Goal: Information Seeking & Learning: Check status

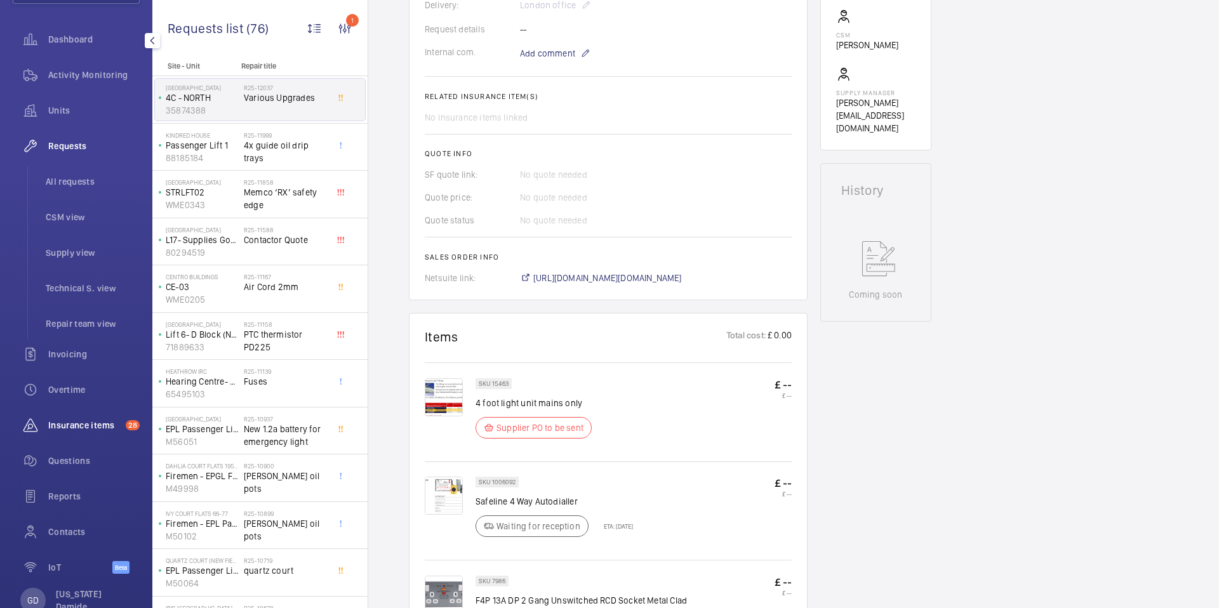
scroll to position [144, 0]
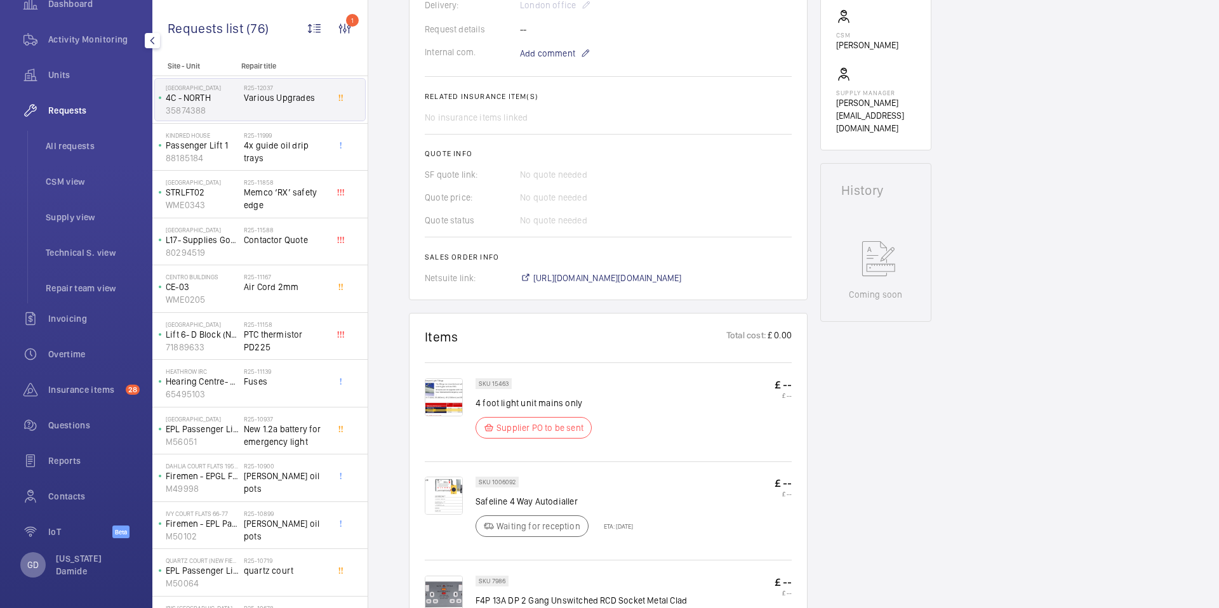
click at [33, 568] on p "GD" at bounding box center [32, 565] width 11 height 13
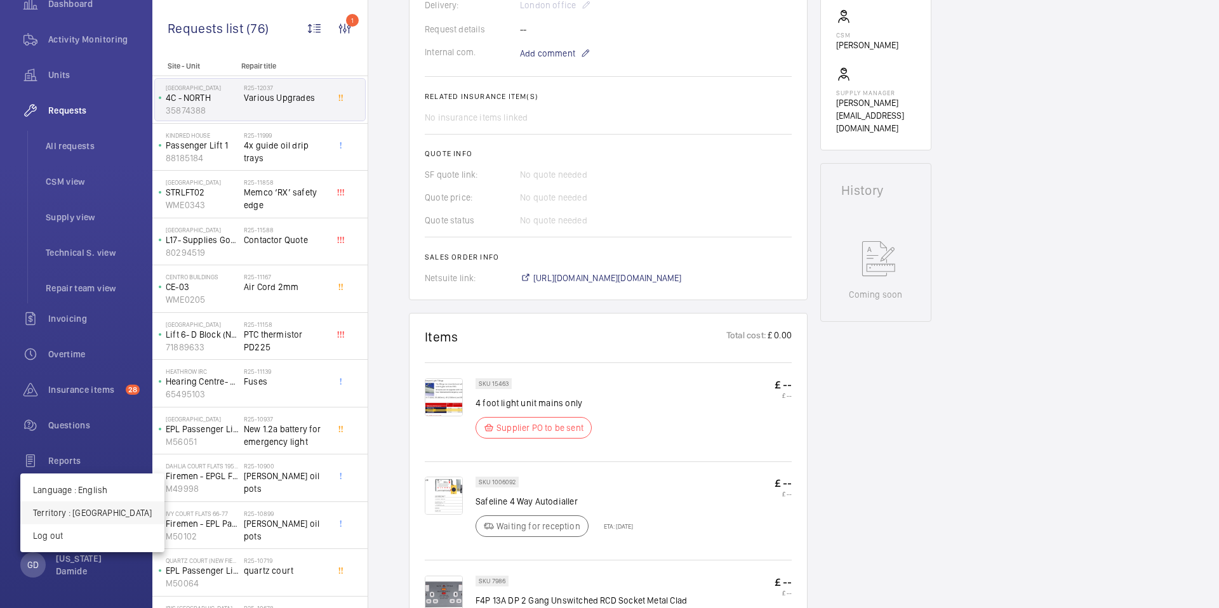
click at [114, 513] on p "Territory : United Kingdom" at bounding box center [92, 513] width 119 height 13
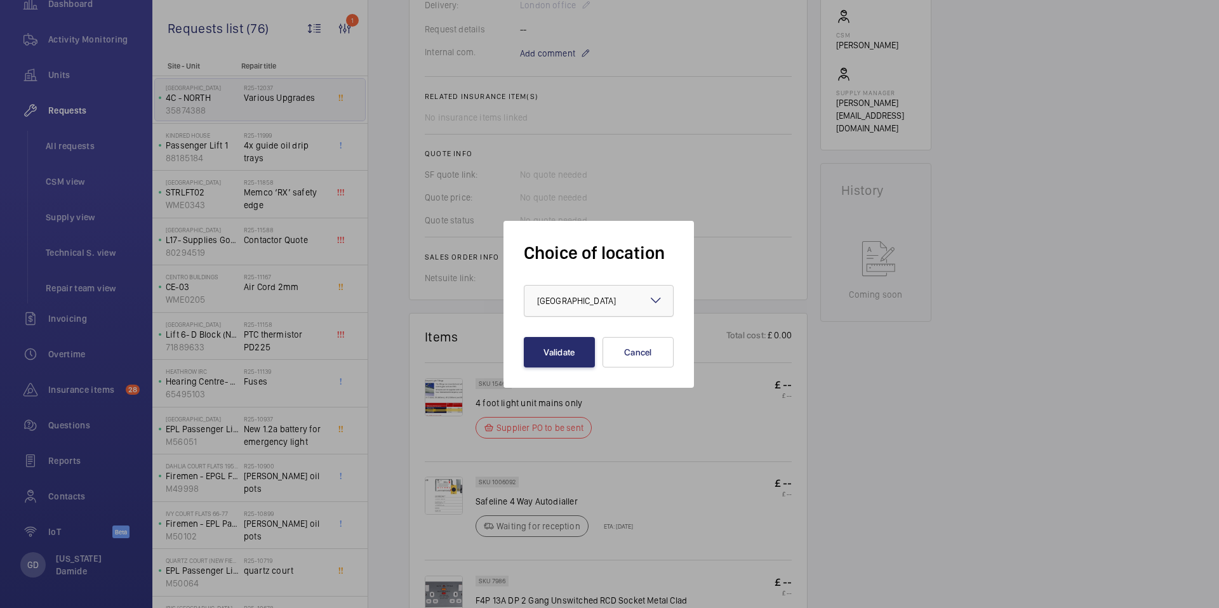
click at [600, 309] on div at bounding box center [599, 301] width 149 height 30
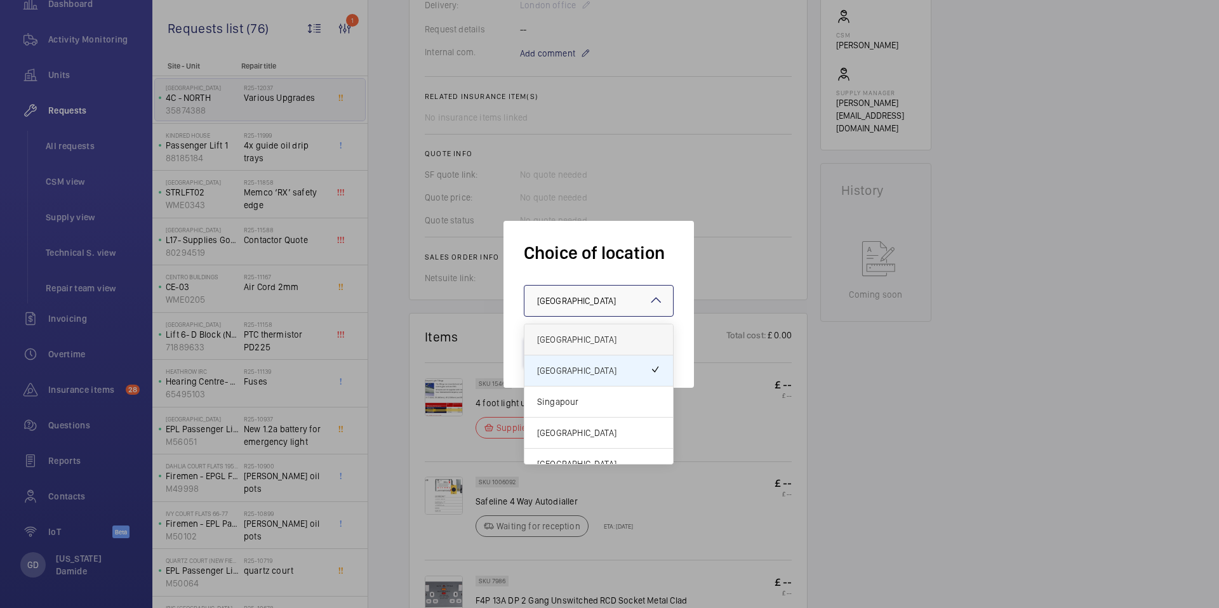
click at [598, 333] on span "[GEOGRAPHIC_DATA]" at bounding box center [598, 339] width 123 height 13
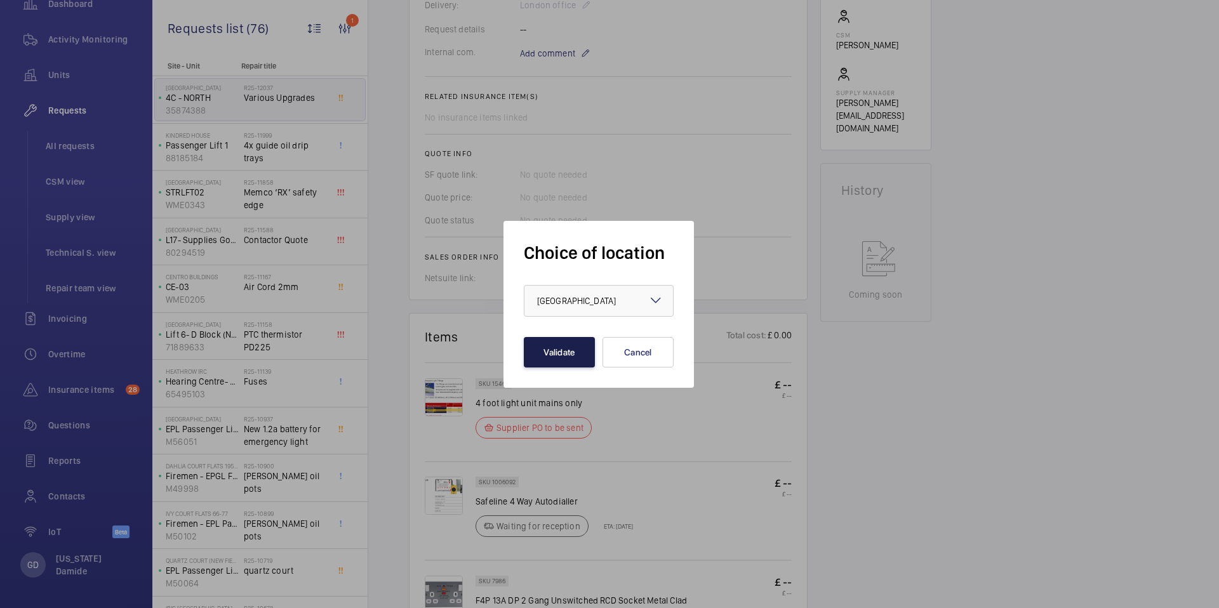
click at [542, 346] on button "Validate" at bounding box center [559, 352] width 71 height 30
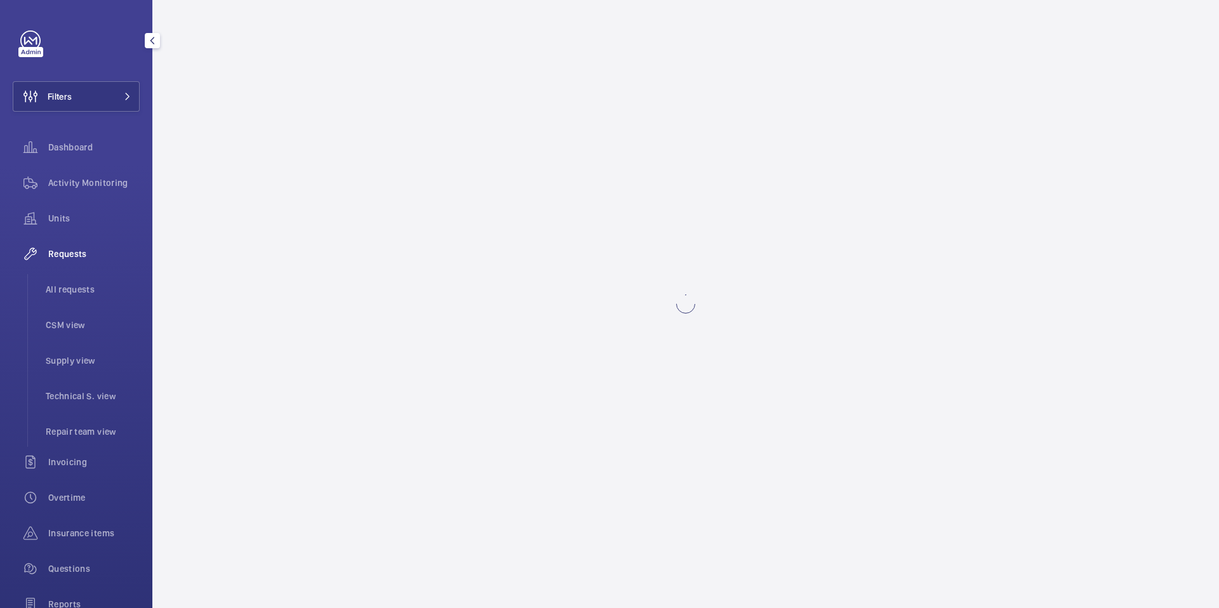
scroll to position [144, 0]
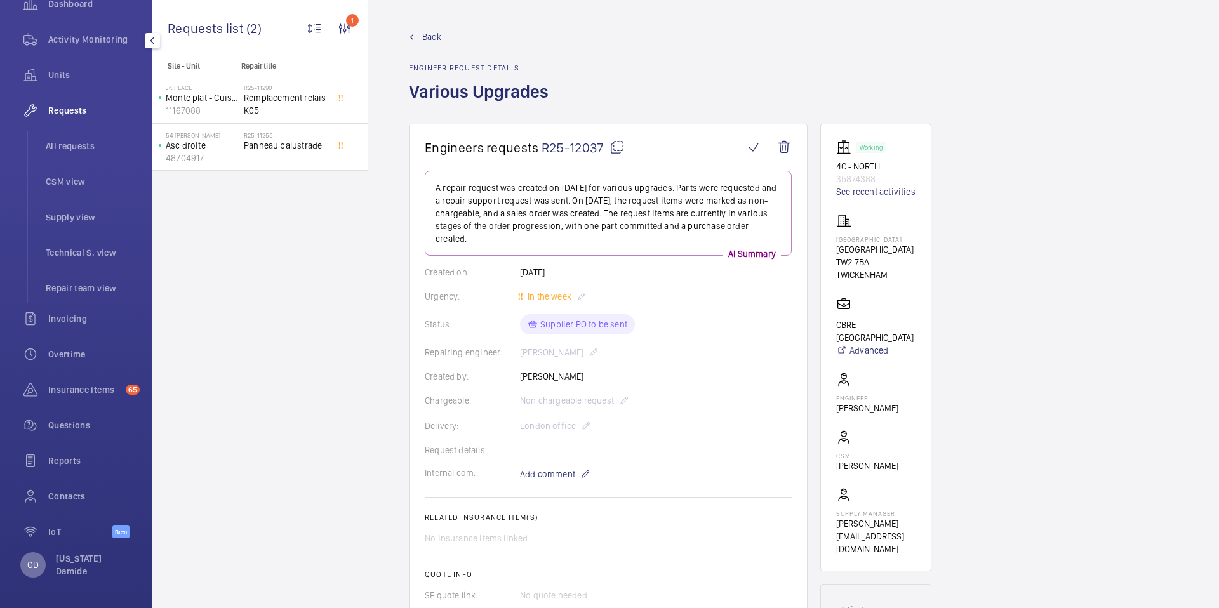
click at [27, 567] on p "GD" at bounding box center [32, 565] width 11 height 13
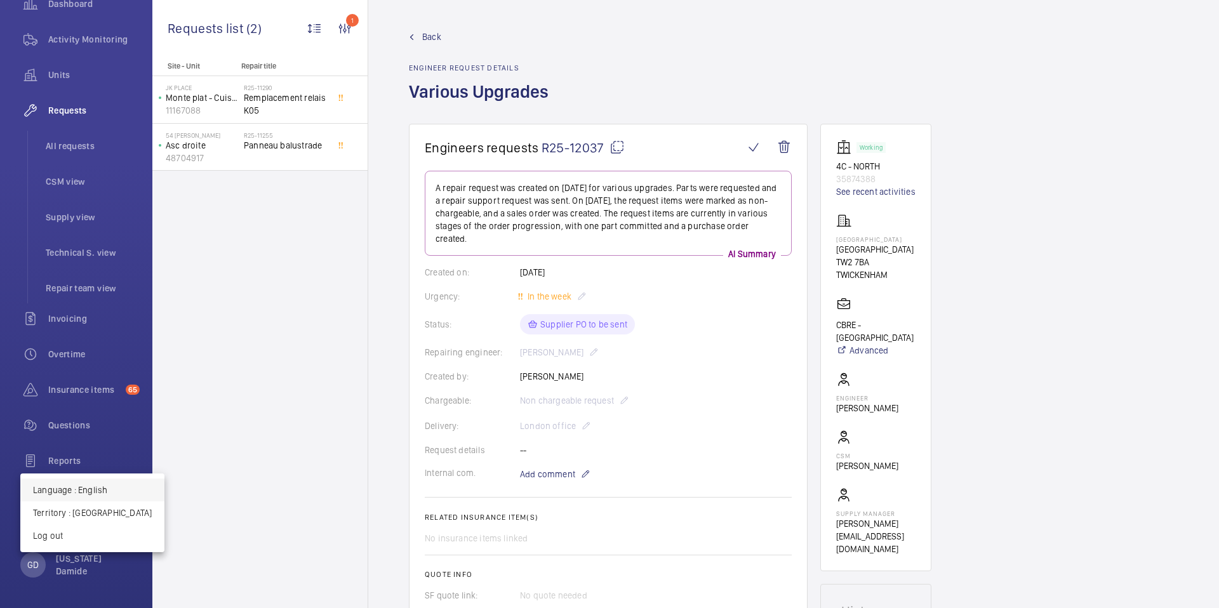
click at [100, 493] on p "Language : English" at bounding box center [92, 490] width 119 height 13
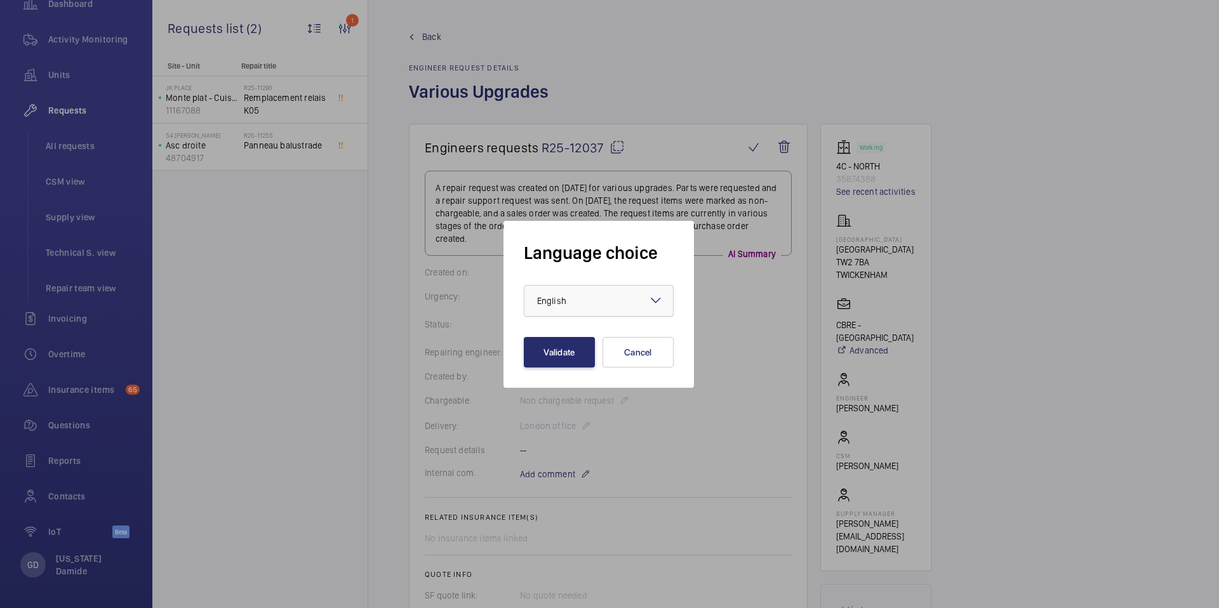
click at [589, 304] on div "× English" at bounding box center [567, 301] width 61 height 13
click at [566, 374] on span "Français" at bounding box center [598, 371] width 123 height 13
click at [539, 346] on button "Validate" at bounding box center [559, 352] width 71 height 30
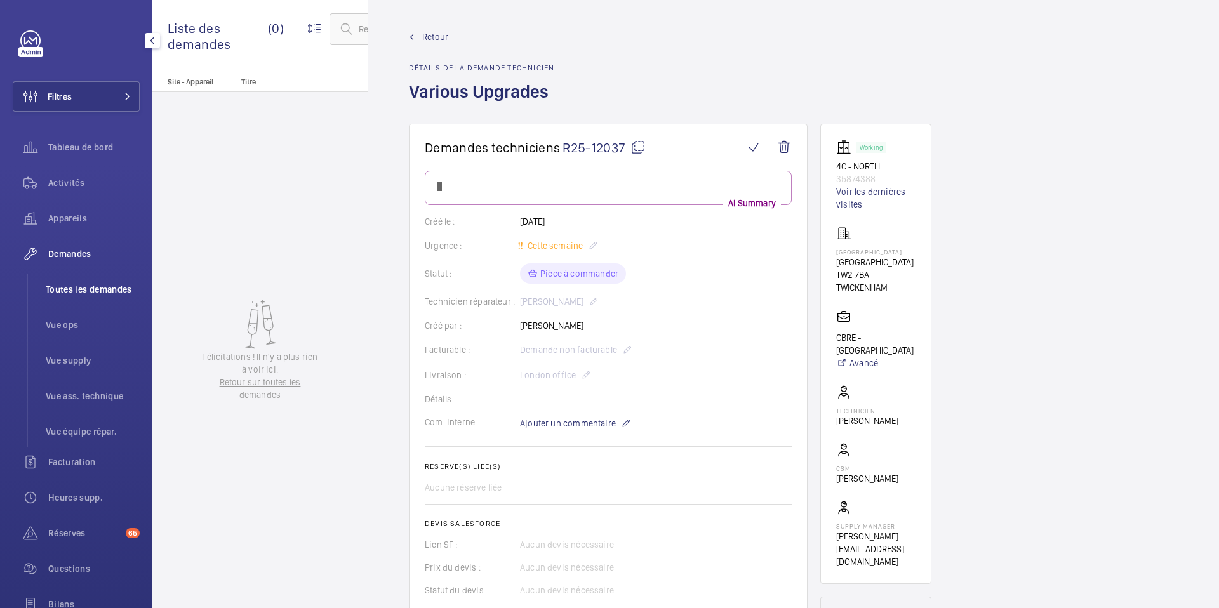
click at [71, 290] on span "Toutes les demandes" at bounding box center [93, 289] width 94 height 13
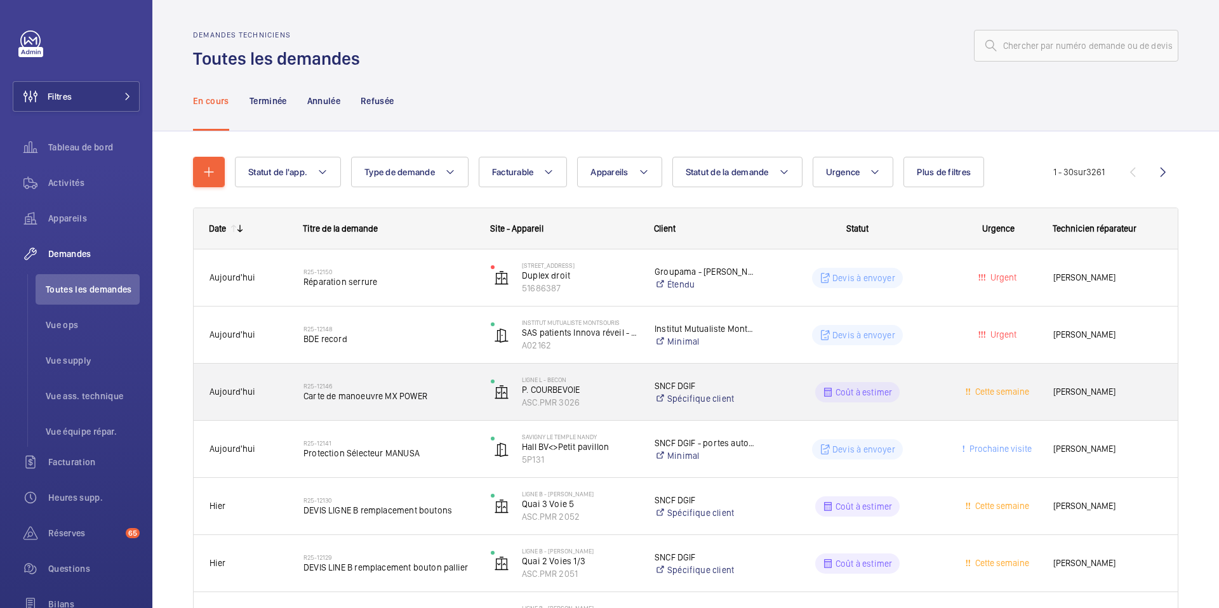
click at [361, 401] on span "Carte de manoeuvre MX POWER" at bounding box center [389, 396] width 171 height 13
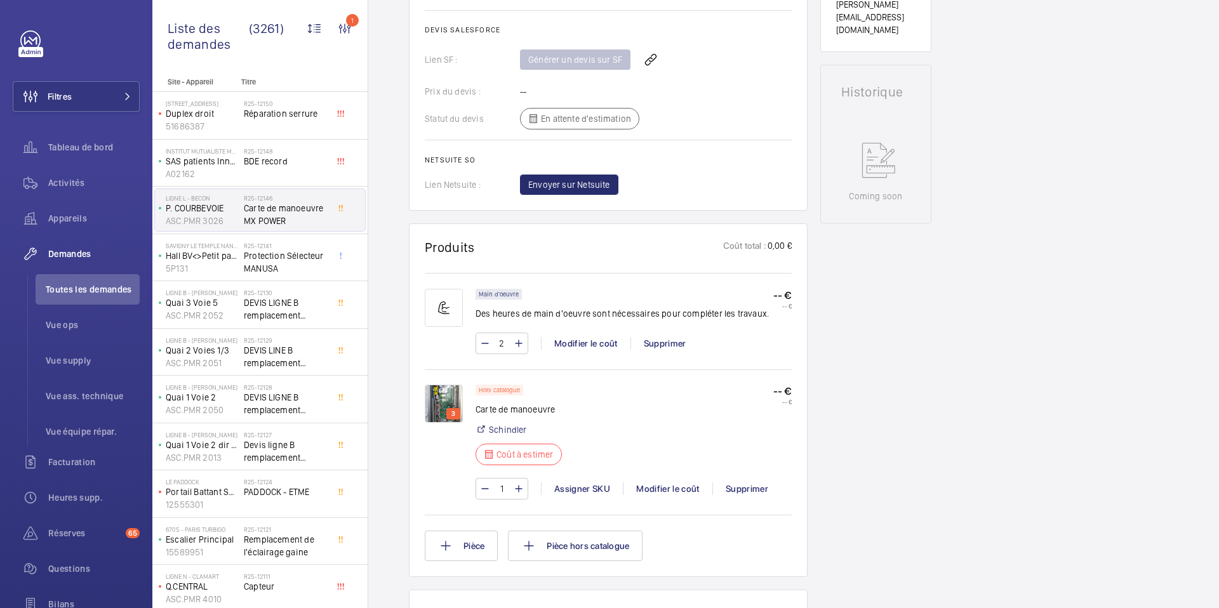
scroll to position [565, 0]
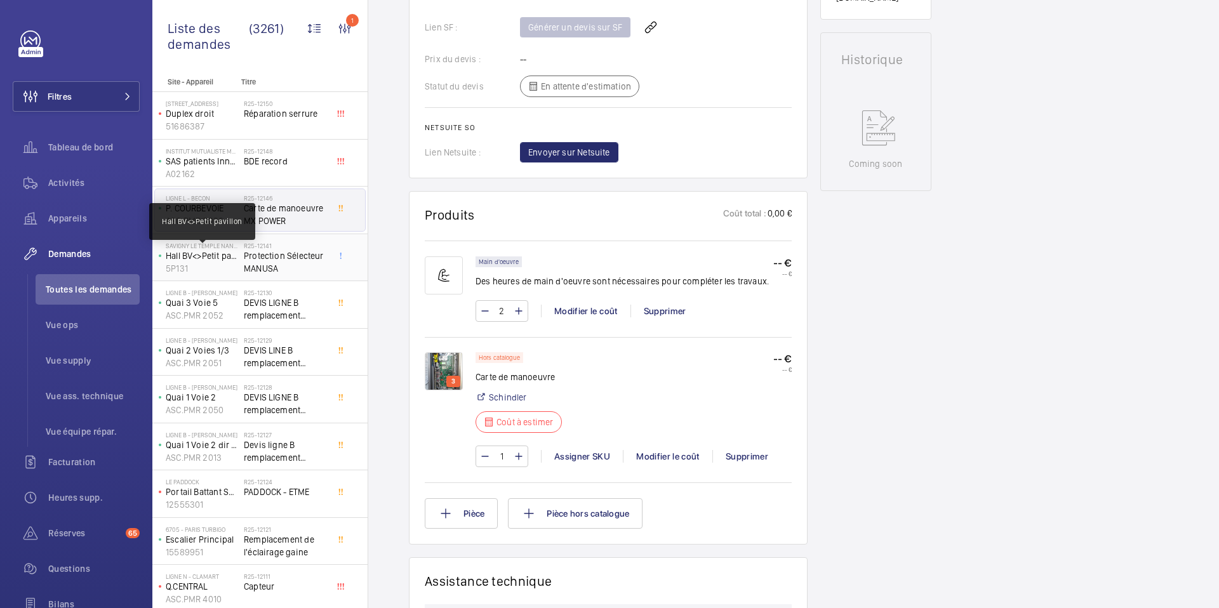
click at [234, 258] on p "Hall BV<>Petit pavillon" at bounding box center [202, 256] width 73 height 13
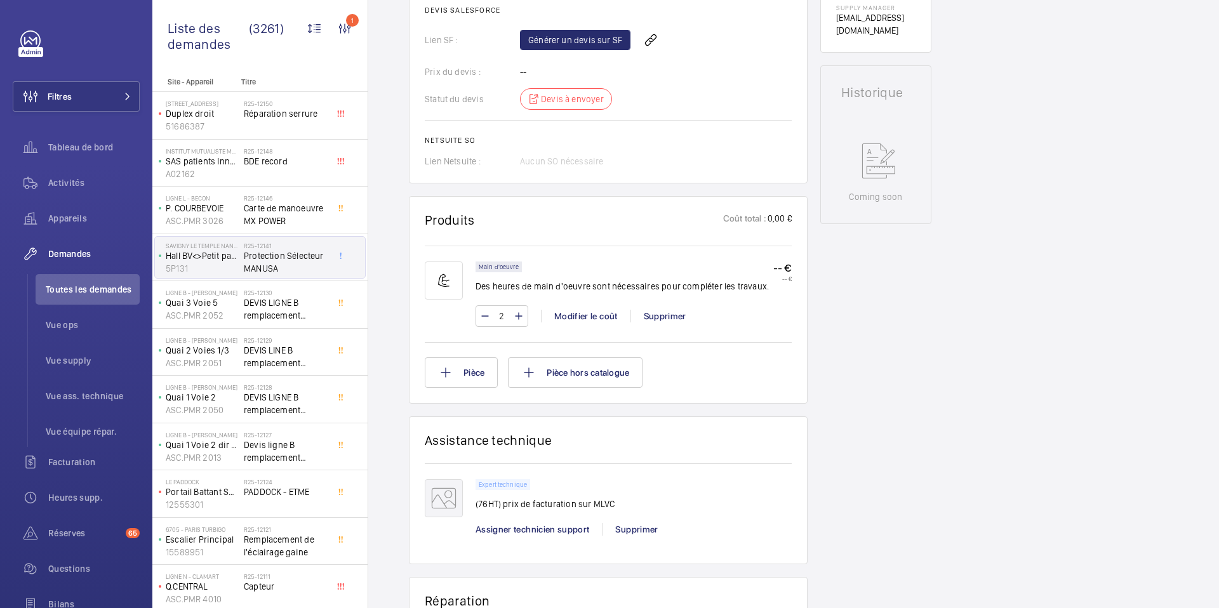
scroll to position [595, 0]
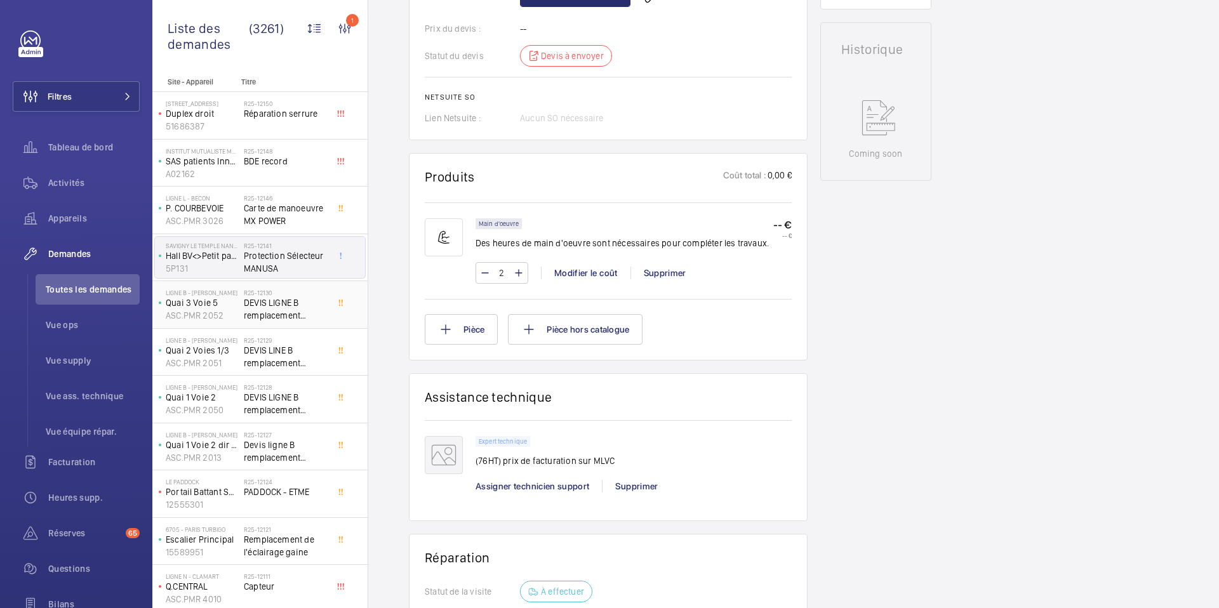
click at [264, 302] on span "DEVIS LIGNE B remplacement boutons" at bounding box center [286, 309] width 84 height 25
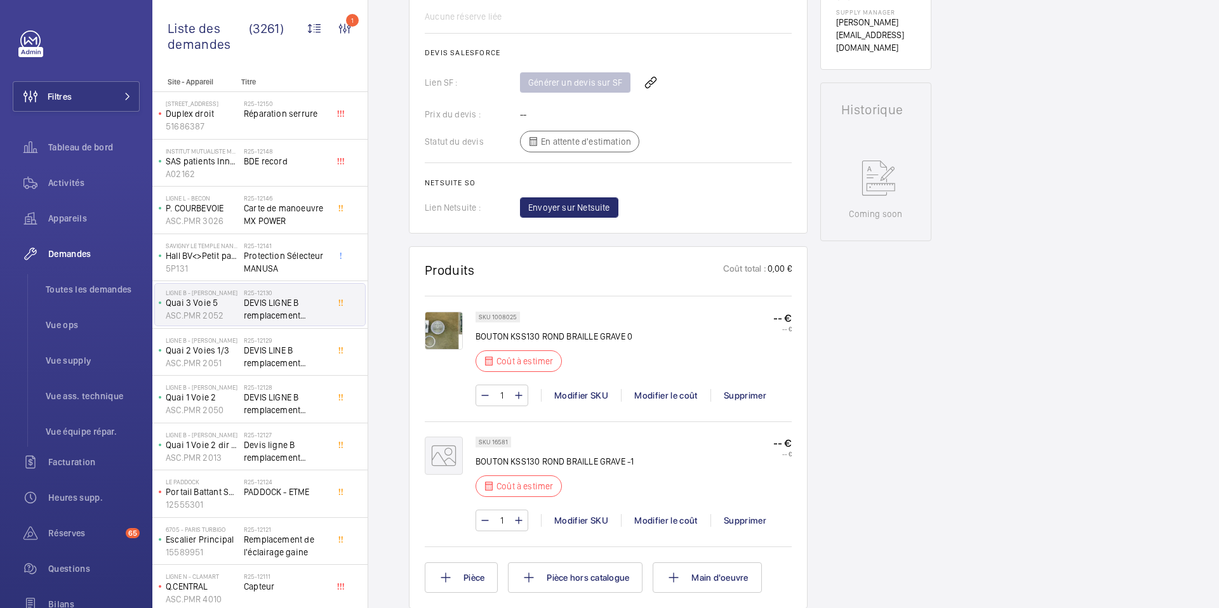
scroll to position [517, 0]
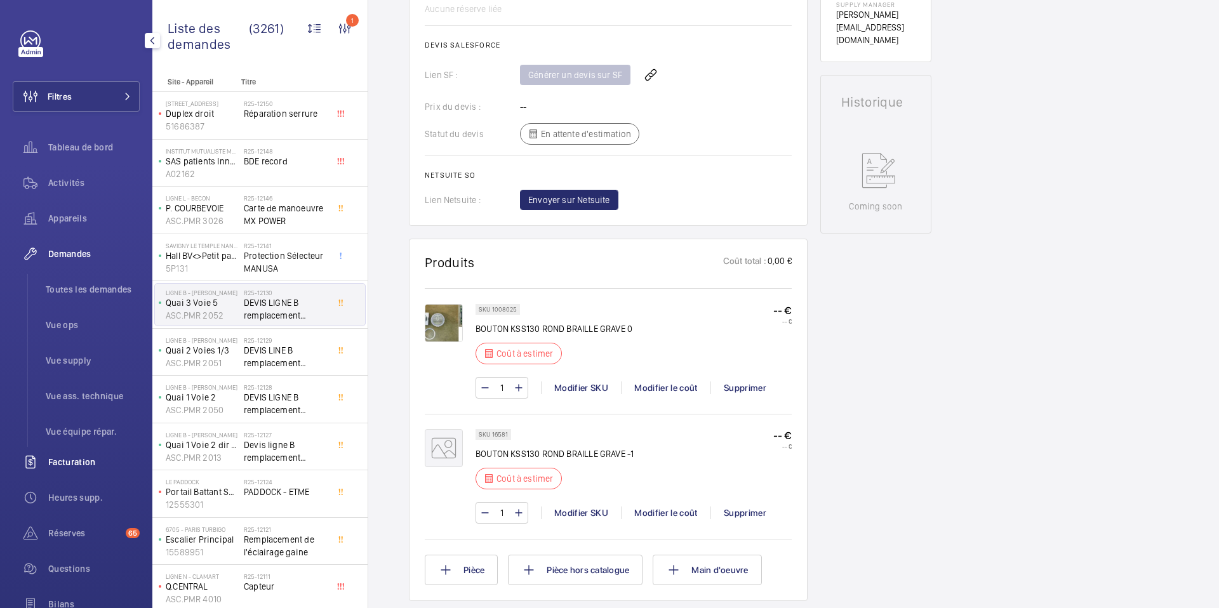
click at [80, 464] on span "Facturation" at bounding box center [93, 462] width 91 height 13
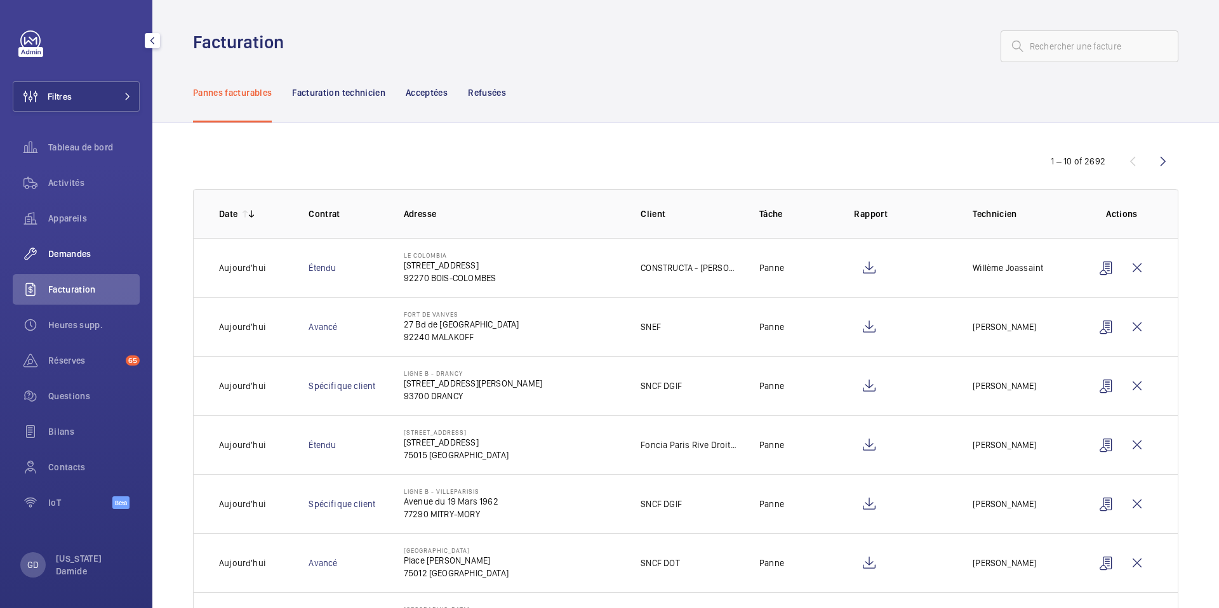
click at [76, 255] on span "Demandes" at bounding box center [93, 254] width 91 height 13
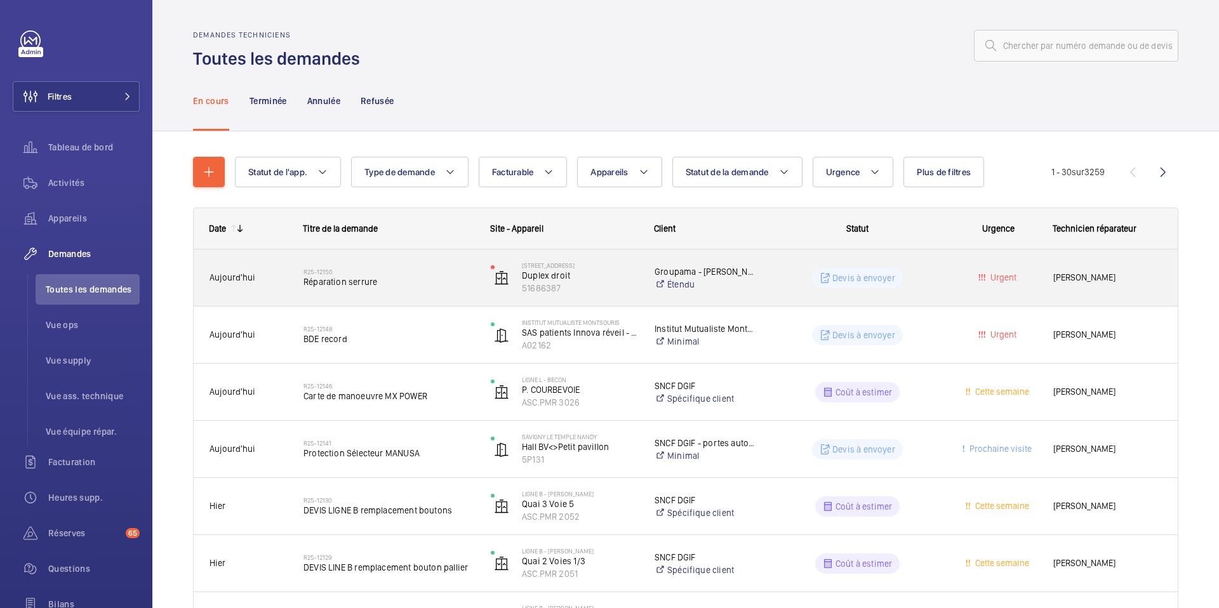
click at [432, 297] on div "R25-12150 Réparation serrure" at bounding box center [381, 278] width 186 height 57
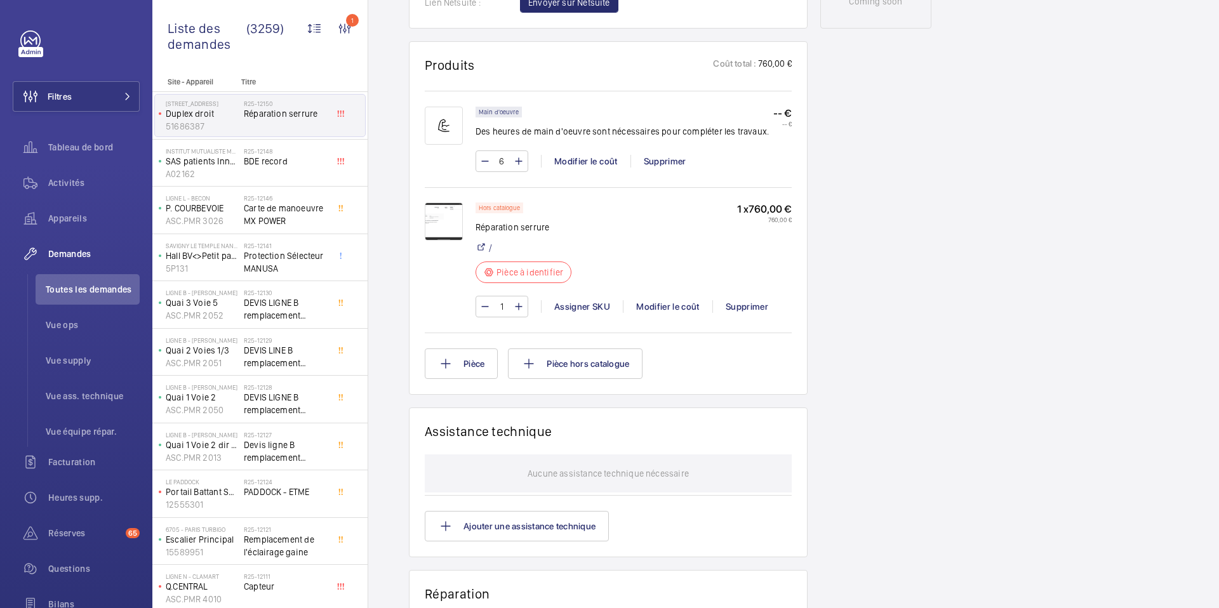
scroll to position [715, 0]
click at [82, 464] on span "Facturation" at bounding box center [93, 462] width 91 height 13
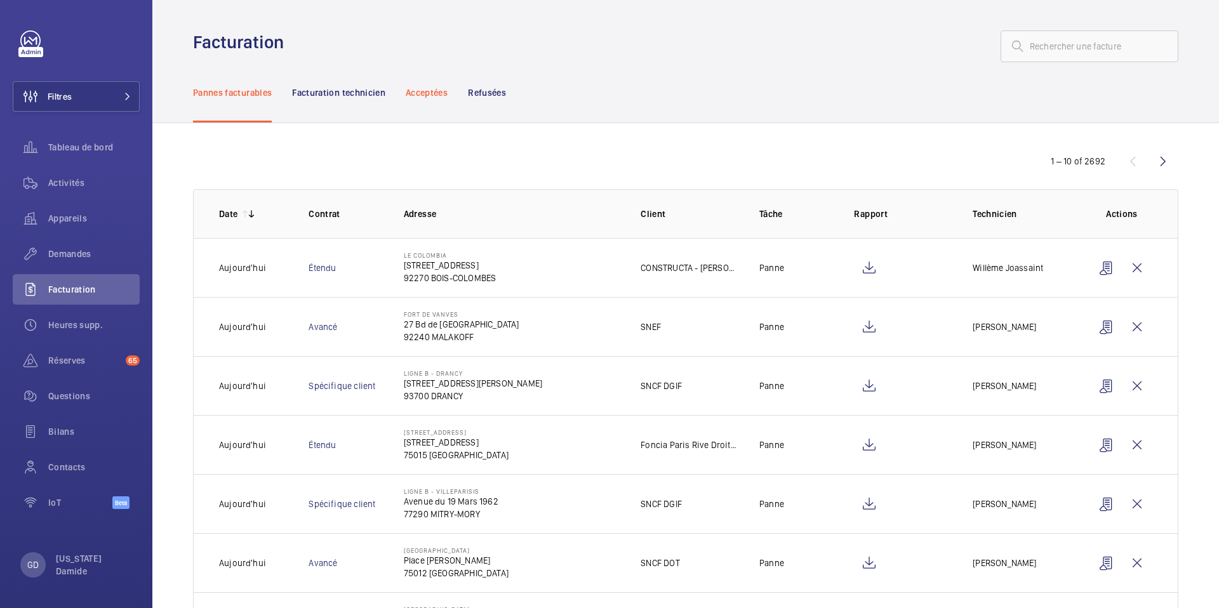
click at [439, 87] on p "Acceptées" at bounding box center [427, 92] width 42 height 13
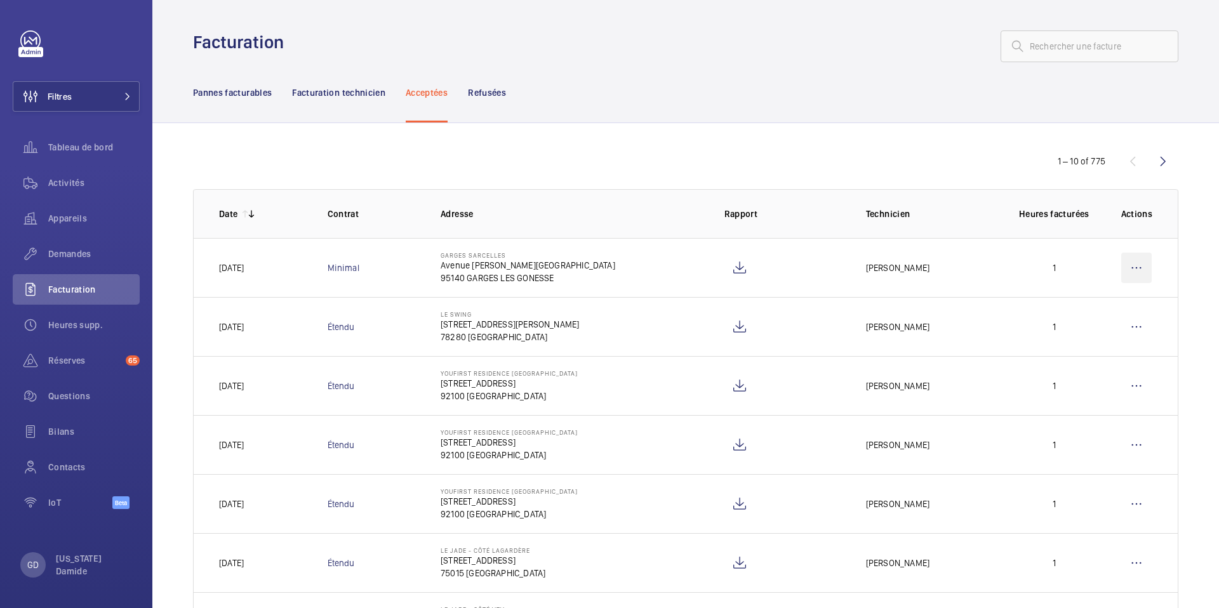
click at [1137, 271] on wm-front-icon-button at bounding box center [1137, 268] width 30 height 30
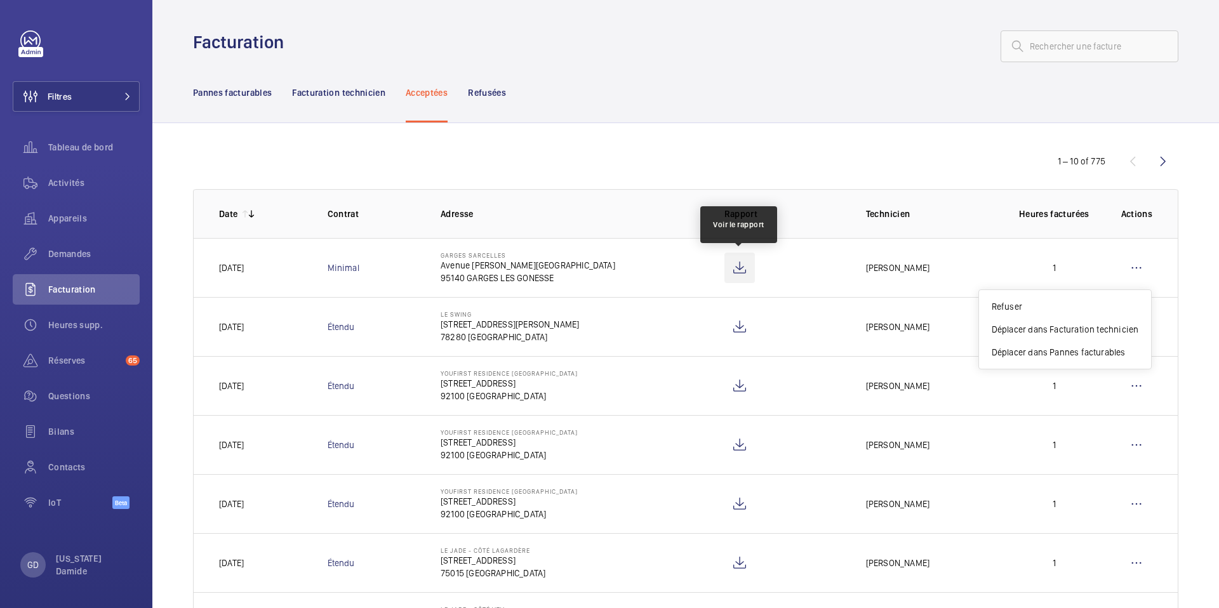
click at [745, 273] on wm-front-icon-button at bounding box center [740, 268] width 30 height 30
click at [832, 163] on div "1 – 10 of 775" at bounding box center [686, 161] width 986 height 15
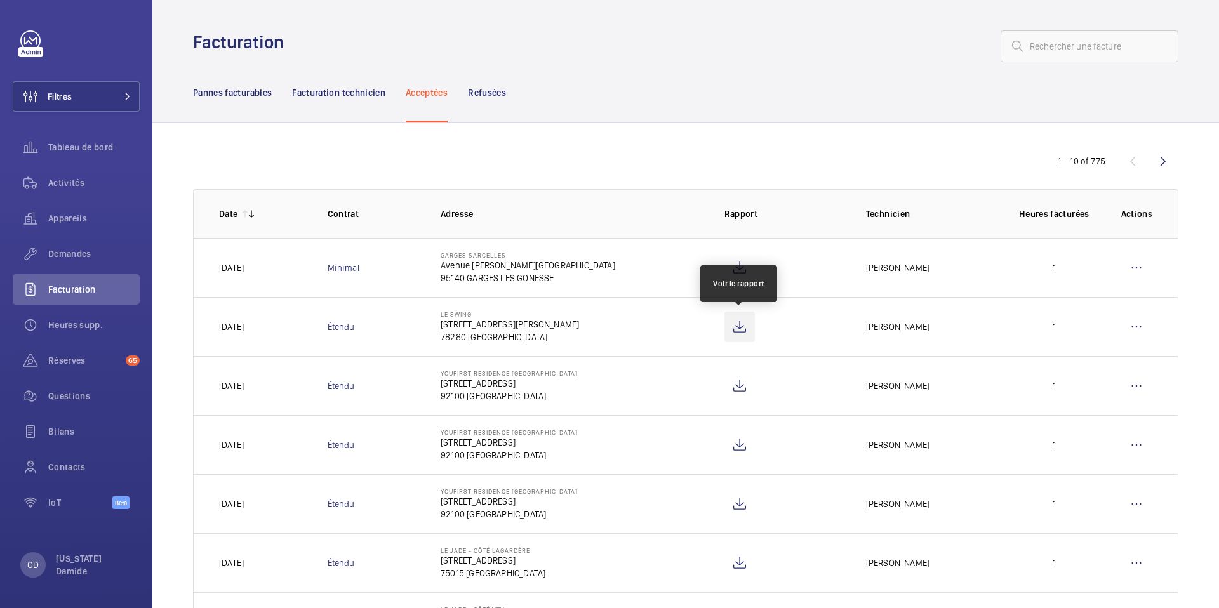
click at [737, 335] on wm-front-icon-button at bounding box center [740, 327] width 30 height 30
click at [253, 209] on mat-icon at bounding box center [251, 214] width 10 height 10
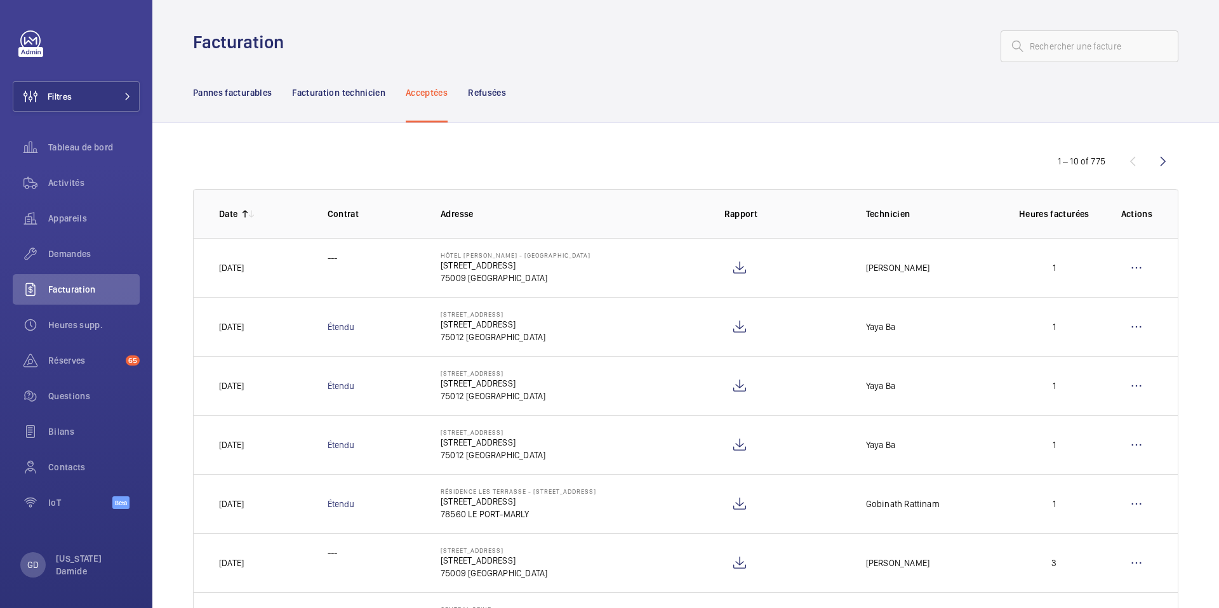
click at [246, 215] on mat-icon at bounding box center [245, 214] width 10 height 10
click at [246, 93] on p "Pannes facturables" at bounding box center [232, 92] width 79 height 13
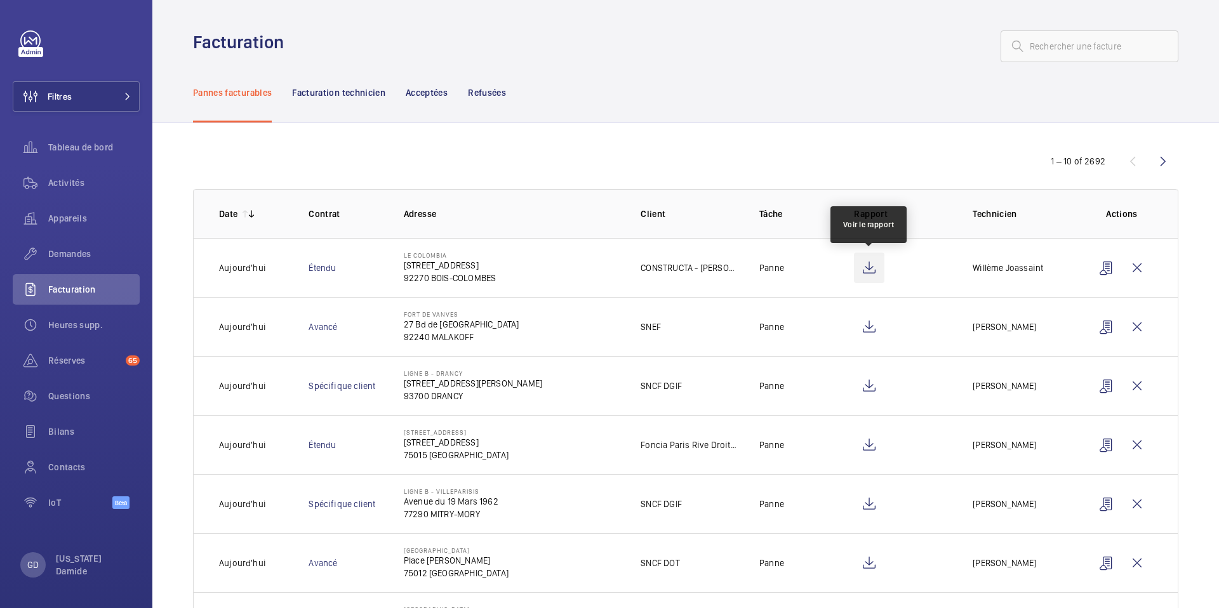
click at [878, 269] on wm-front-icon-button at bounding box center [869, 268] width 30 height 30
click at [34, 573] on div "GD" at bounding box center [32, 565] width 25 height 25
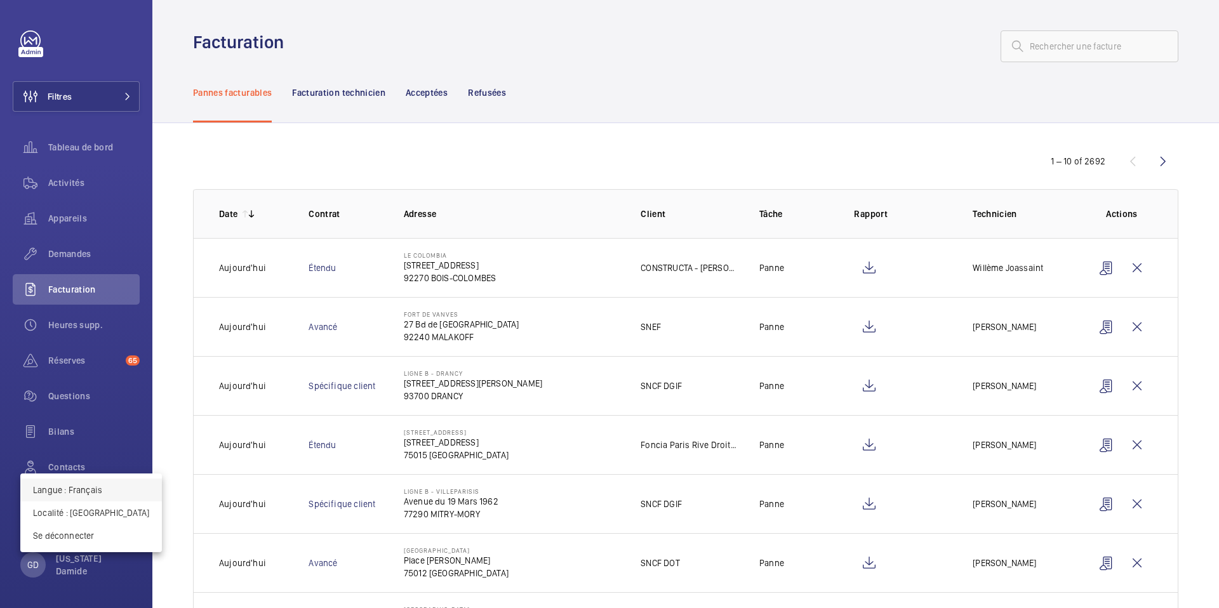
click at [87, 485] on p "Langue : Français" at bounding box center [91, 490] width 116 height 13
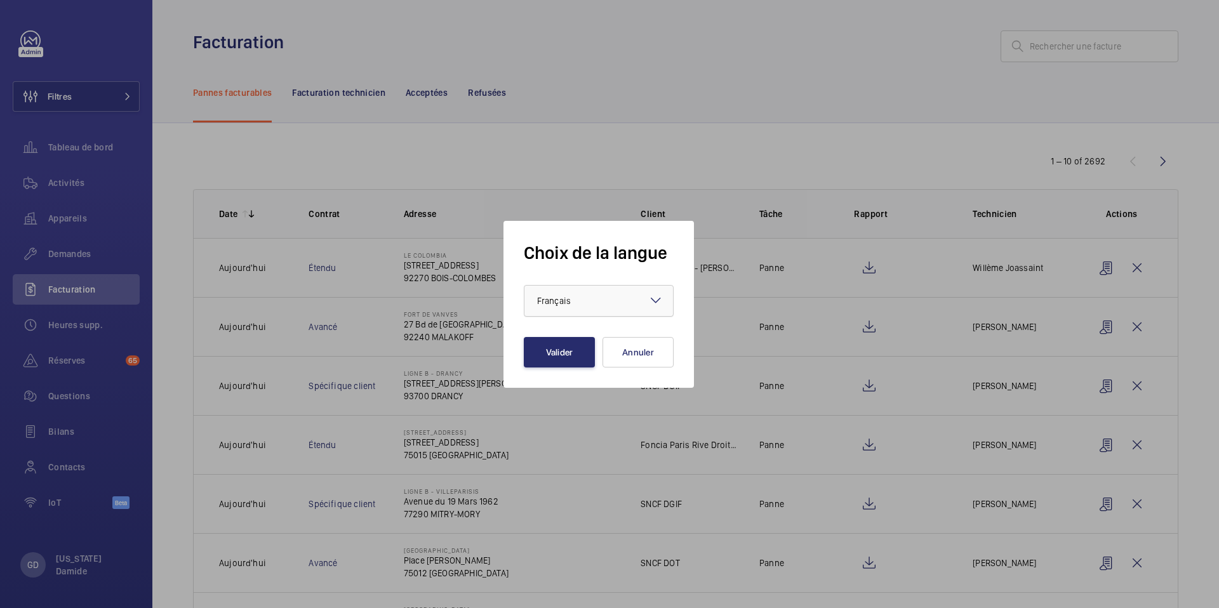
click at [613, 300] on div at bounding box center [599, 301] width 149 height 30
click at [589, 348] on div "English" at bounding box center [599, 340] width 149 height 31
click at [566, 346] on button "Valider" at bounding box center [559, 352] width 71 height 30
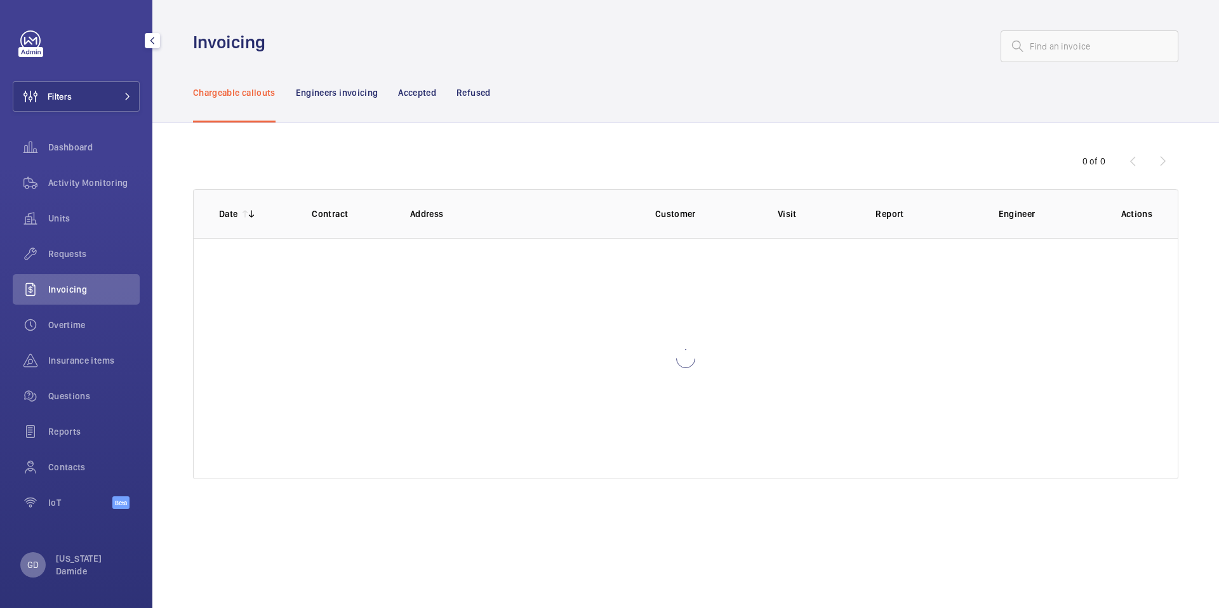
click at [26, 567] on div "GD" at bounding box center [32, 565] width 25 height 25
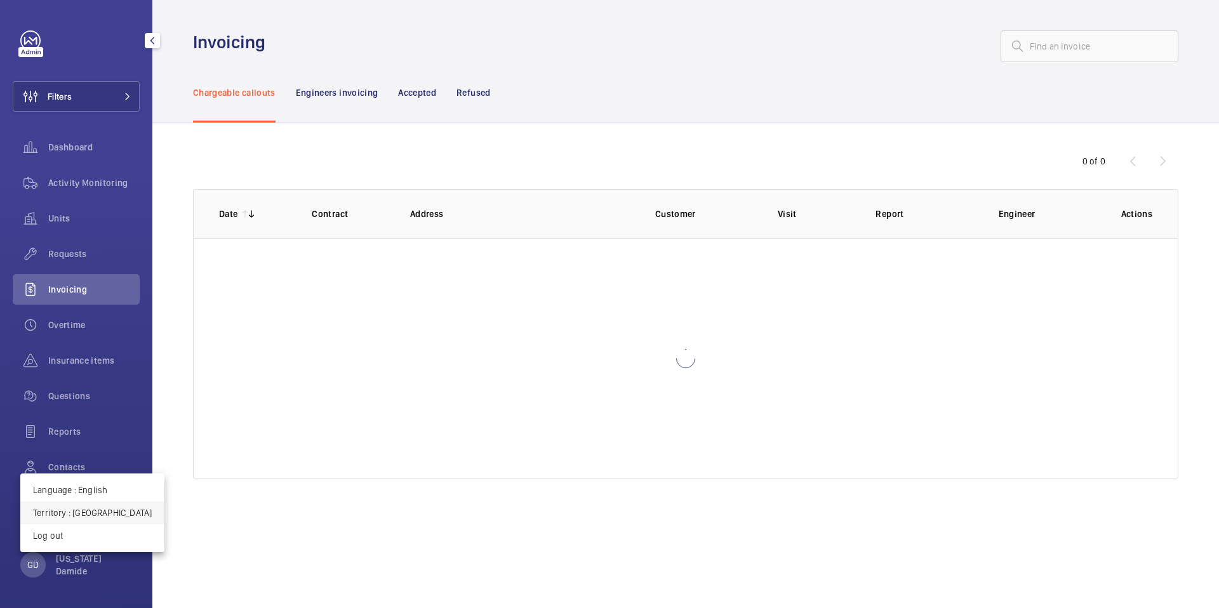
click at [87, 509] on p "Territory : France" at bounding box center [92, 513] width 119 height 13
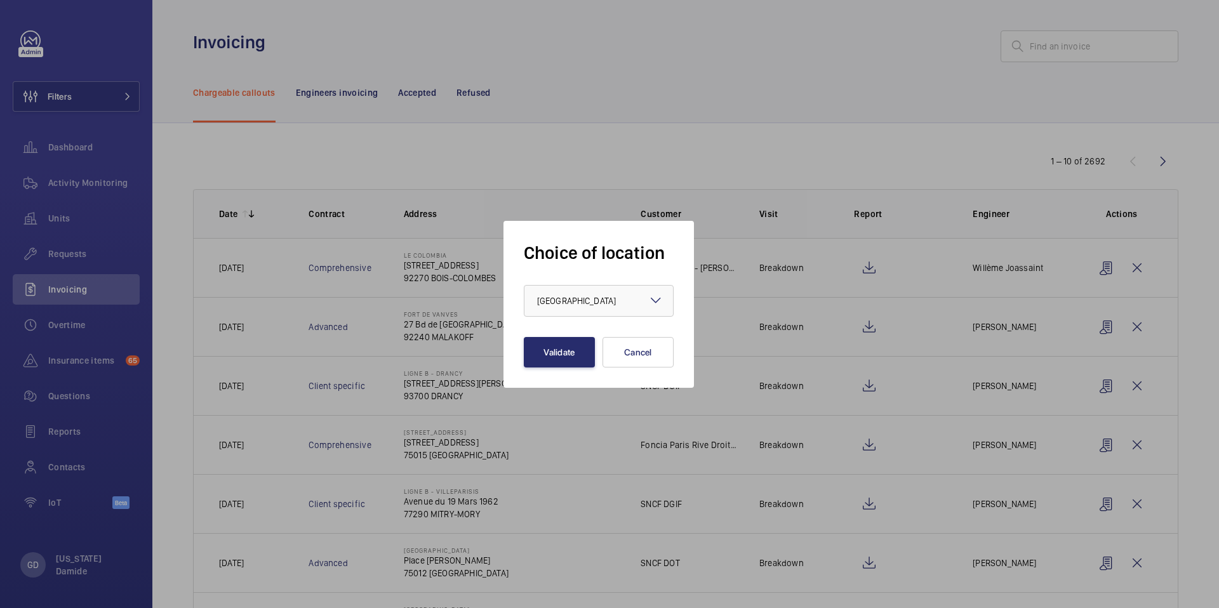
click at [567, 321] on form "Choice of location × France × Validate Cancel" at bounding box center [599, 304] width 150 height 126
click at [572, 315] on div at bounding box center [599, 301] width 149 height 30
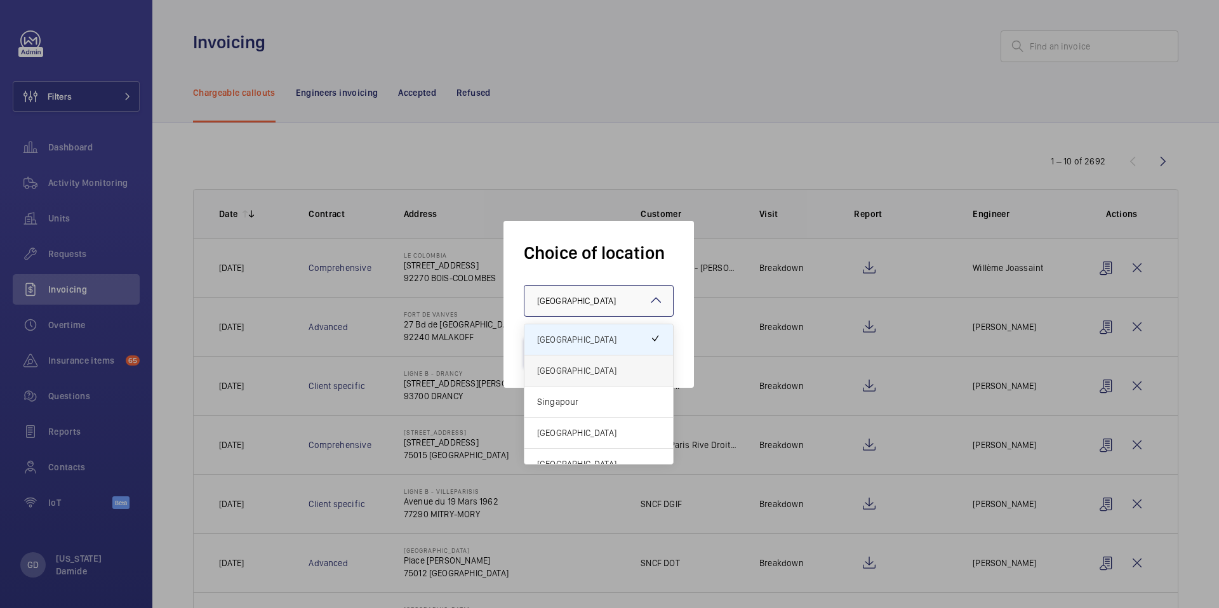
click at [575, 370] on span "[GEOGRAPHIC_DATA]" at bounding box center [598, 371] width 123 height 13
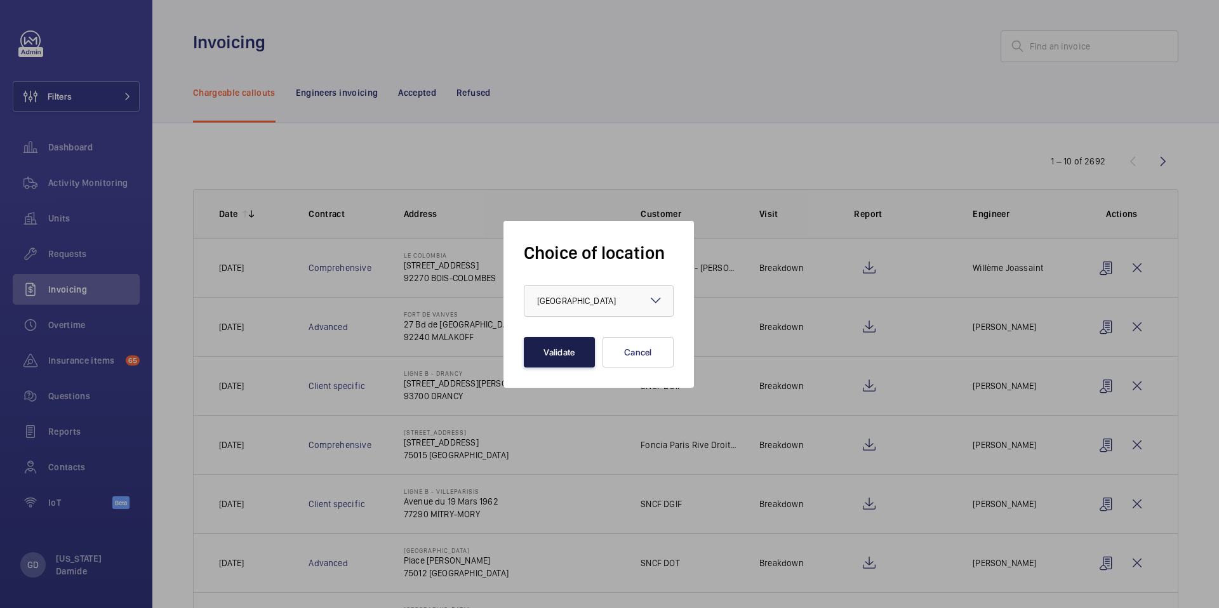
click at [574, 352] on button "Validate" at bounding box center [559, 352] width 71 height 30
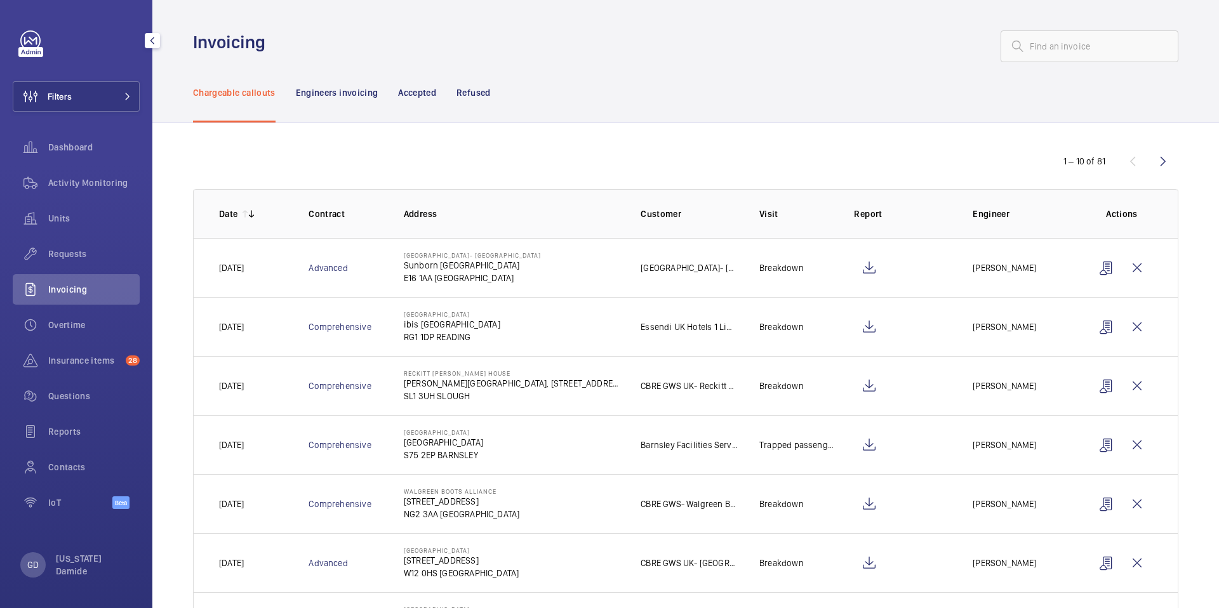
click at [35, 584] on div "Filters Dashboard Activity Monitoring Units Requests Invoicing Overtime Insuran…" at bounding box center [76, 304] width 152 height 608
click at [34, 568] on p "GD" at bounding box center [32, 565] width 11 height 13
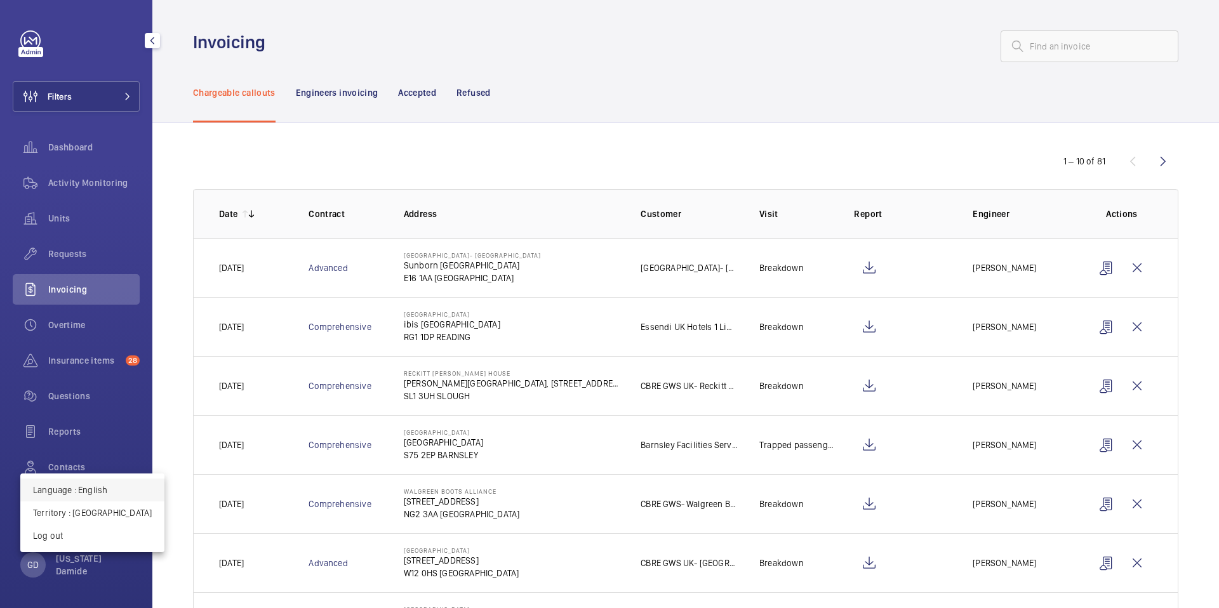
click at [97, 500] on button "Language : English" at bounding box center [92, 490] width 144 height 23
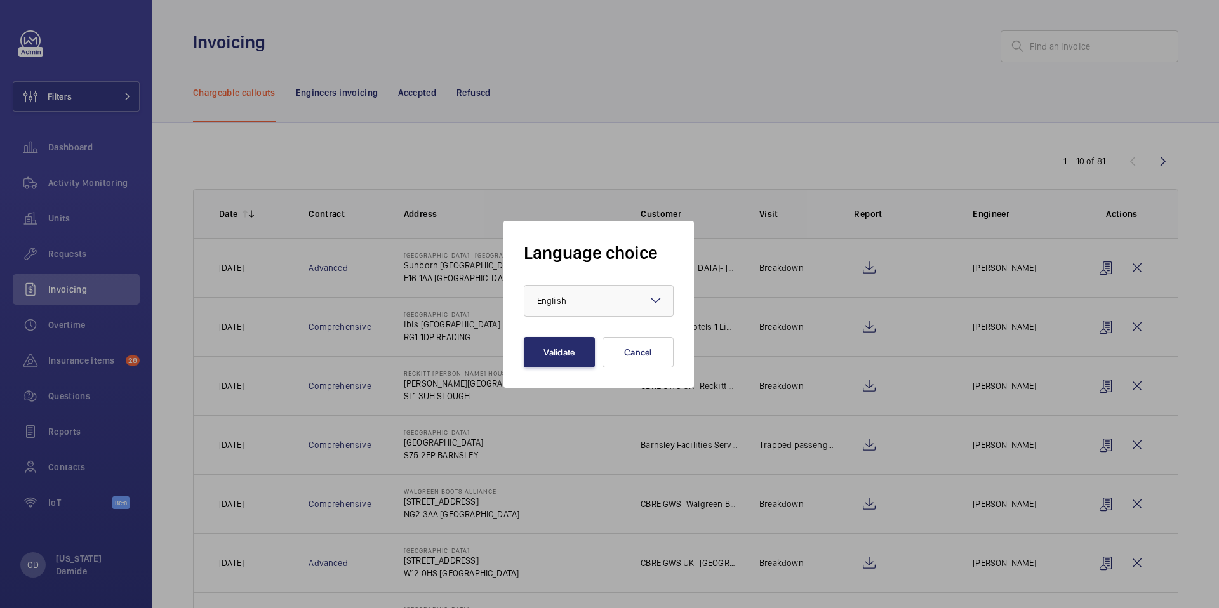
click at [32, 569] on div at bounding box center [609, 304] width 1219 height 608
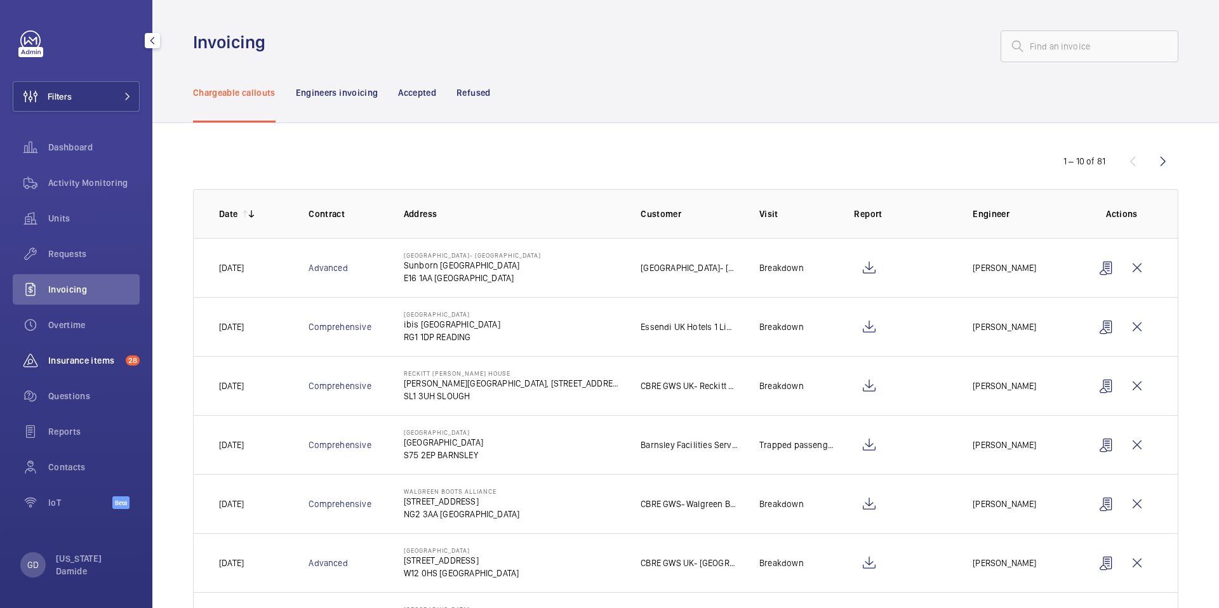
click at [77, 365] on span "Insurance items" at bounding box center [84, 360] width 72 height 13
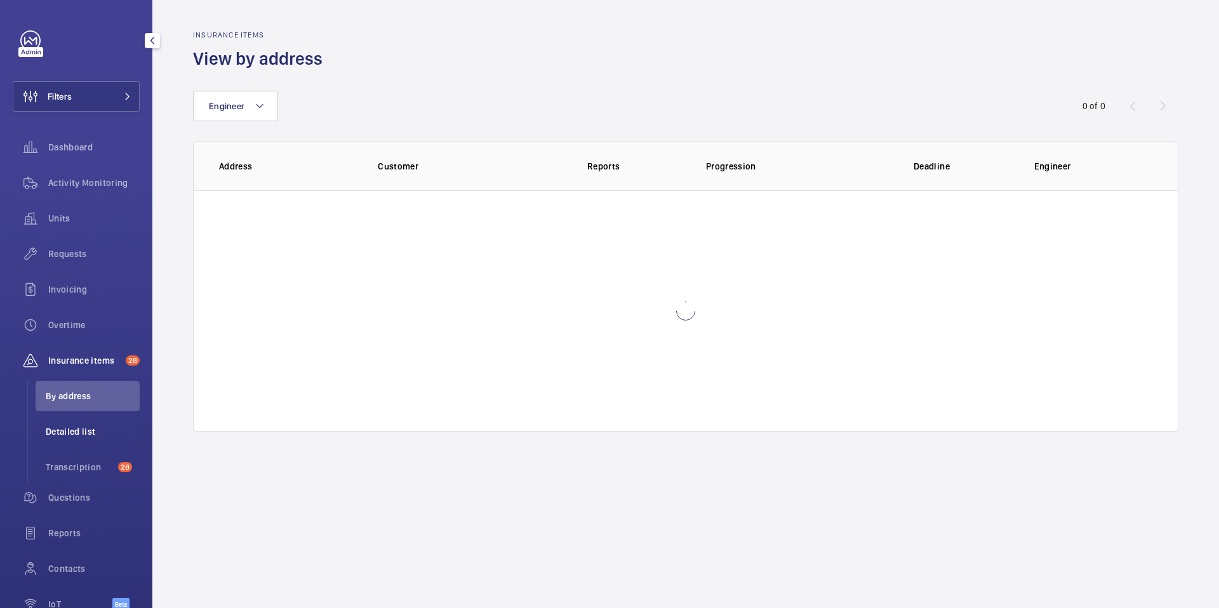
click at [84, 430] on span "Detailed list" at bounding box center [93, 431] width 94 height 13
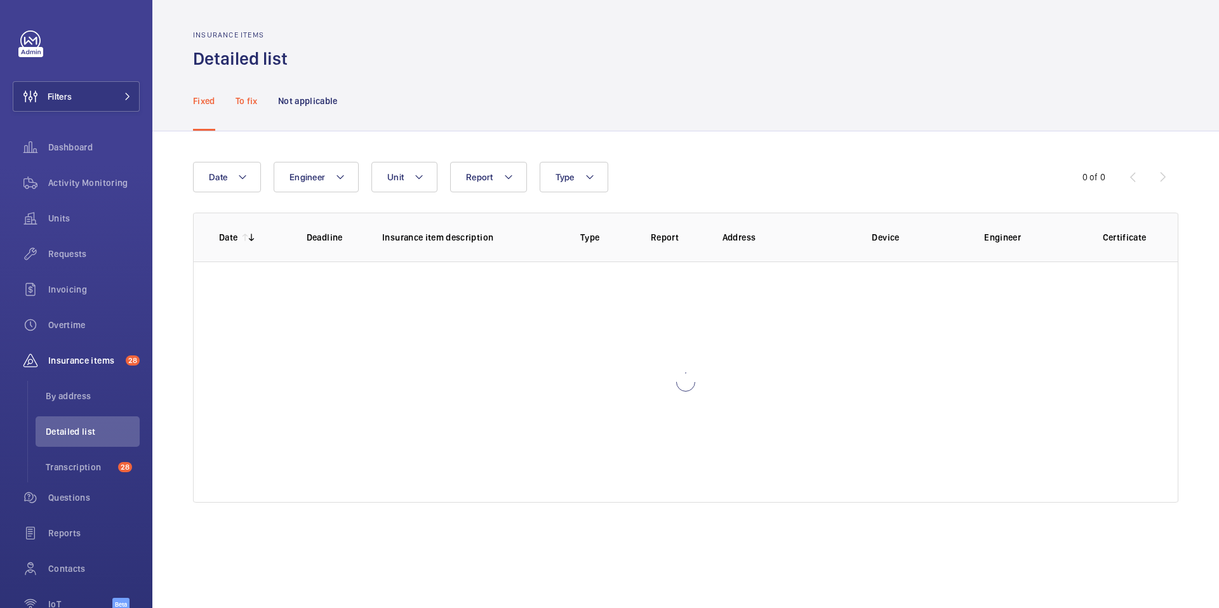
click at [251, 107] on div "To fix" at bounding box center [247, 100] width 22 height 60
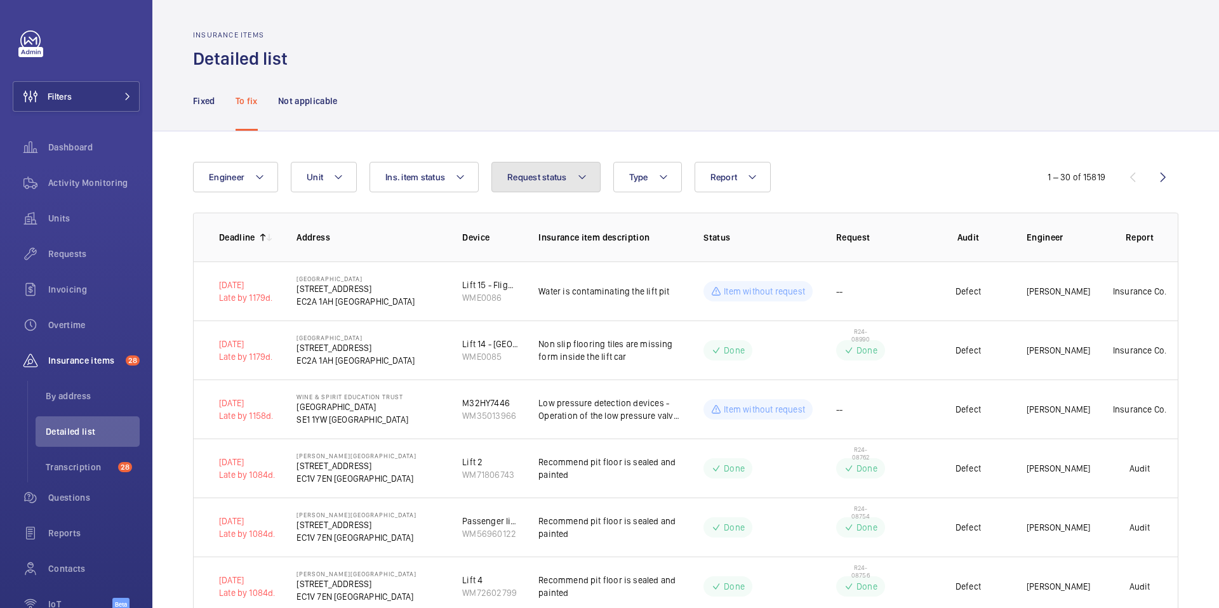
click at [539, 178] on span "Request status" at bounding box center [537, 177] width 60 height 10
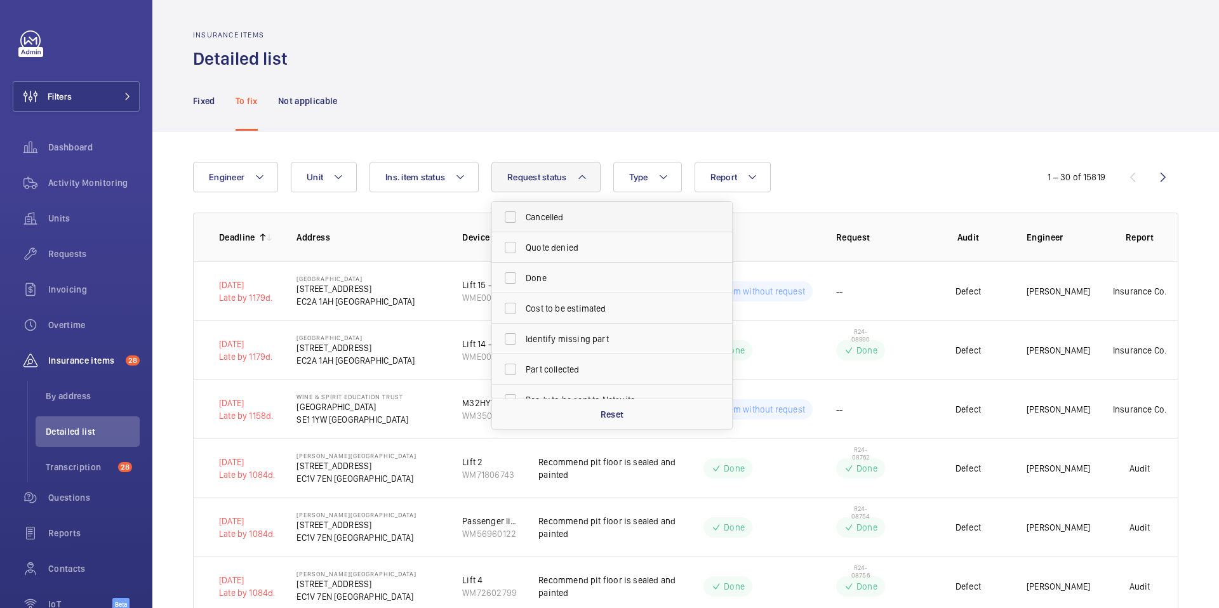
click at [530, 220] on span "Cancelled" at bounding box center [613, 217] width 175 height 13
click at [523, 220] on input "Cancelled" at bounding box center [510, 216] width 25 height 25
checkbox input "true"
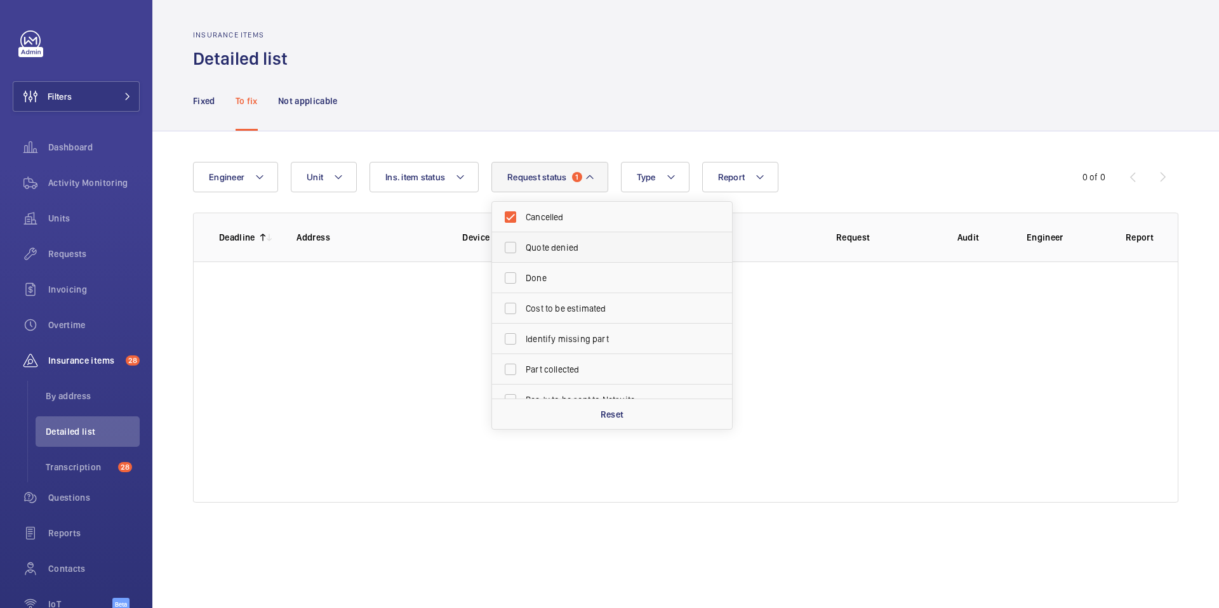
click at [539, 247] on span "Quote denied" at bounding box center [613, 247] width 175 height 13
click at [523, 247] on input "Quote denied" at bounding box center [510, 247] width 25 height 25
checkbox input "true"
click at [535, 281] on span "Done" at bounding box center [613, 278] width 175 height 13
click at [523, 281] on input "Done" at bounding box center [510, 277] width 25 height 25
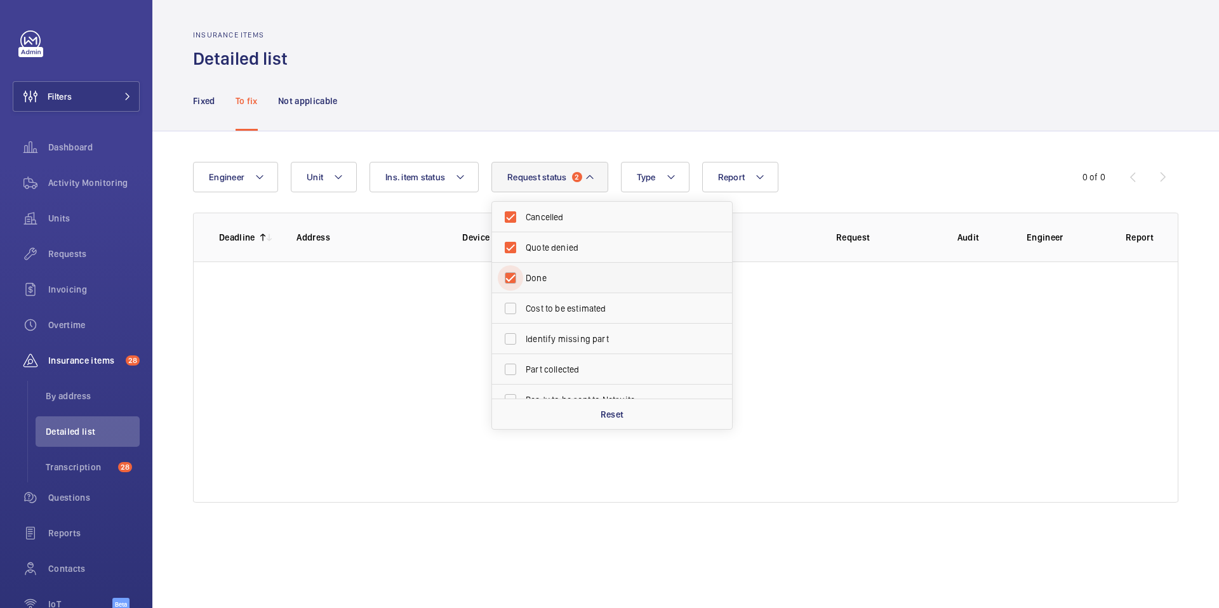
checkbox input "true"
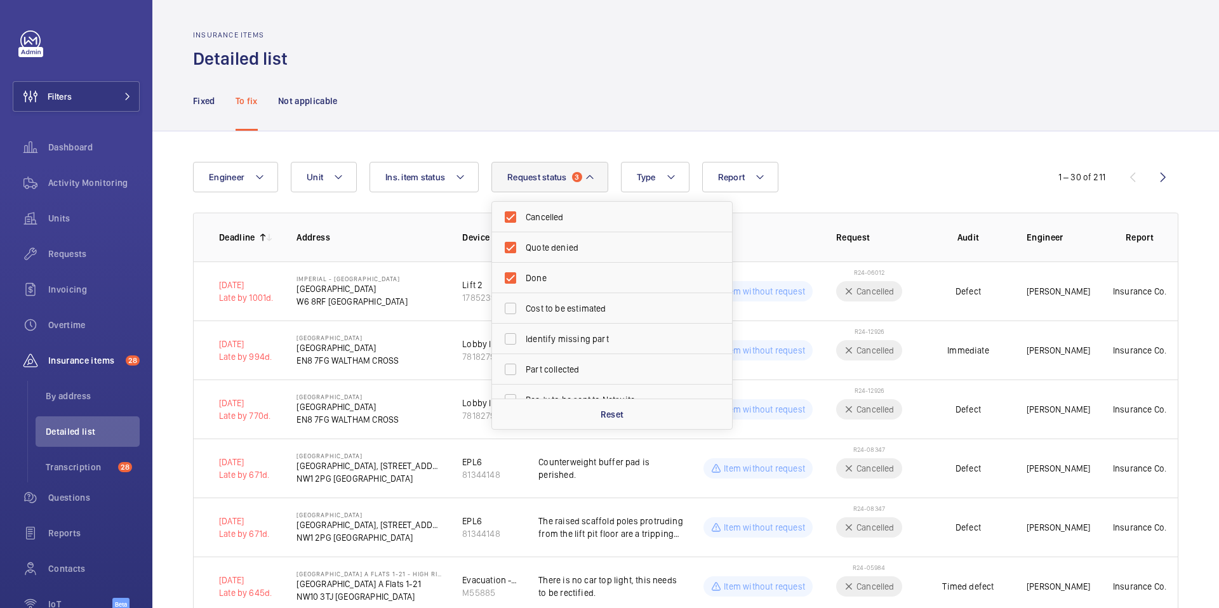
click at [606, 129] on div "Fixed To fix Not applicable" at bounding box center [686, 100] width 986 height 60
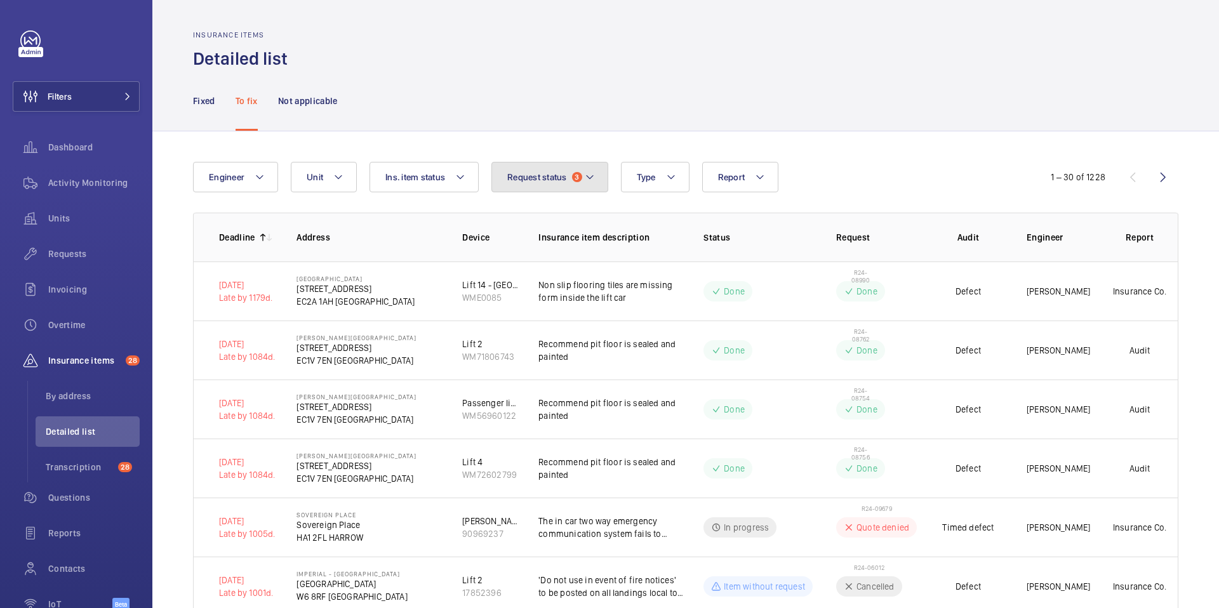
click at [566, 178] on span "Request status" at bounding box center [537, 177] width 60 height 10
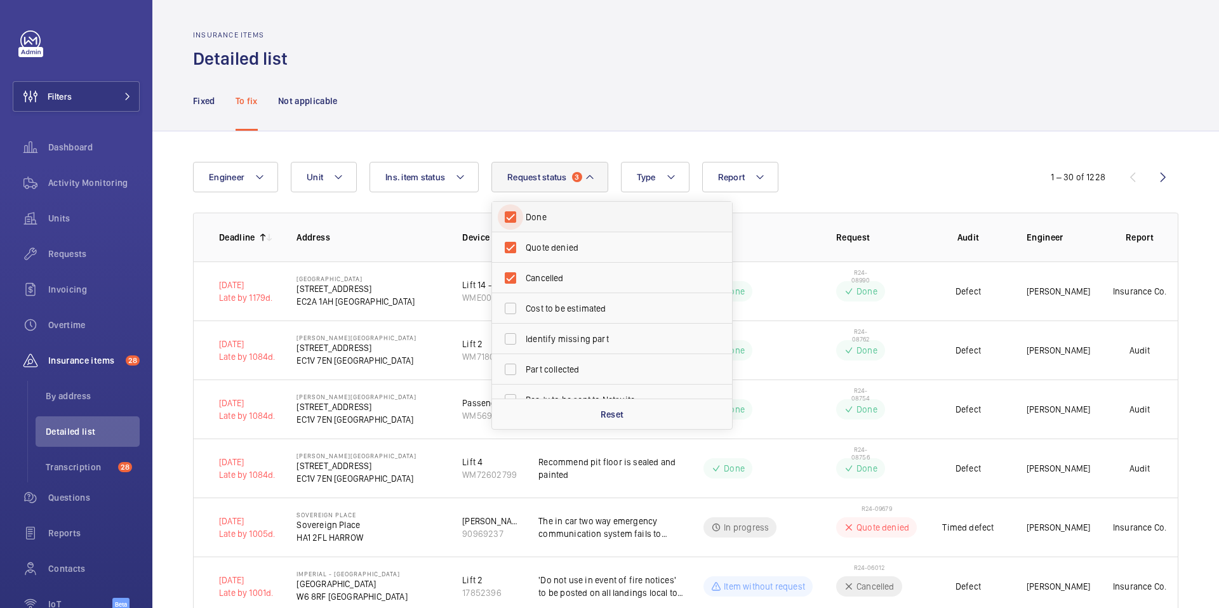
click at [514, 217] on input "Done" at bounding box center [510, 216] width 25 height 25
checkbox input "false"
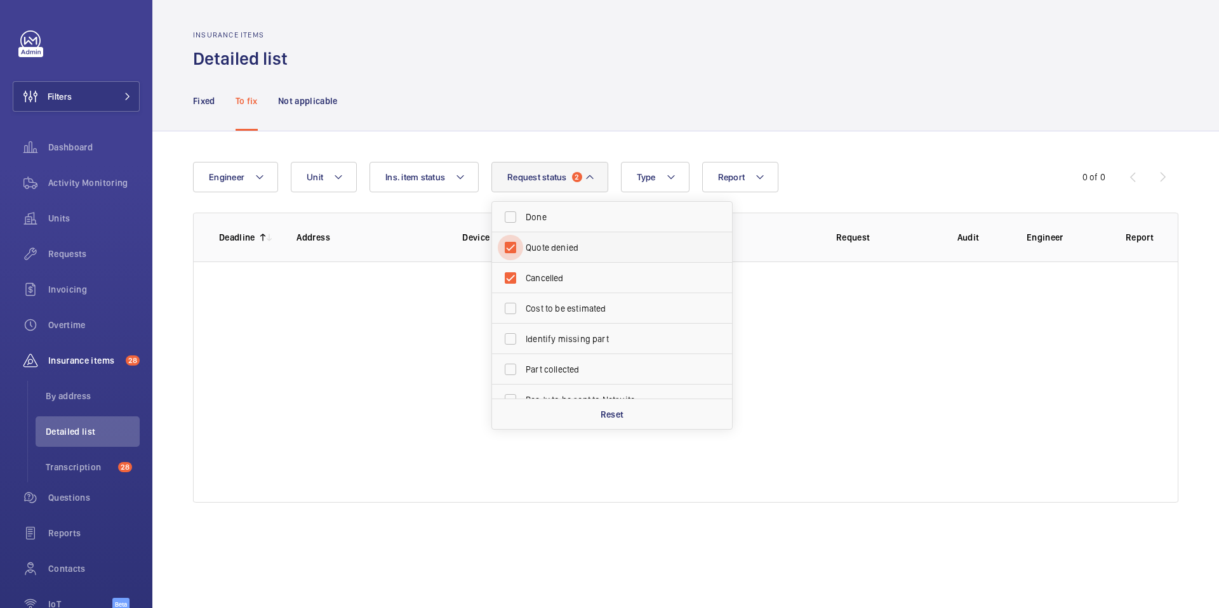
click at [514, 250] on input "Quote denied" at bounding box center [510, 247] width 25 height 25
checkbox input "false"
click at [514, 267] on input "Cancelled" at bounding box center [510, 277] width 25 height 25
checkbox input "false"
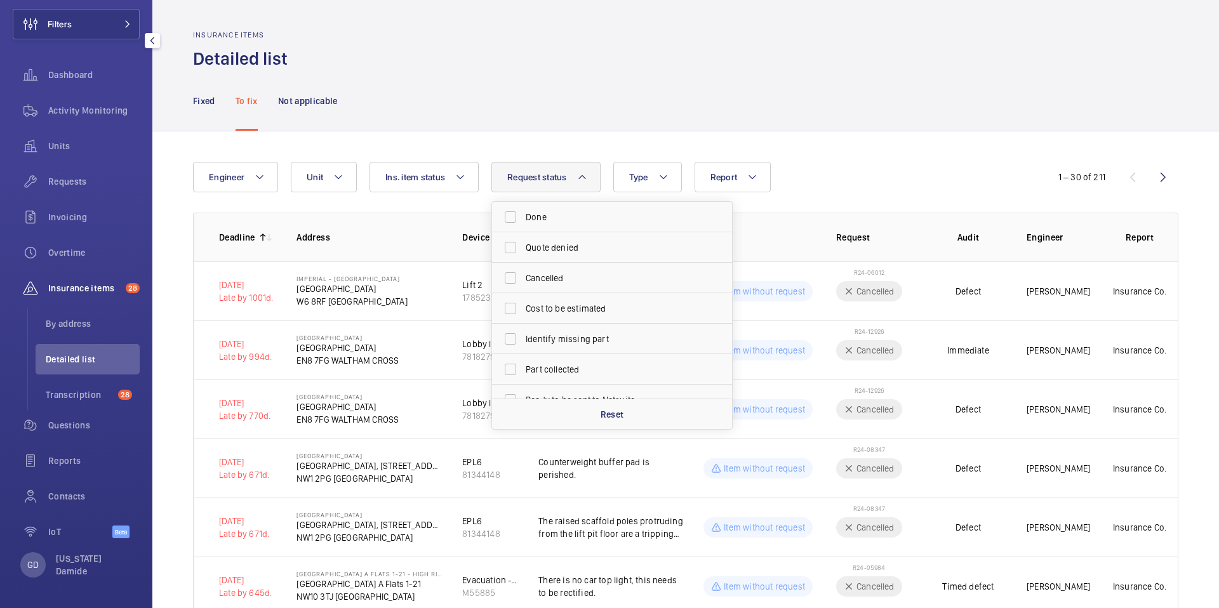
click at [29, 577] on div "GD Georgia Damide" at bounding box center [76, 565] width 112 height 25
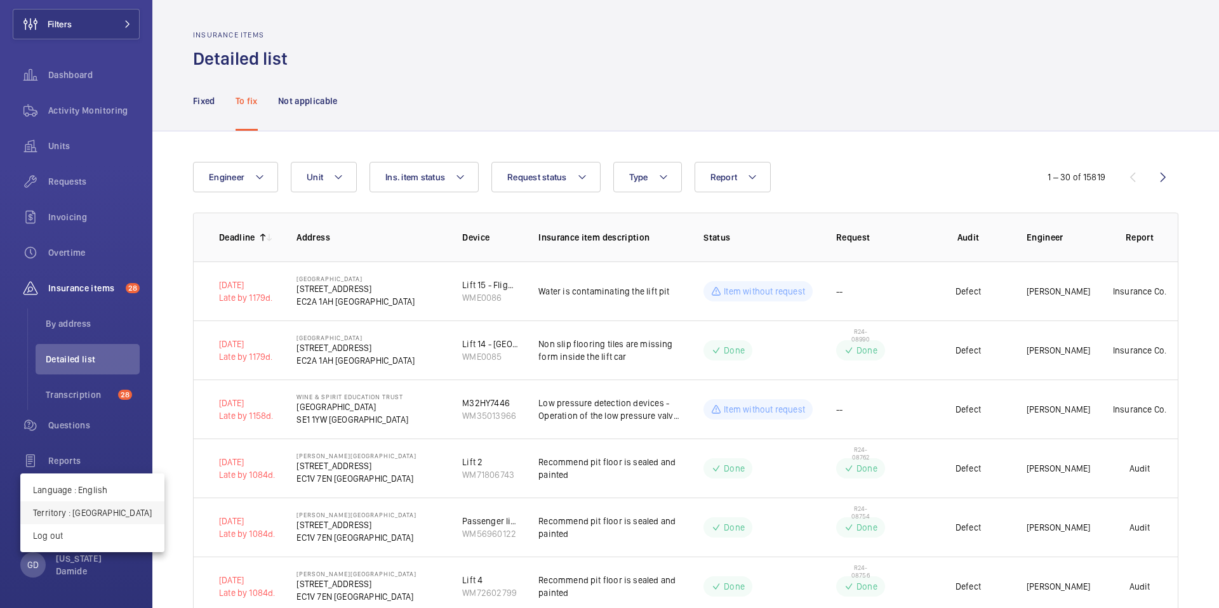
click at [114, 512] on p "Territory : United Kingdom" at bounding box center [92, 513] width 119 height 13
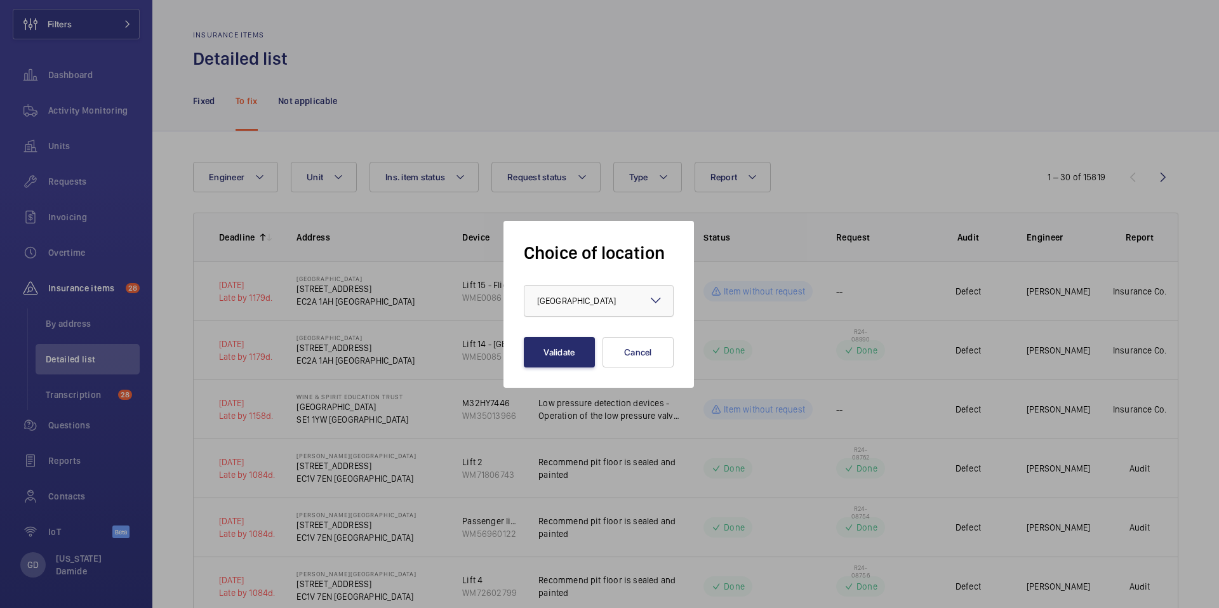
click at [584, 309] on div at bounding box center [599, 301] width 149 height 30
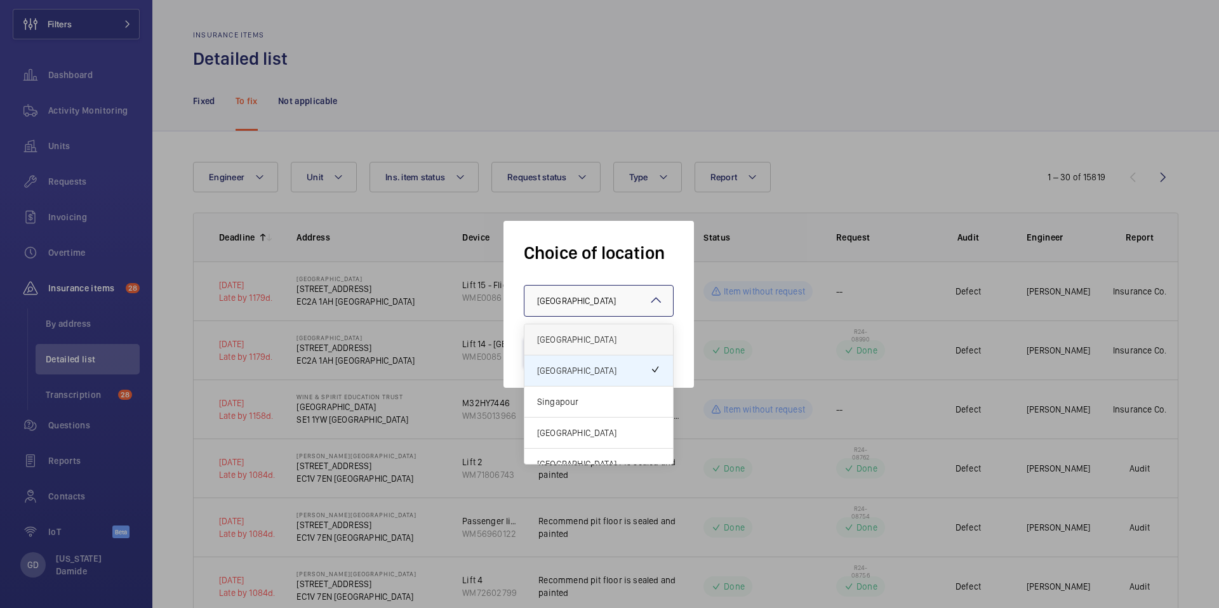
click at [582, 340] on span "[GEOGRAPHIC_DATA]" at bounding box center [598, 339] width 123 height 13
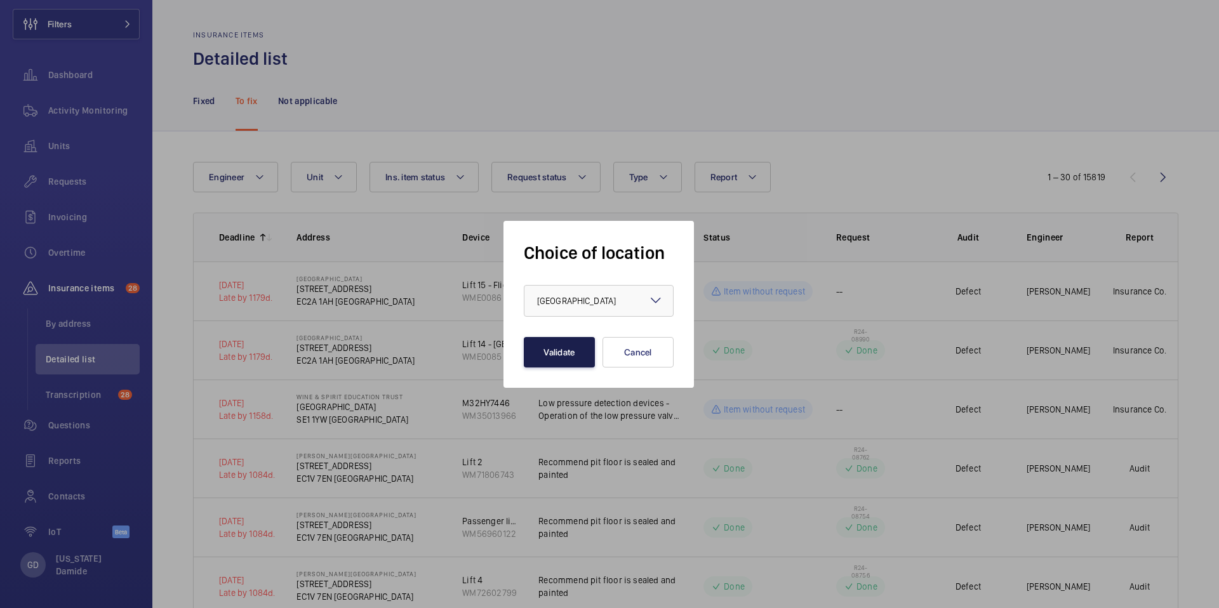
click at [567, 360] on button "Validate" at bounding box center [559, 352] width 71 height 30
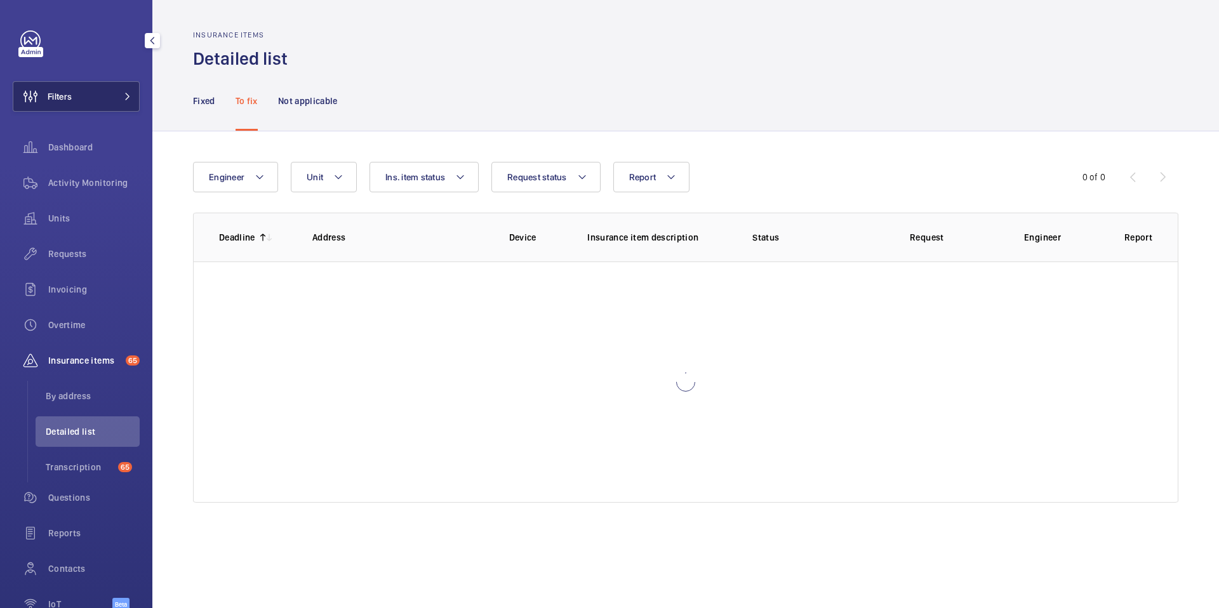
click at [97, 90] on button "Filters" at bounding box center [76, 96] width 127 height 30
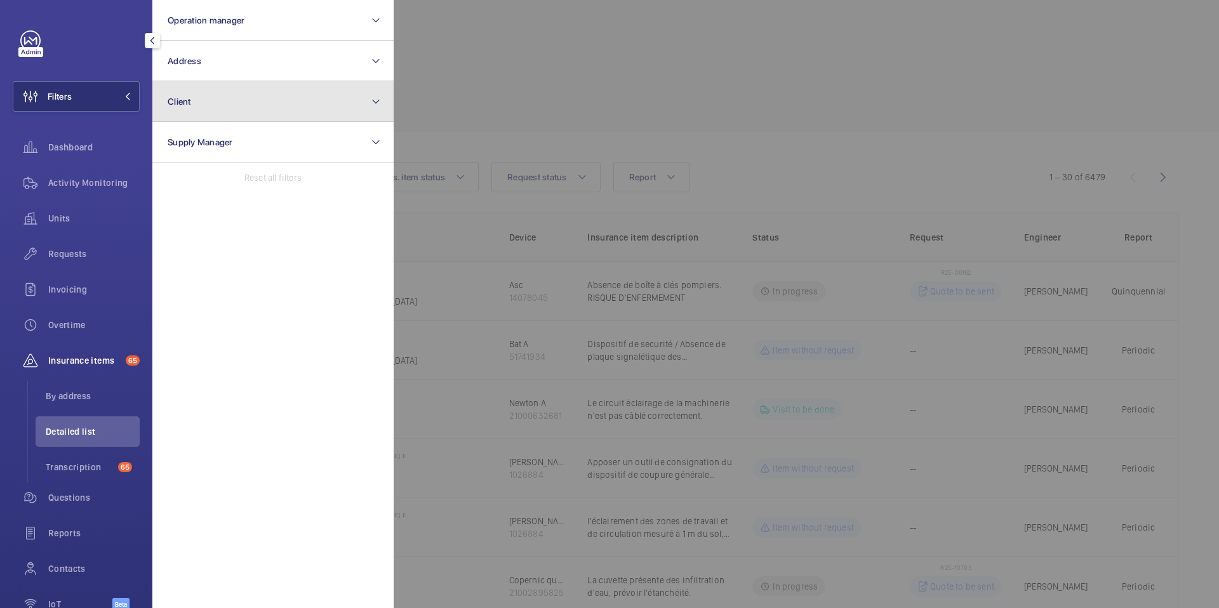
click at [212, 114] on button "Client" at bounding box center [272, 101] width 241 height 41
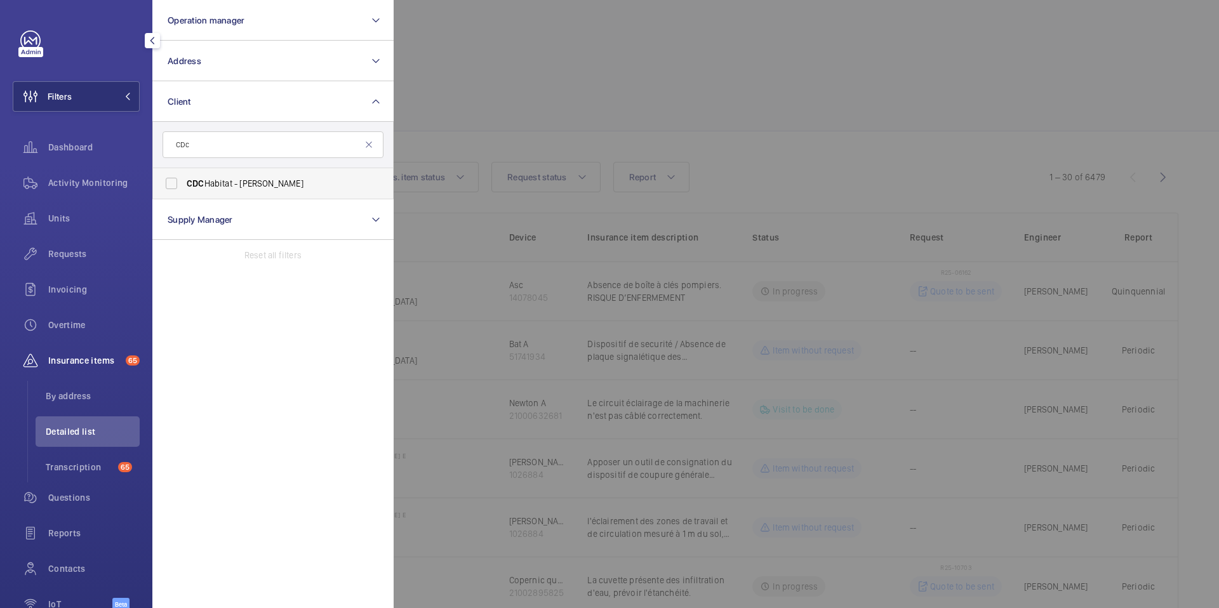
type input "CDc"
click at [204, 181] on span "CDC Habitat - [PERSON_NAME]" at bounding box center [274, 183] width 175 height 13
click at [184, 181] on input "CDC Habitat - [PERSON_NAME]" at bounding box center [171, 183] width 25 height 25
checkbox input "true"
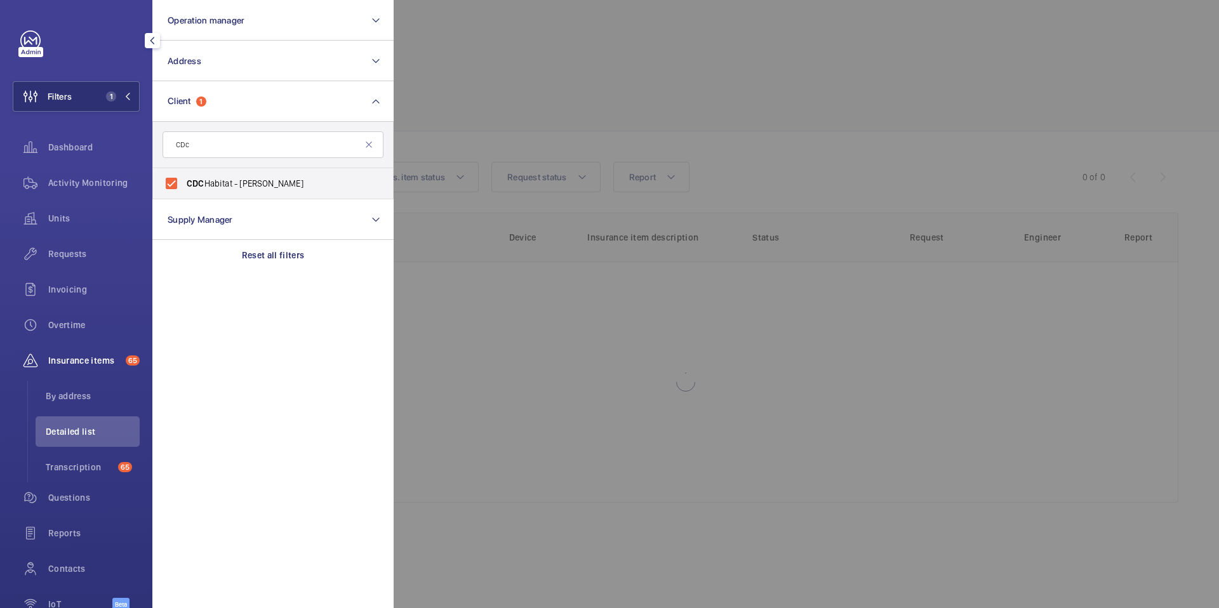
click at [554, 71] on div at bounding box center [1003, 304] width 1219 height 608
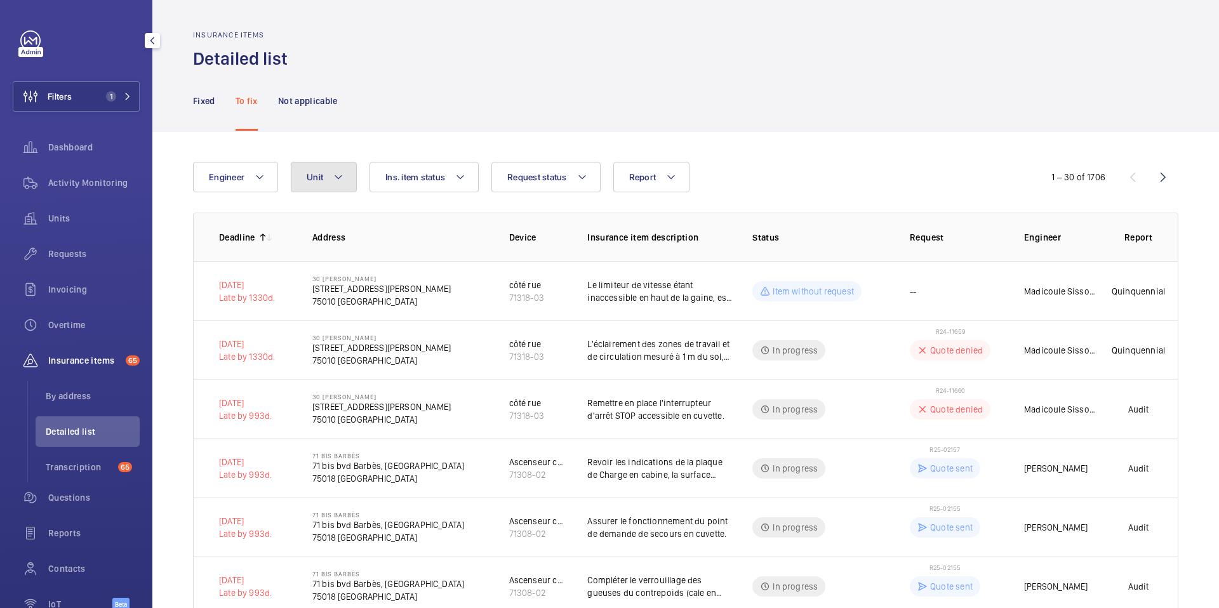
click at [337, 189] on button "Unit" at bounding box center [324, 177] width 66 height 30
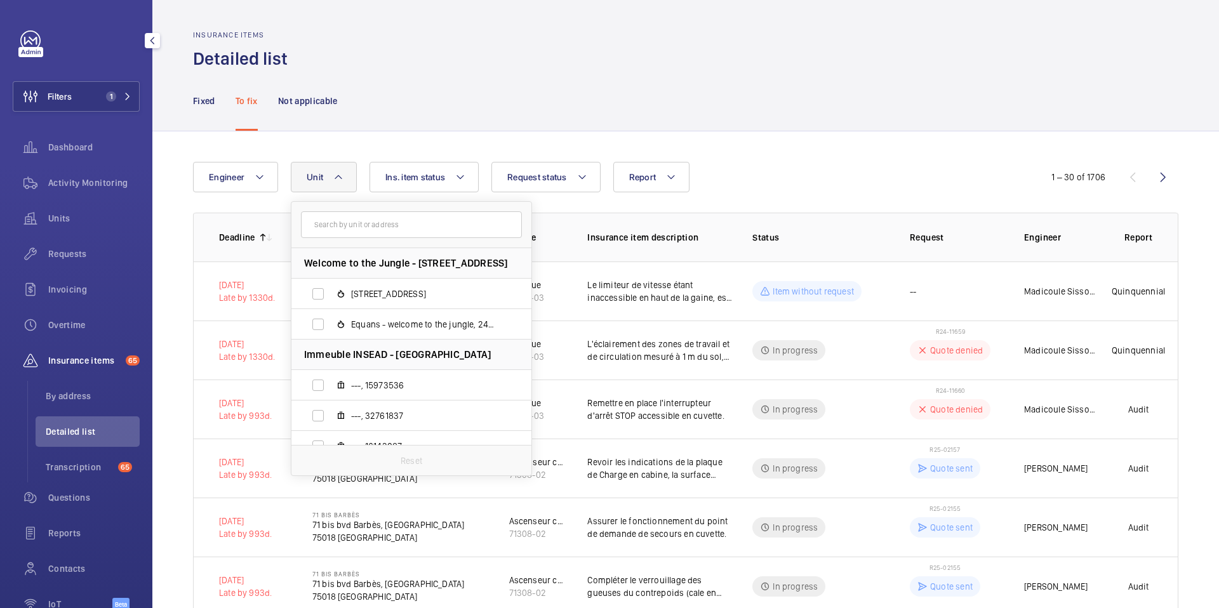
click at [358, 238] on input "text" at bounding box center [411, 224] width 221 height 27
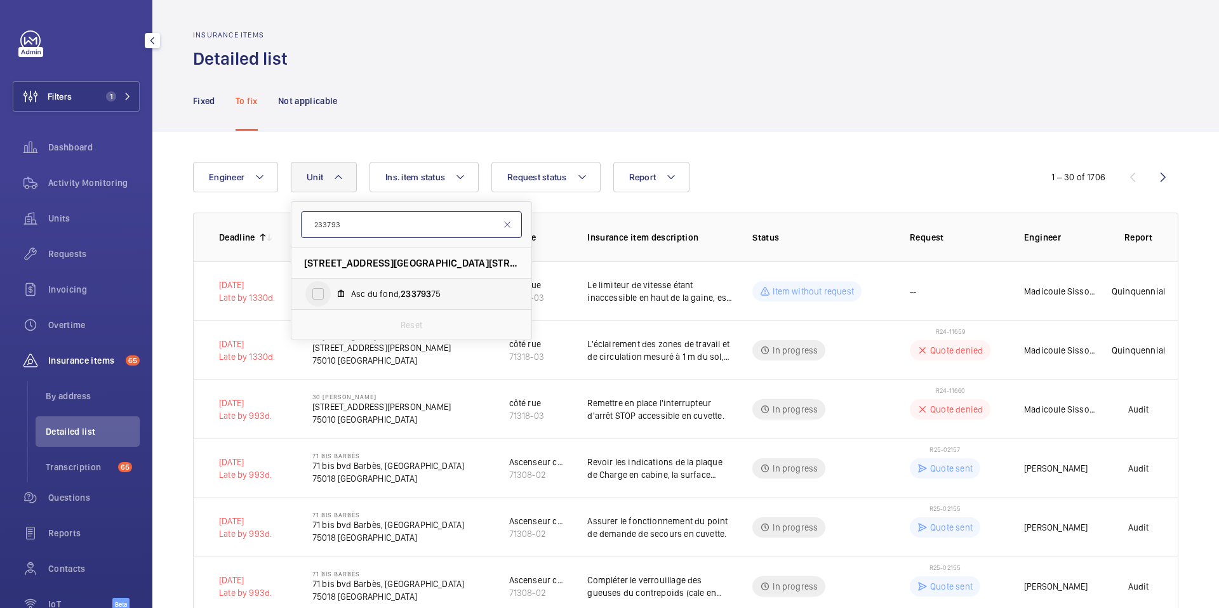
type input "233793"
click at [311, 292] on input "Asc du fond, 233793 75" at bounding box center [317, 293] width 25 height 25
checkbox input "true"
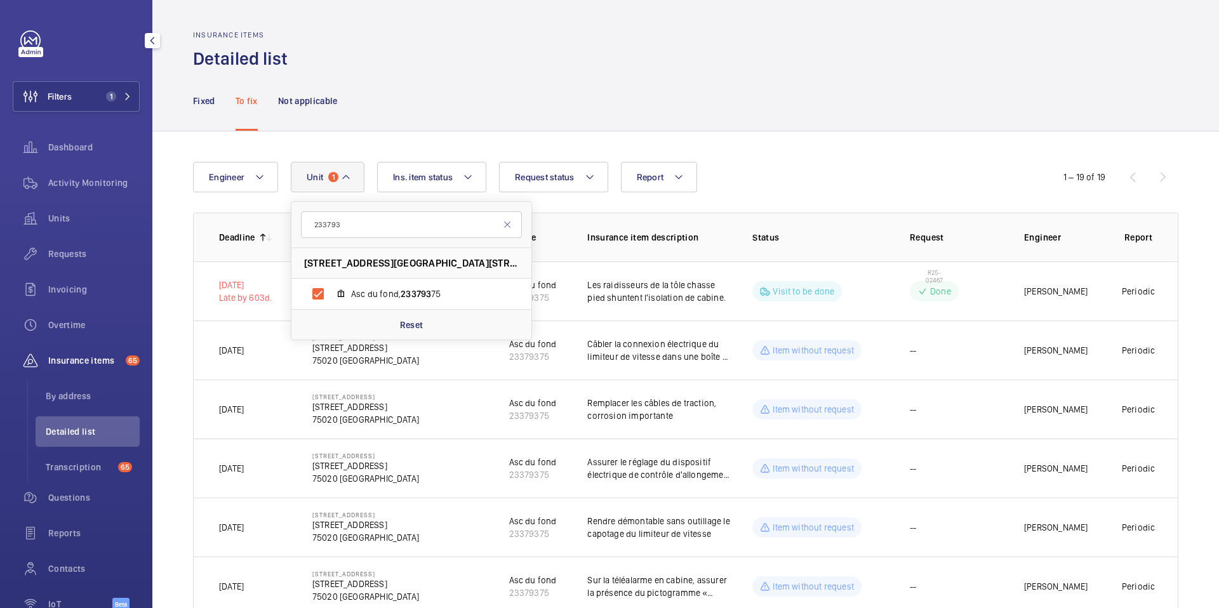
click at [733, 111] on div "Fixed To fix Not applicable" at bounding box center [686, 100] width 986 height 60
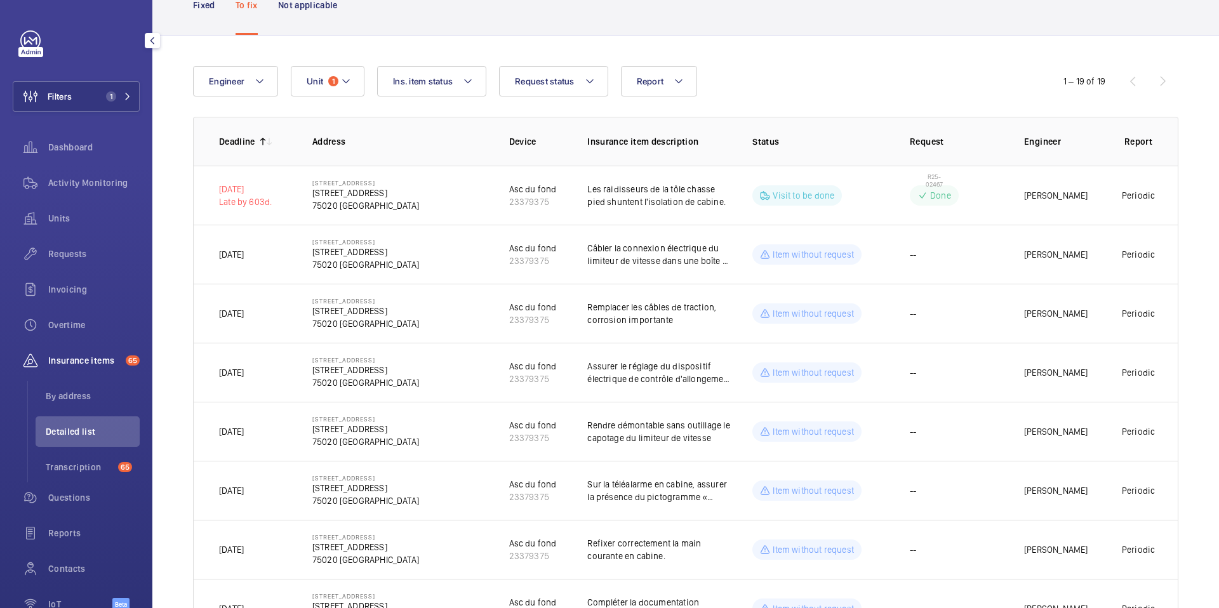
scroll to position [96, 0]
click at [559, 84] on span "Request status" at bounding box center [545, 81] width 60 height 10
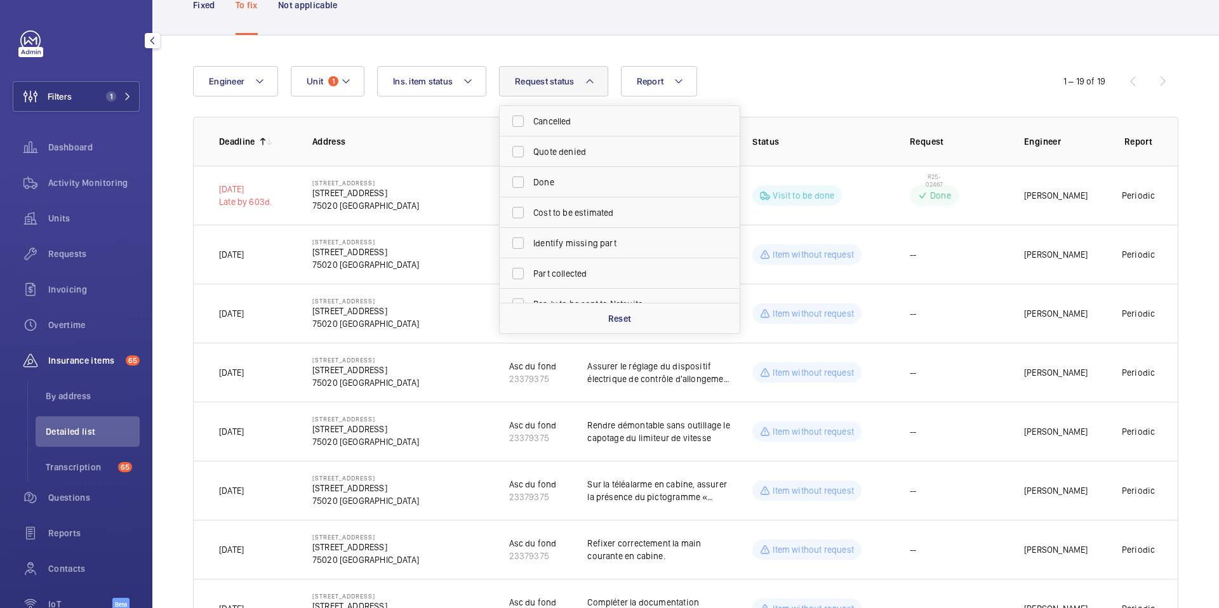
click at [577, 79] on button "Request status" at bounding box center [553, 81] width 109 height 30
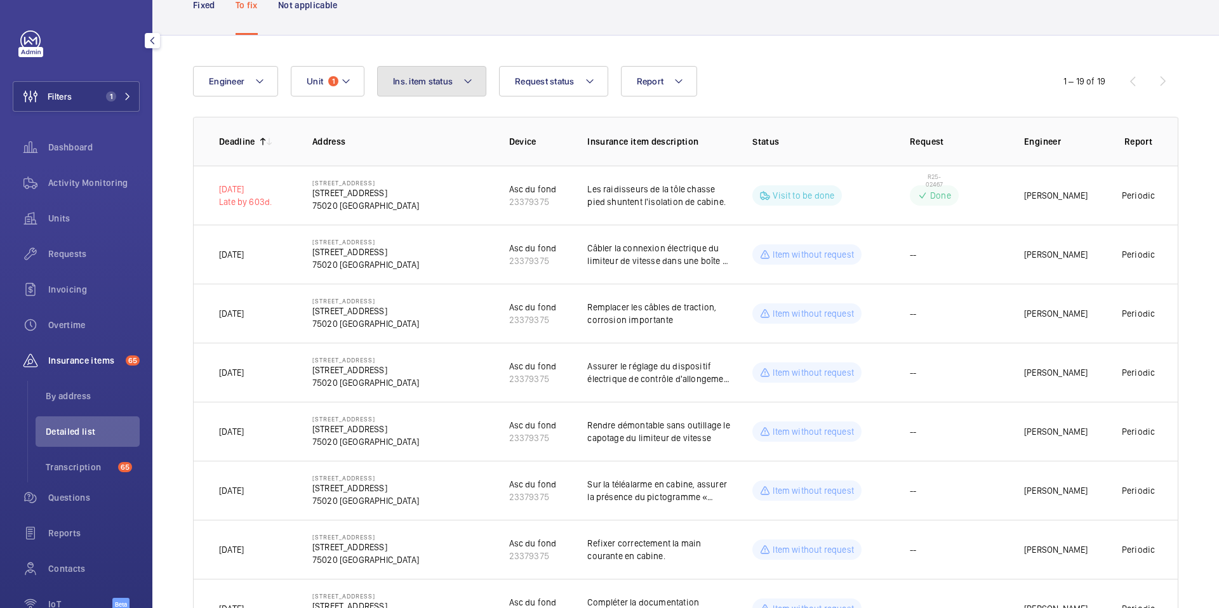
click at [464, 86] on mat-icon at bounding box center [468, 81] width 10 height 15
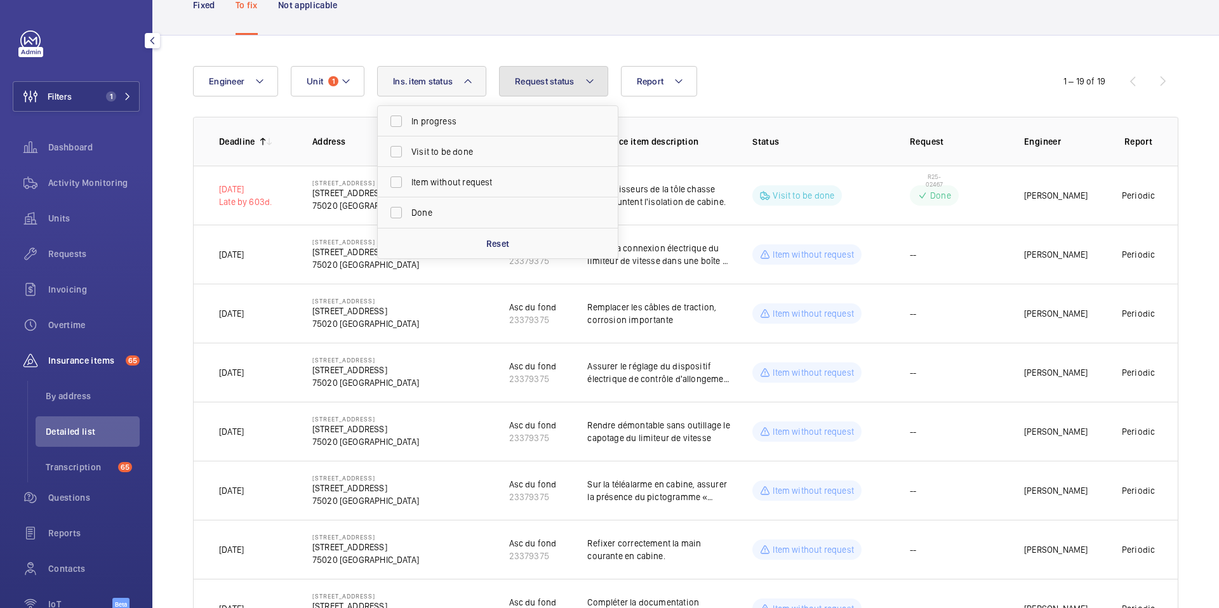
click at [582, 86] on button "Request status" at bounding box center [553, 81] width 109 height 30
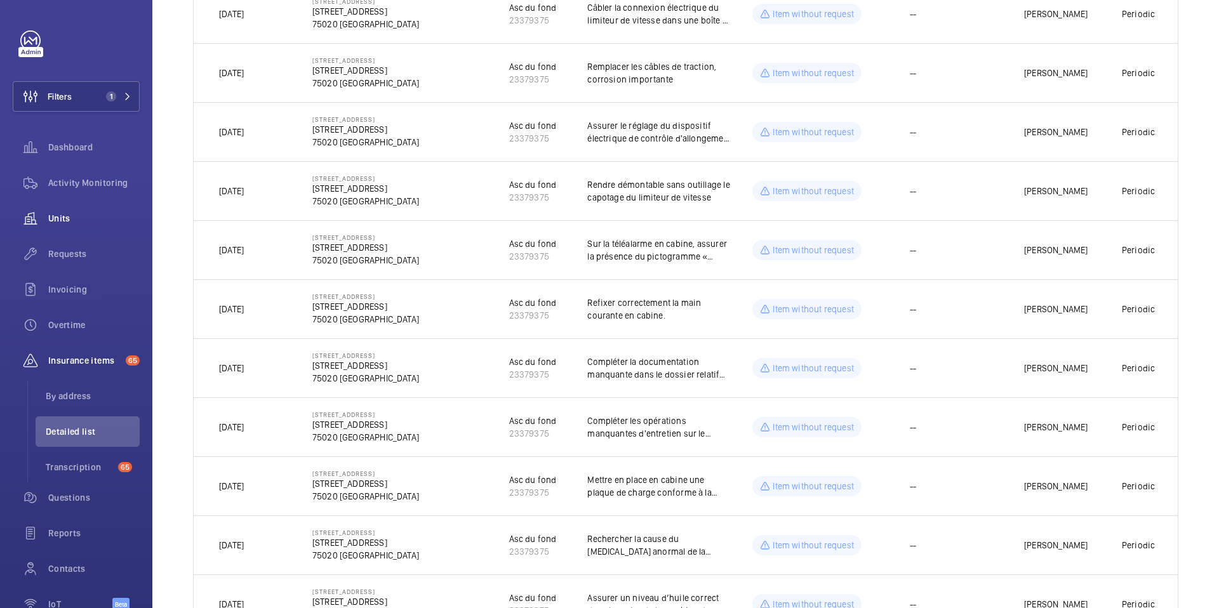
scroll to position [0, 0]
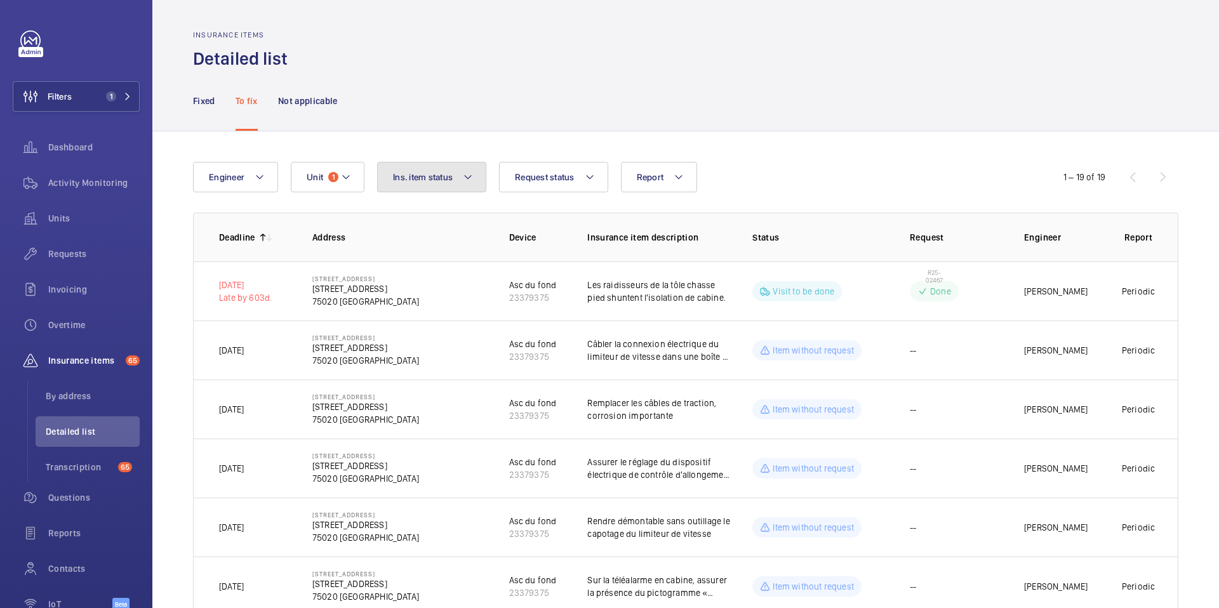
click at [466, 180] on mat-icon at bounding box center [468, 177] width 10 height 15
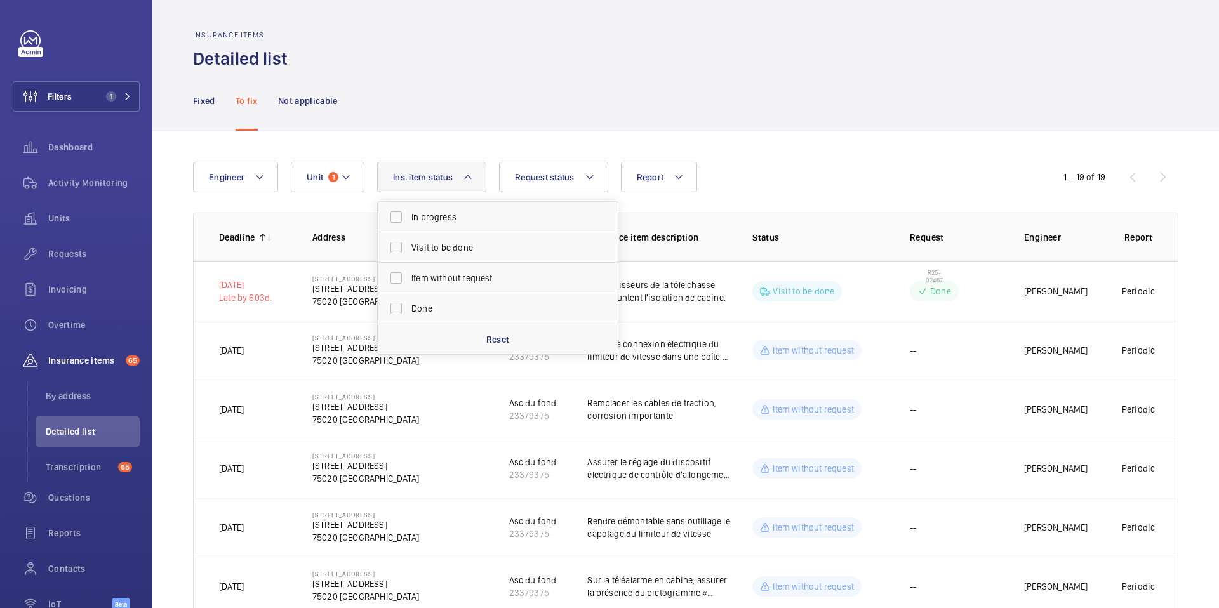
click at [545, 129] on div "Fixed To fix Not applicable" at bounding box center [686, 100] width 986 height 60
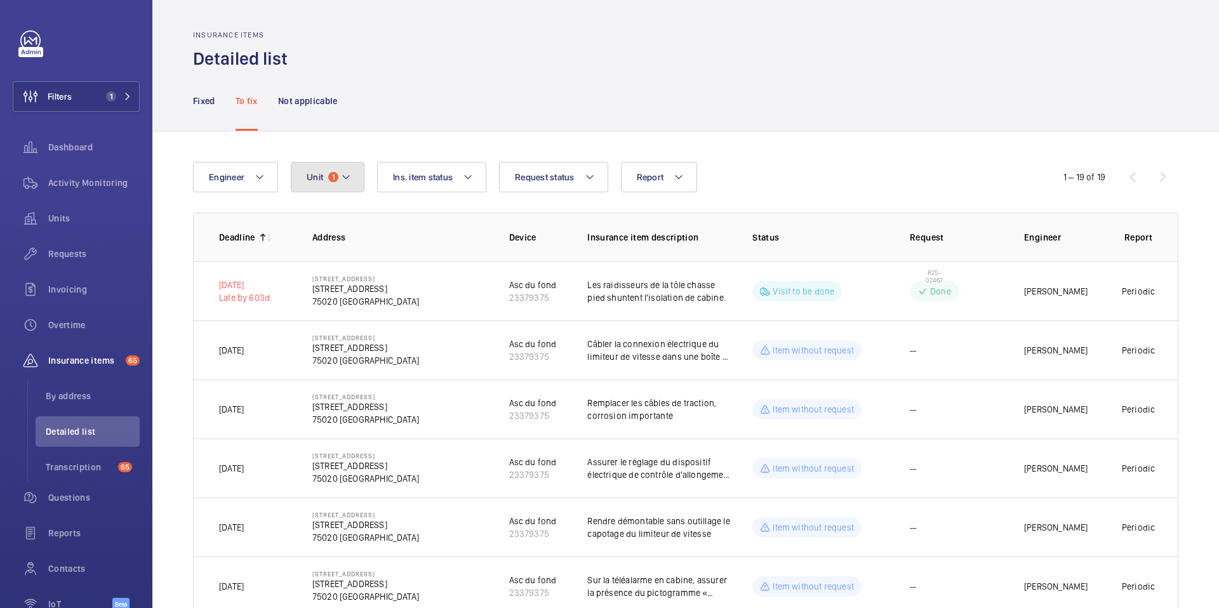
click at [356, 171] on button "Unit 1" at bounding box center [328, 177] width 74 height 30
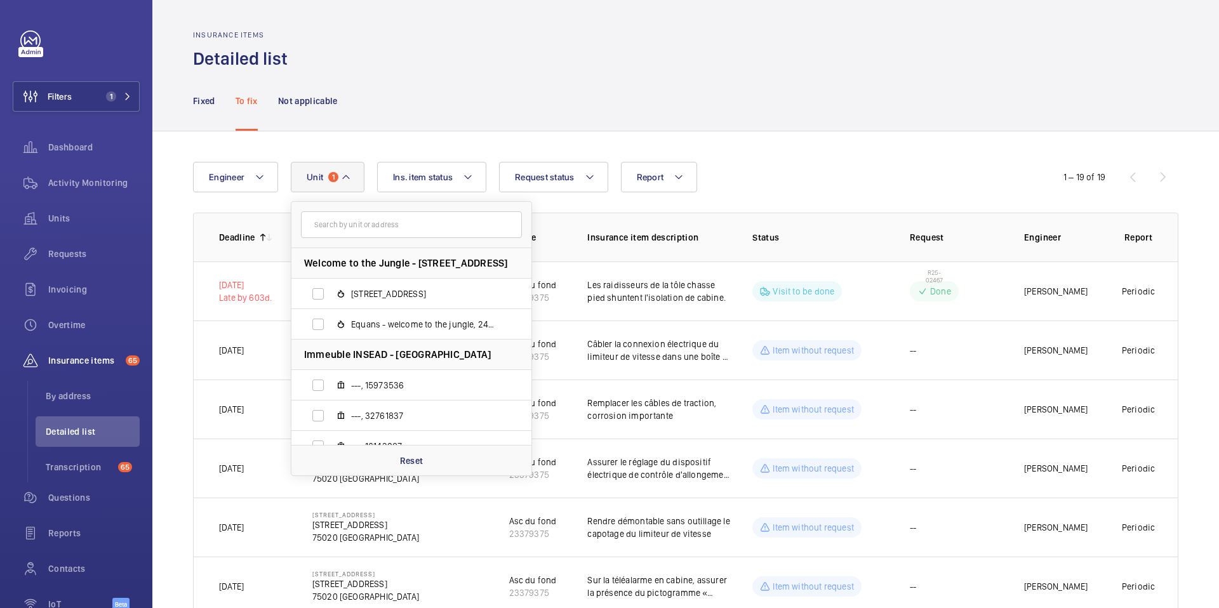
click at [354, 231] on input "text" at bounding box center [411, 224] width 221 height 27
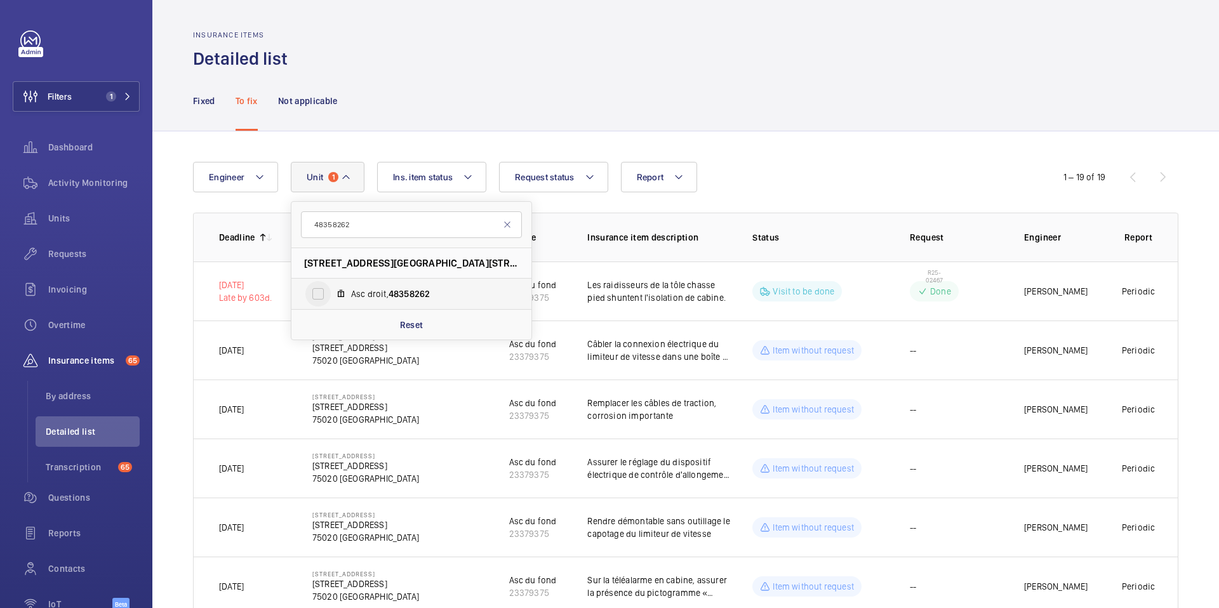
type input "48358262"
click at [314, 294] on input "Asc droit, 48358262" at bounding box center [317, 293] width 25 height 25
checkbox input "true"
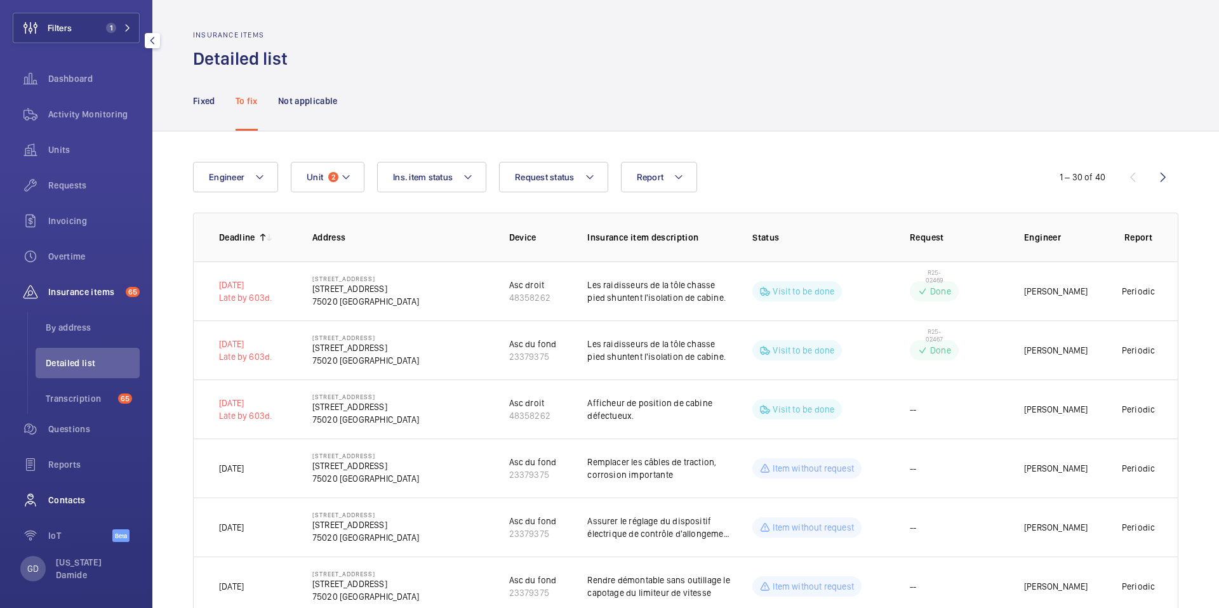
scroll to position [72, 0]
click at [36, 573] on div "GD" at bounding box center [32, 565] width 25 height 25
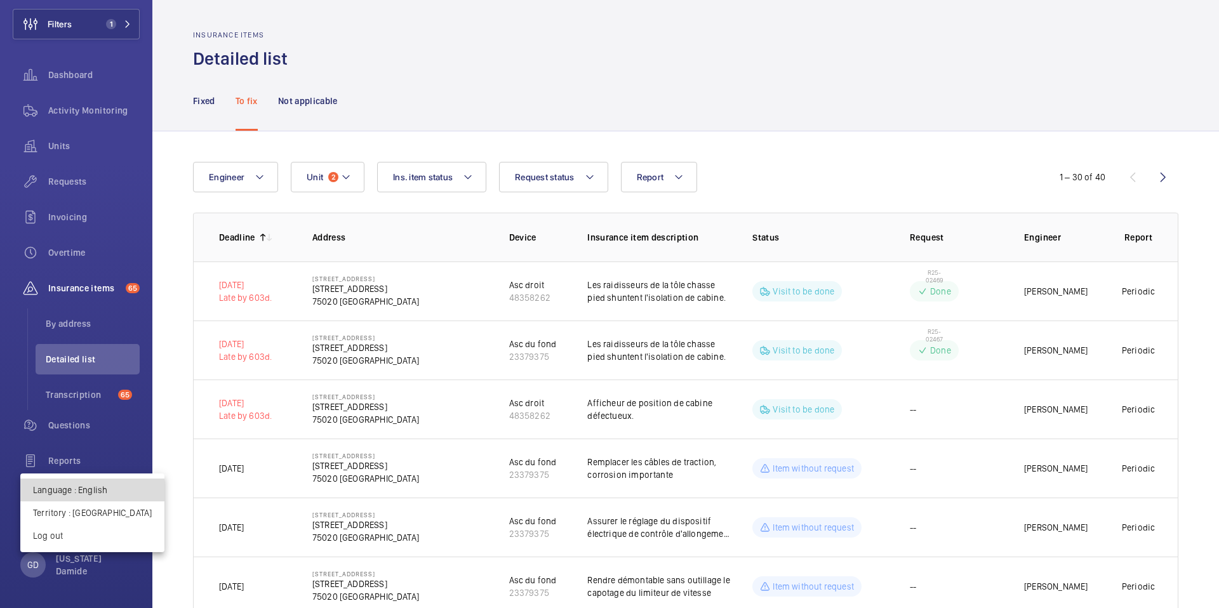
click at [97, 492] on p "Language : English" at bounding box center [92, 490] width 119 height 13
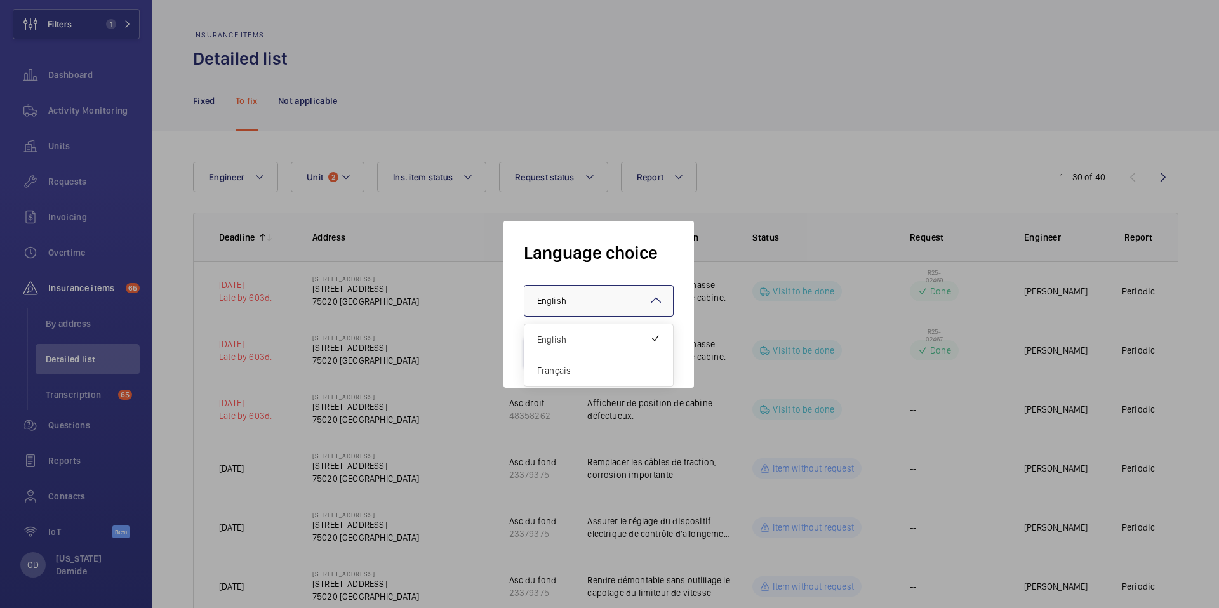
click at [608, 305] on div at bounding box center [599, 301] width 149 height 30
click at [595, 373] on span "Français" at bounding box center [598, 371] width 123 height 13
click at [578, 352] on button "Validate" at bounding box center [559, 352] width 71 height 30
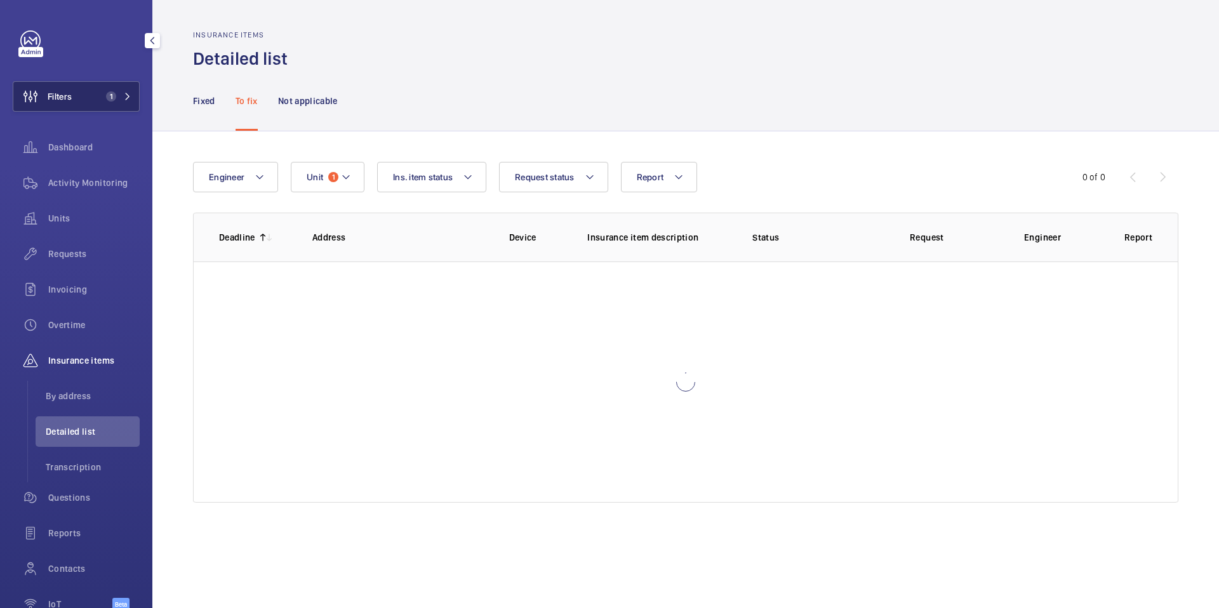
click at [121, 104] on button "Filters 1" at bounding box center [76, 96] width 127 height 30
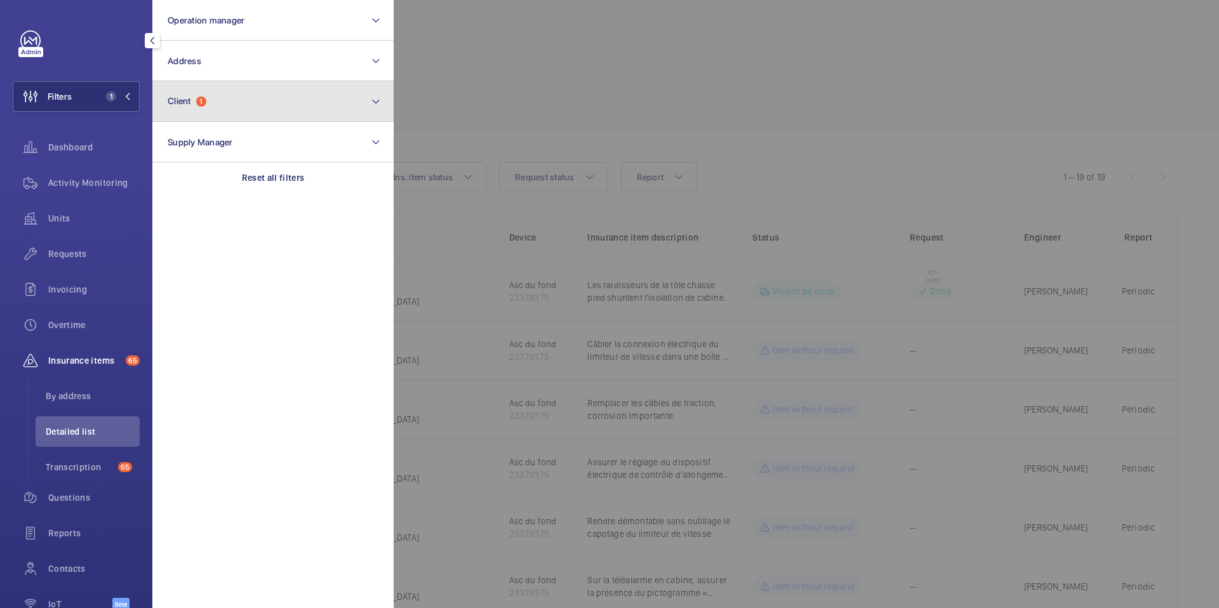
click at [253, 114] on button "Client 1" at bounding box center [272, 101] width 241 height 41
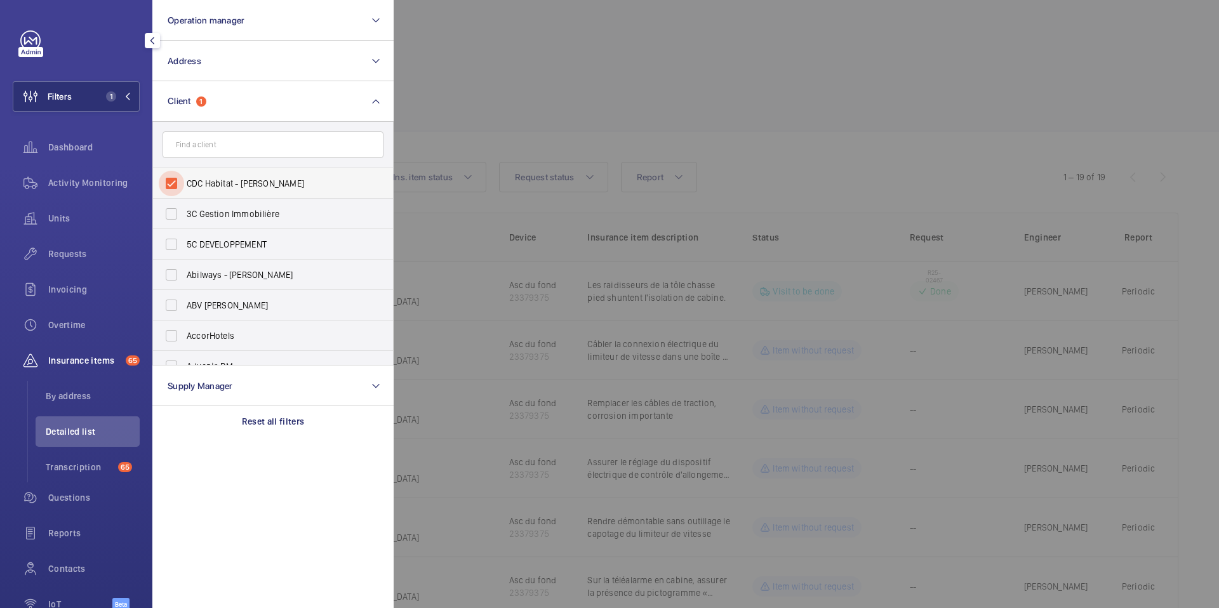
click at [175, 185] on input "CDC Habitat - Emmanuel Thomas" at bounding box center [171, 183] width 25 height 25
checkbox input "false"
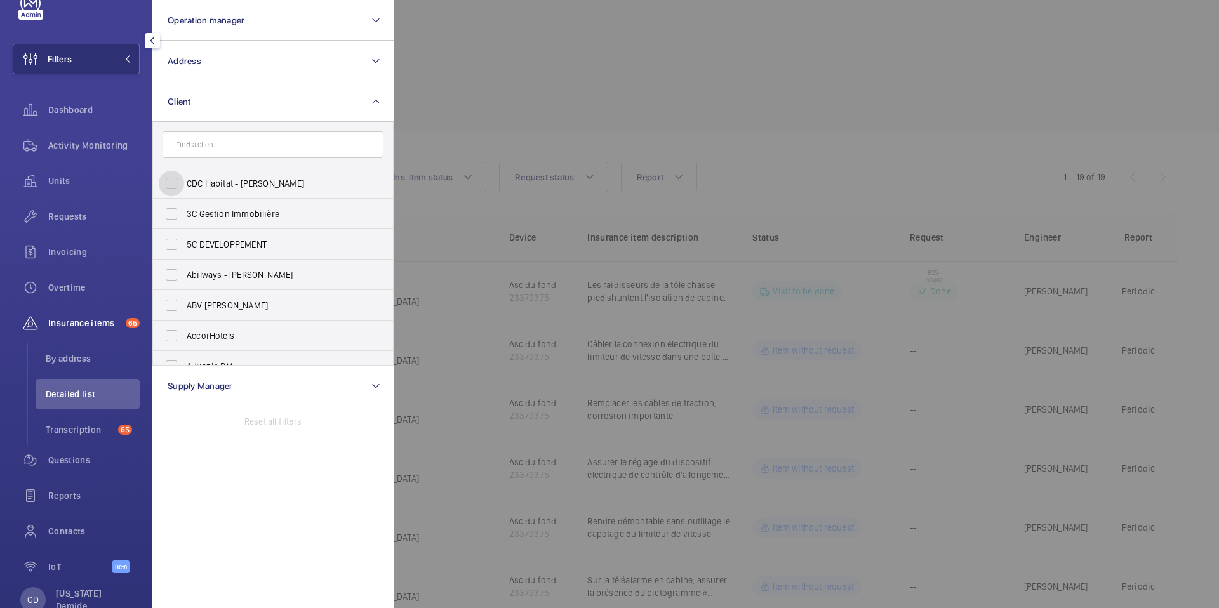
scroll to position [38, 0]
click at [101, 378] on li "Detailed list" at bounding box center [88, 393] width 104 height 30
click at [109, 394] on span "Detailed list" at bounding box center [93, 393] width 94 height 13
click at [556, 97] on div at bounding box center [1003, 304] width 1219 height 608
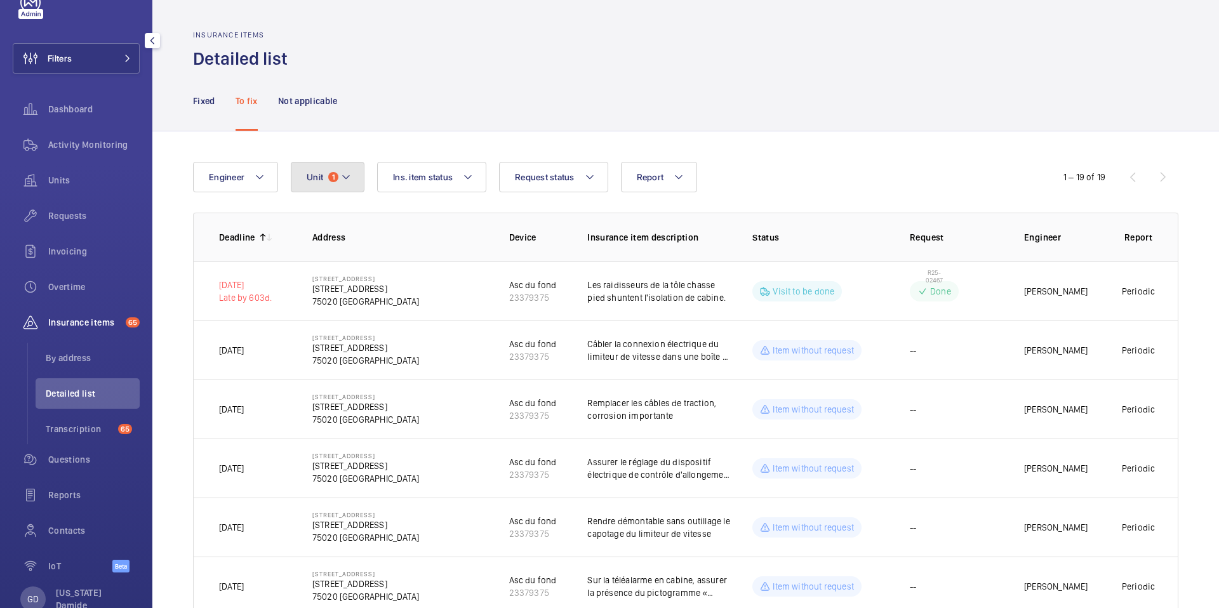
click at [338, 180] on button "Unit 1" at bounding box center [328, 177] width 74 height 30
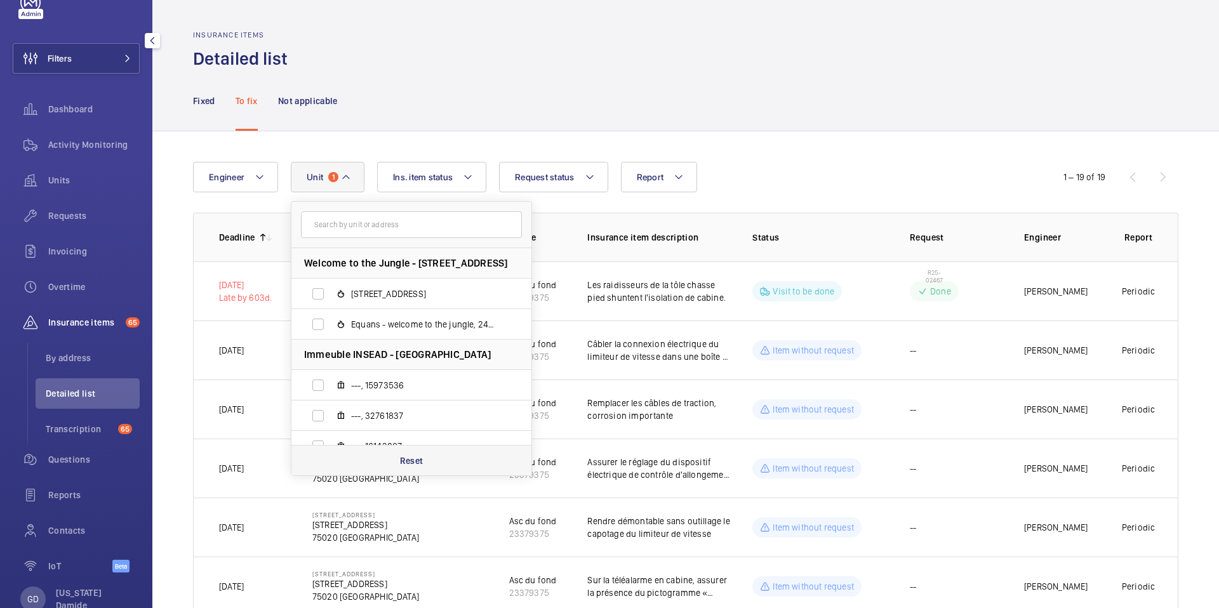
click at [403, 458] on p "Reset" at bounding box center [411, 461] width 23 height 13
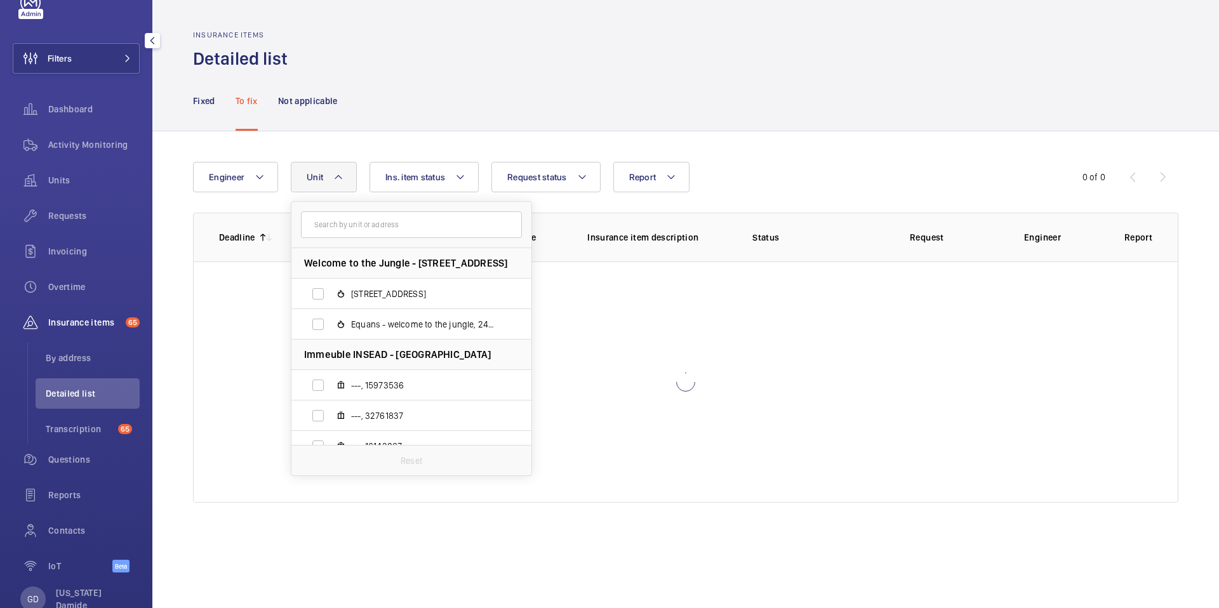
click at [601, 112] on div "Fixed To fix Not applicable" at bounding box center [686, 100] width 986 height 60
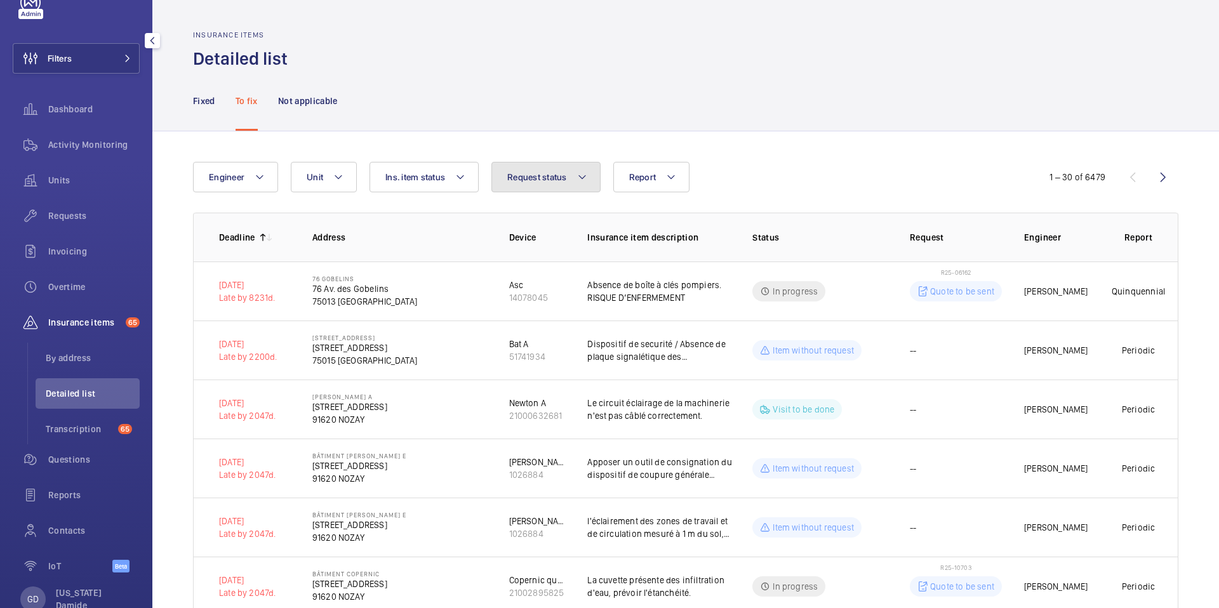
click at [565, 174] on span "Request status" at bounding box center [537, 177] width 60 height 10
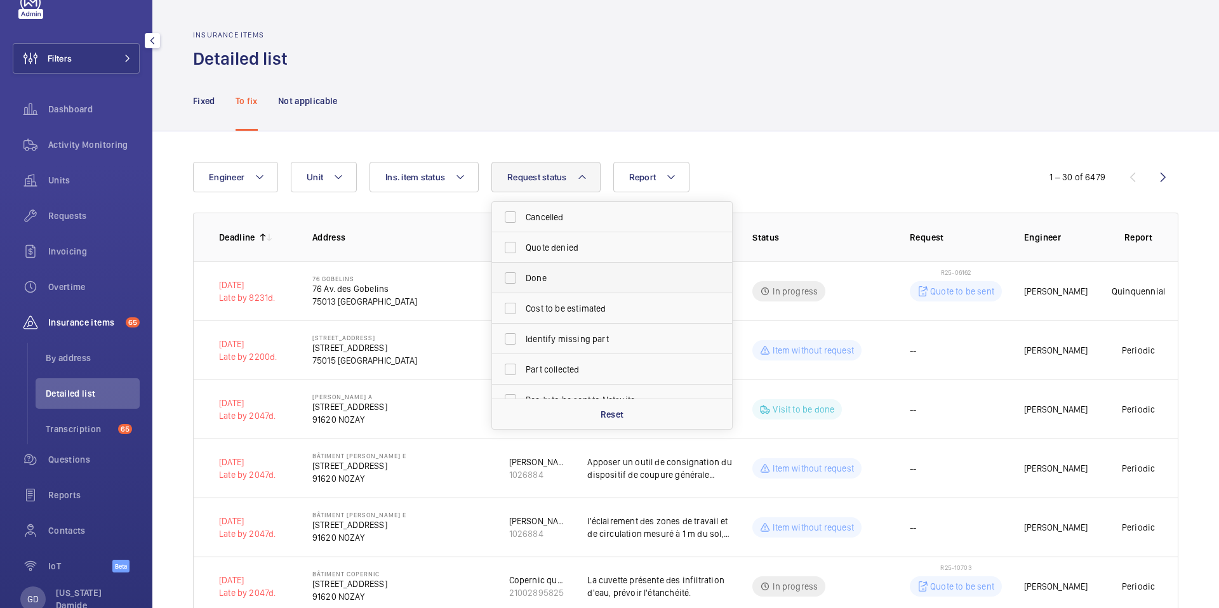
click at [550, 269] on label "Done" at bounding box center [602, 278] width 221 height 30
click at [523, 269] on input "Done" at bounding box center [510, 277] width 25 height 25
checkbox input "true"
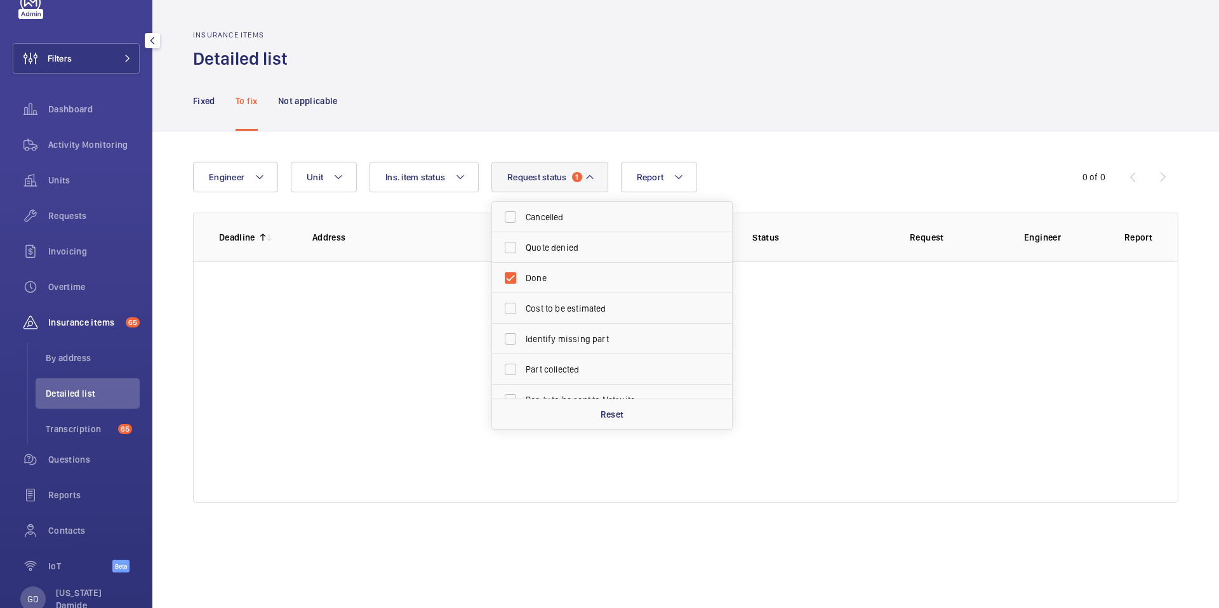
click at [651, 130] on div "Fixed To fix Not applicable" at bounding box center [686, 100] width 986 height 60
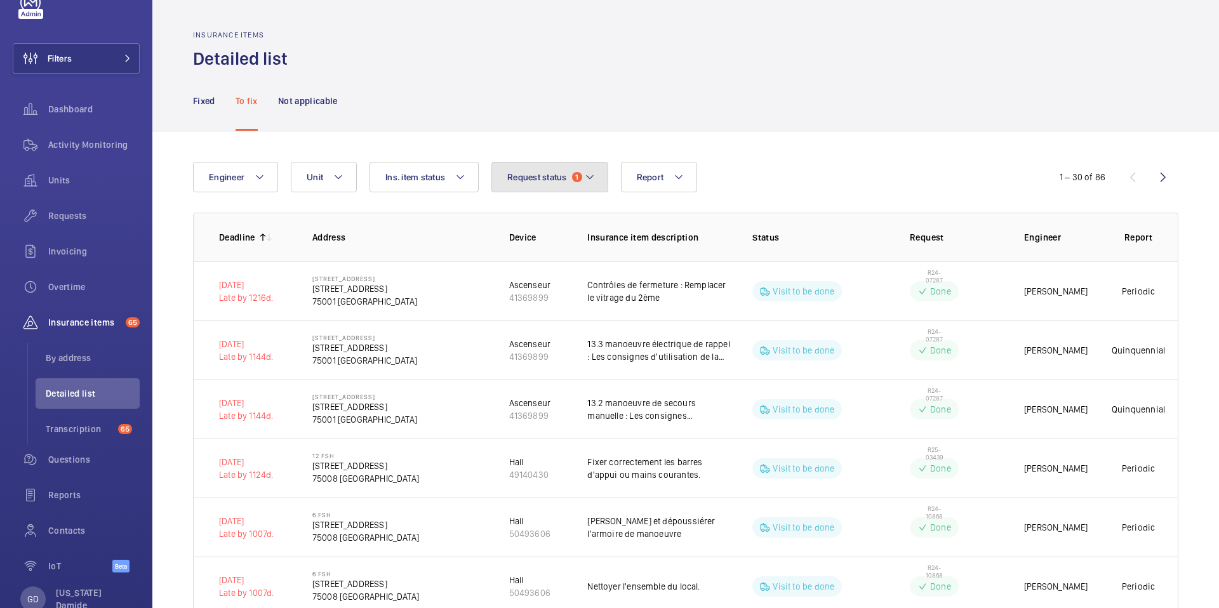
click at [593, 178] on mat-icon at bounding box center [590, 177] width 10 height 15
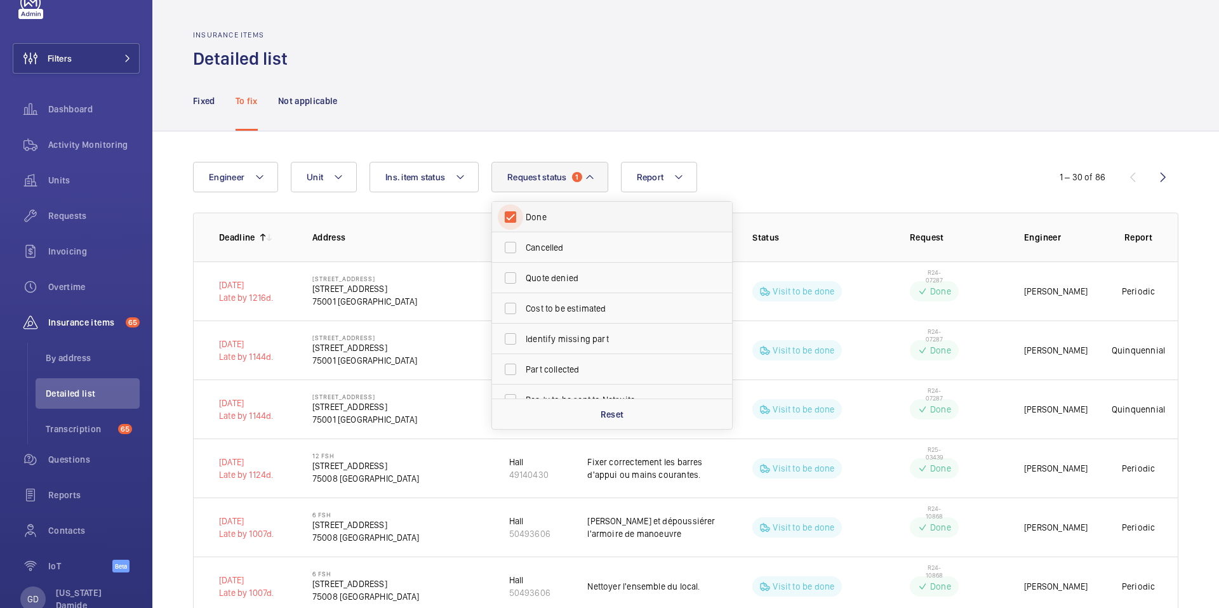
click at [515, 218] on input "Done" at bounding box center [510, 216] width 25 height 25
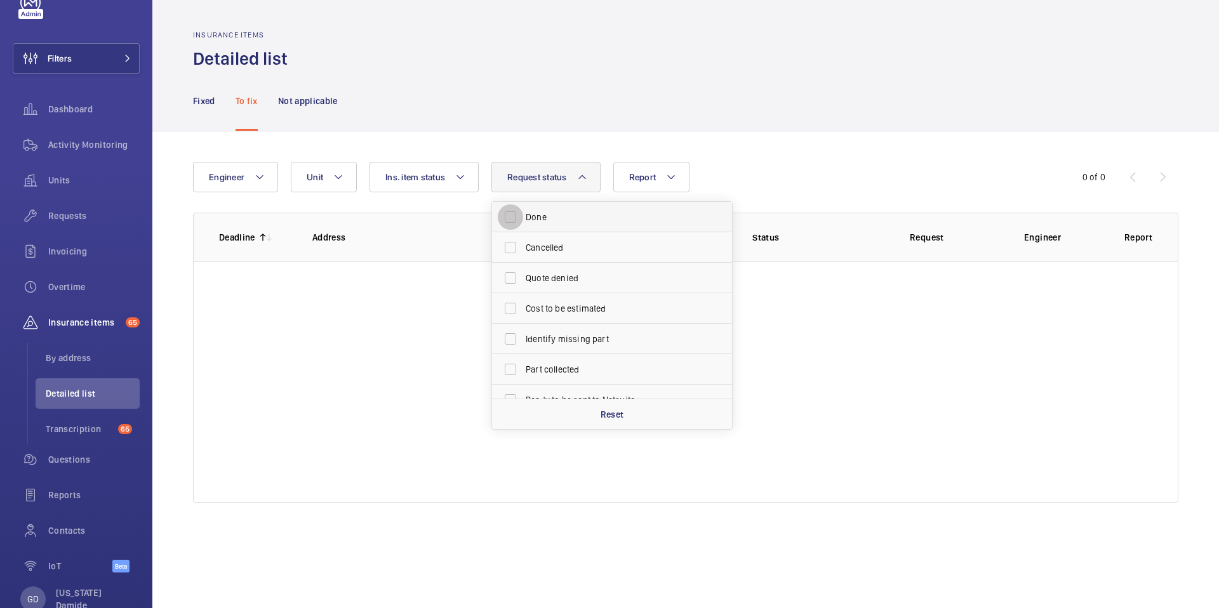
click at [511, 218] on input "Done" at bounding box center [510, 216] width 25 height 25
checkbox input "true"
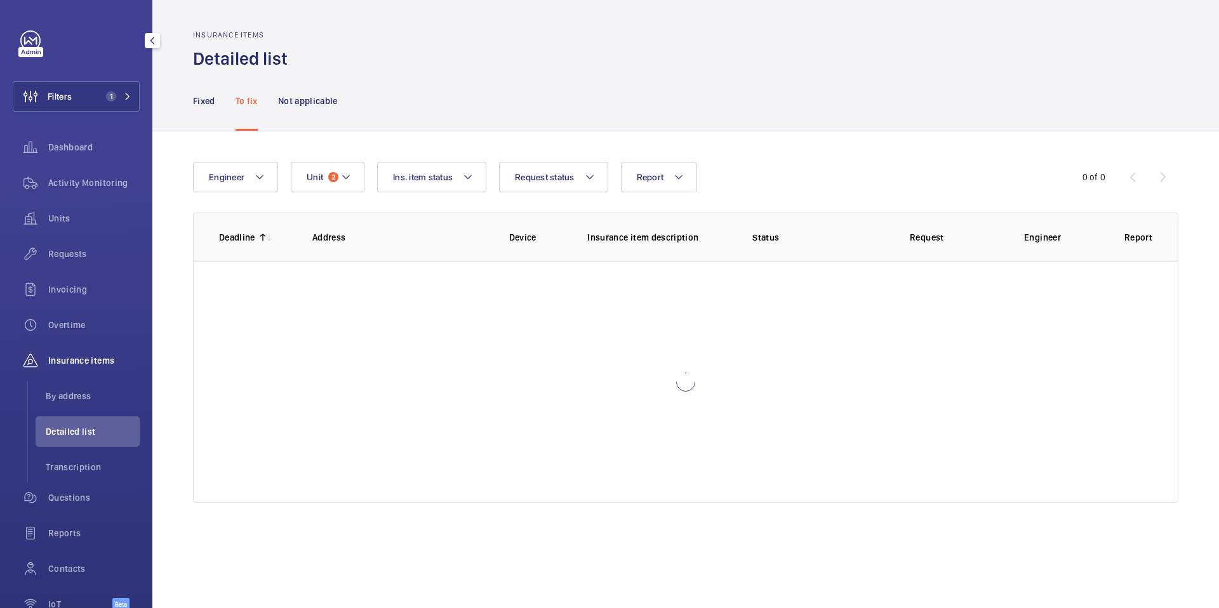
scroll to position [72, 0]
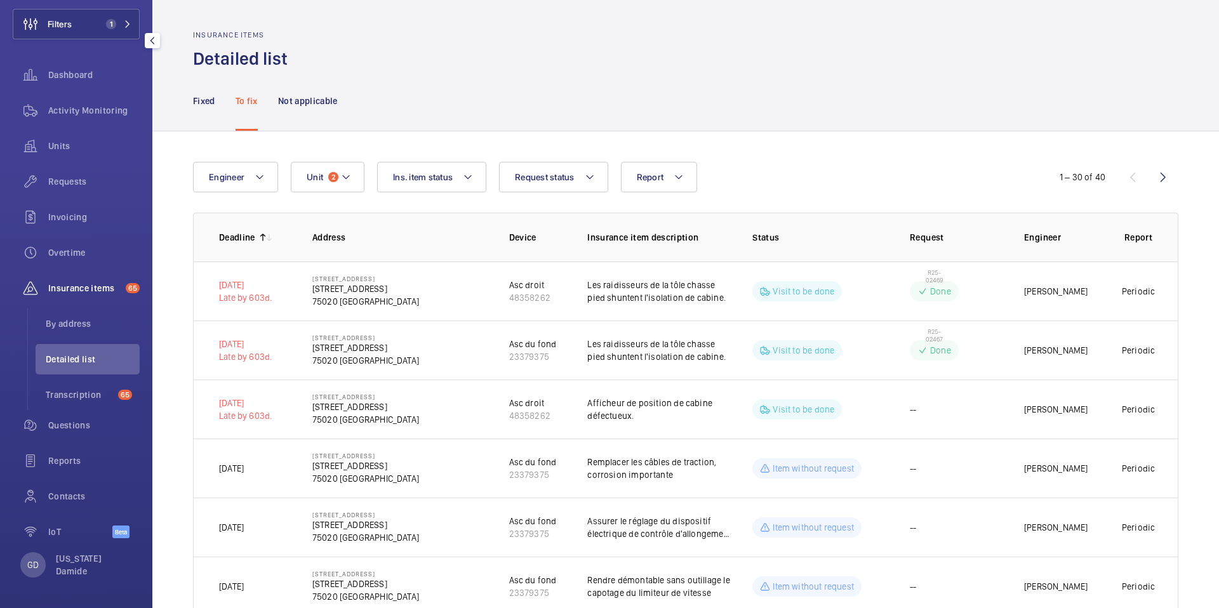
click at [40, 553] on div "GD [US_STATE] Damide" at bounding box center [76, 565] width 112 height 25
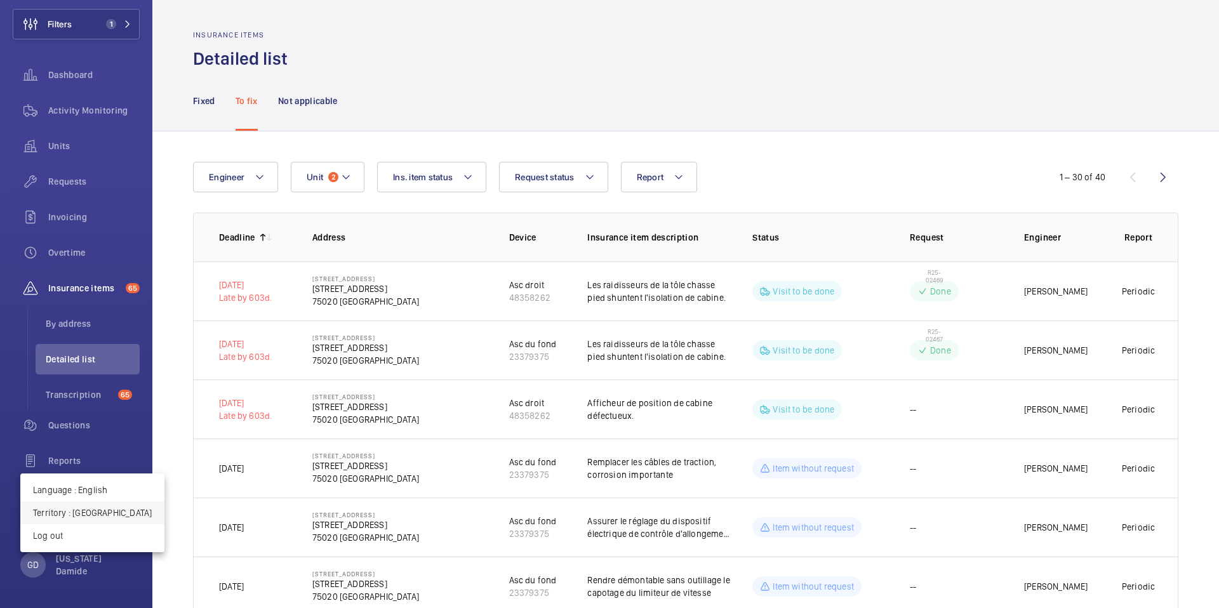
click at [75, 515] on p "Territory : [GEOGRAPHIC_DATA]" at bounding box center [92, 513] width 119 height 13
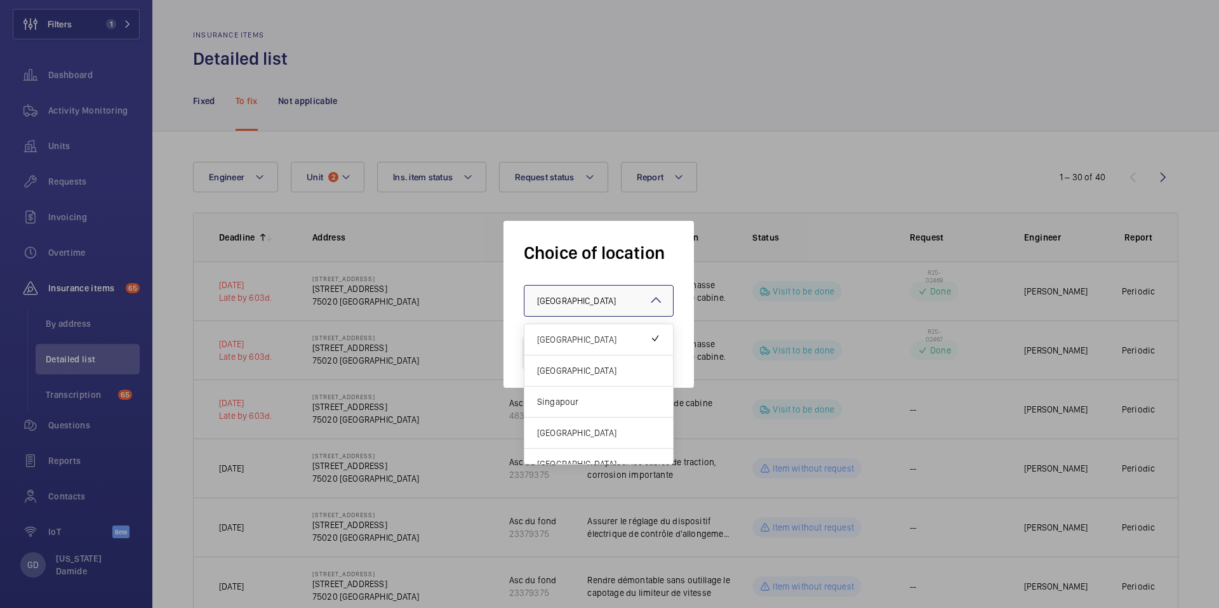
click at [603, 307] on div at bounding box center [599, 301] width 149 height 30
click at [580, 371] on span "[GEOGRAPHIC_DATA]" at bounding box center [598, 371] width 123 height 13
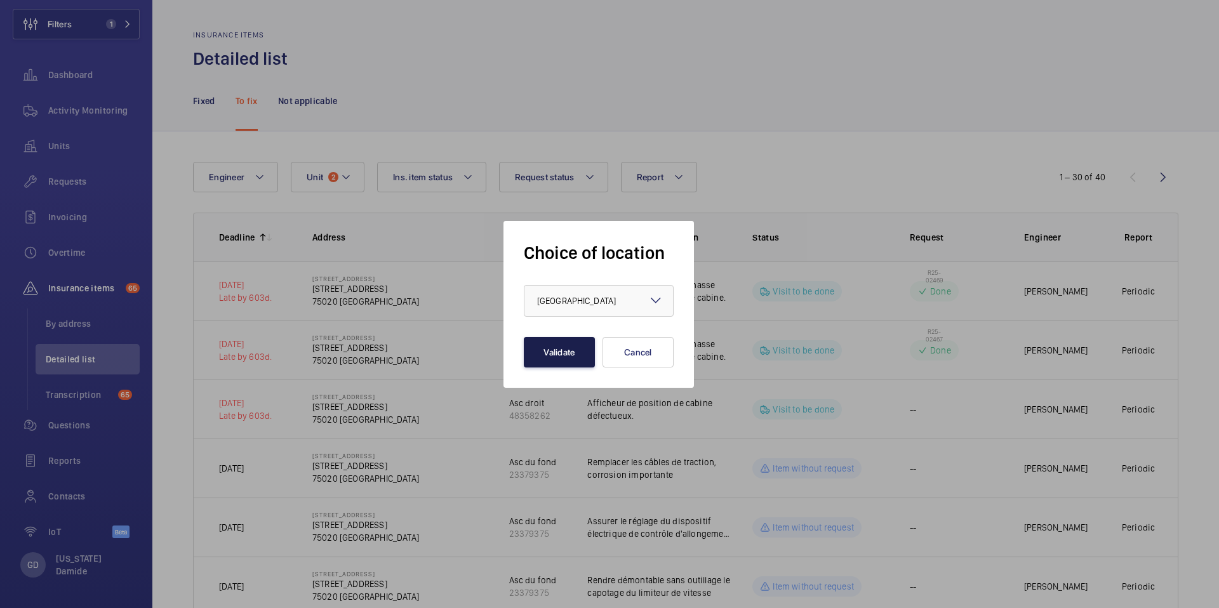
click at [575, 354] on button "Validate" at bounding box center [559, 352] width 71 height 30
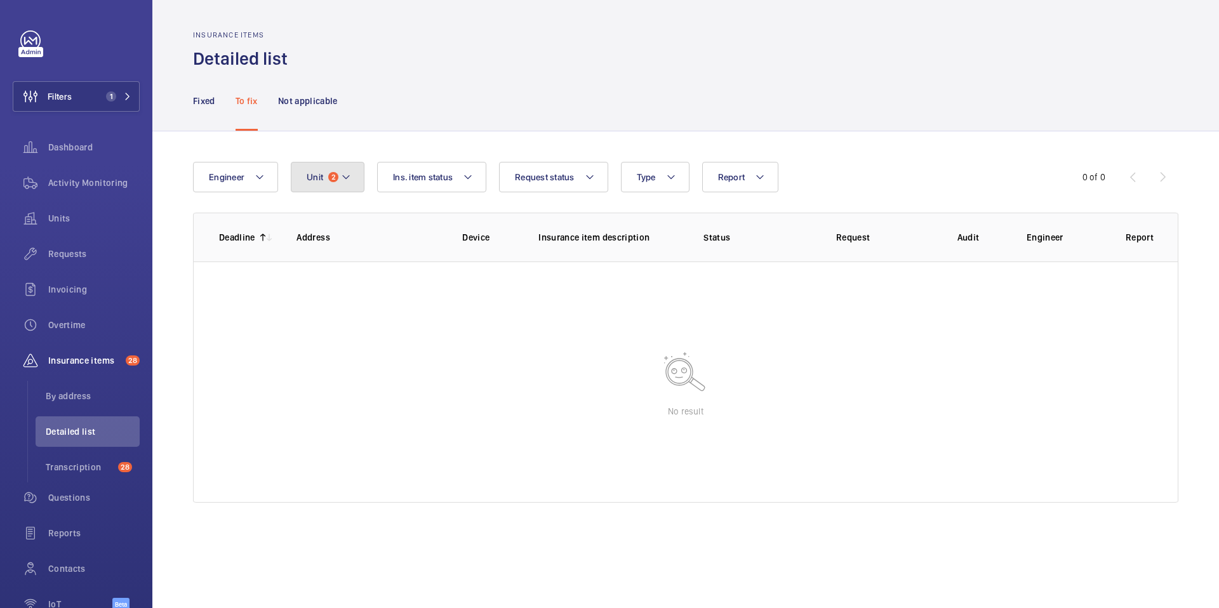
click at [321, 178] on span "Unit" at bounding box center [315, 177] width 17 height 10
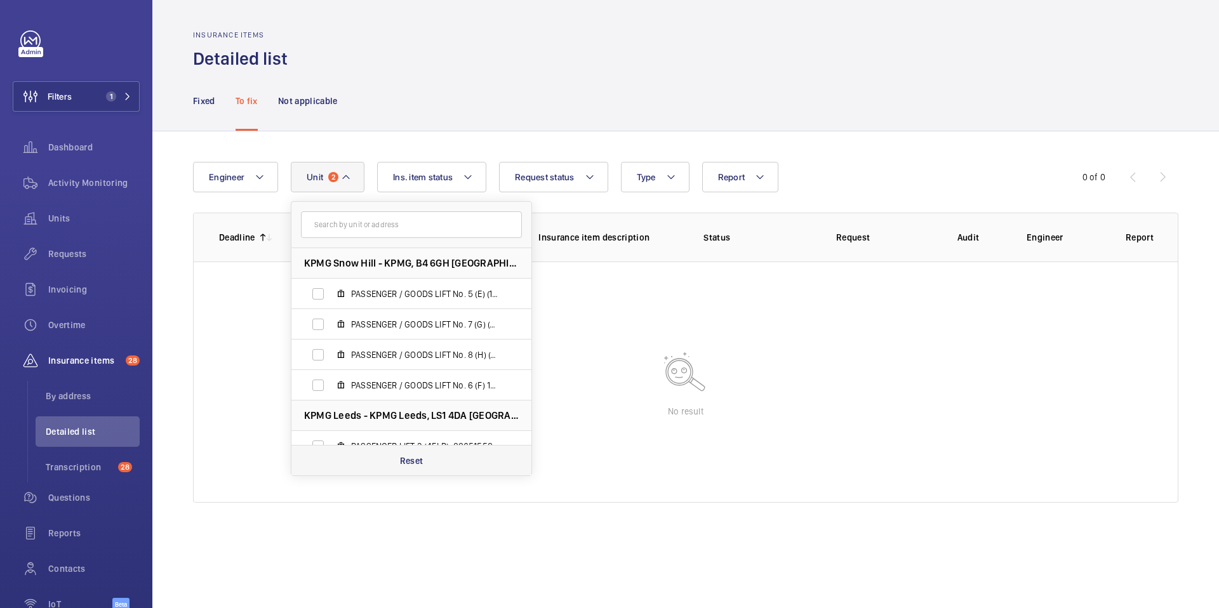
click at [409, 464] on p "Reset" at bounding box center [411, 461] width 23 height 13
click at [450, 171] on button "Ins. item status" at bounding box center [424, 177] width 109 height 30
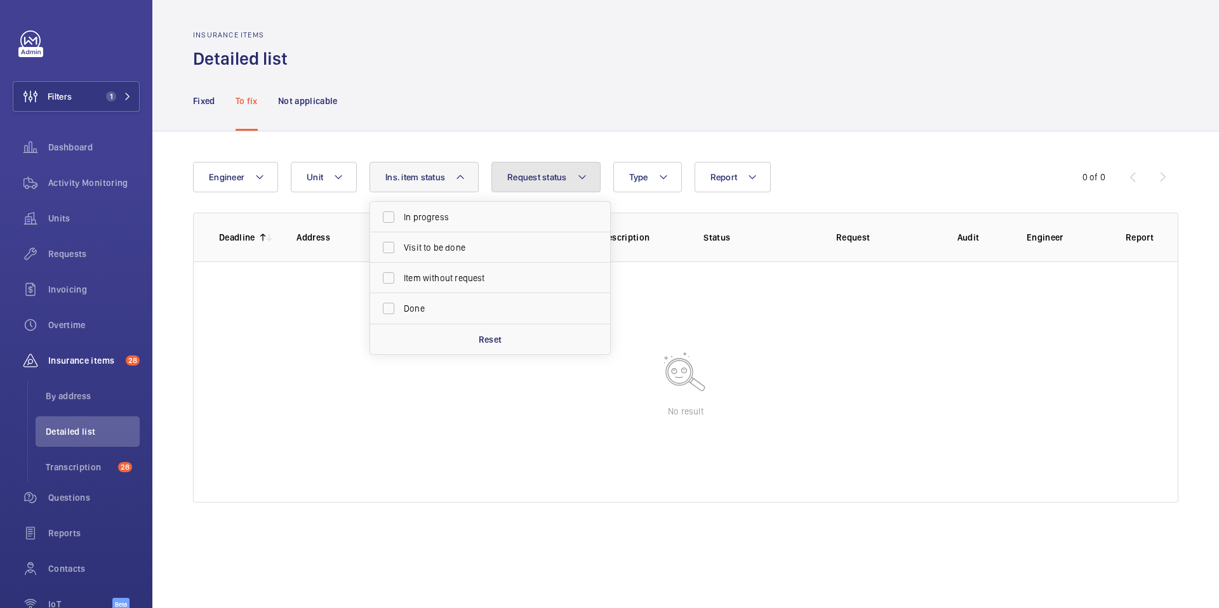
click at [532, 173] on span "Request status" at bounding box center [537, 177] width 60 height 10
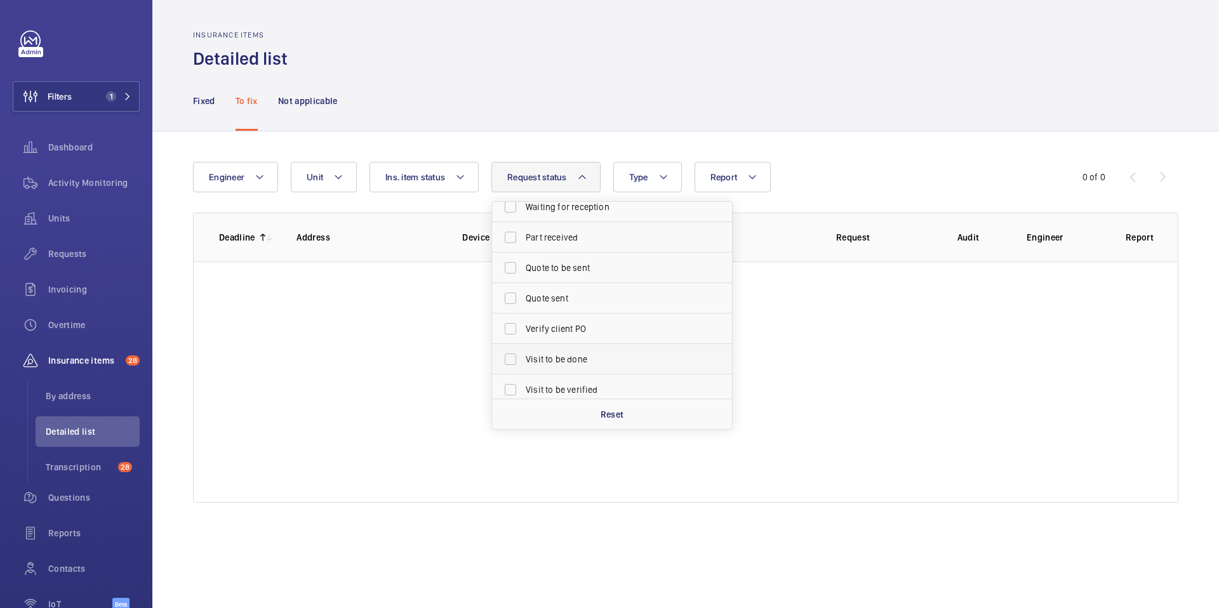
scroll to position [260, 0]
click at [512, 382] on input "Visit to be verified" at bounding box center [510, 383] width 25 height 25
checkbox input "true"
click at [753, 132] on div "Engineer Unit Report Request status 1 Cancelled Quote denied Done Cost to be es…" at bounding box center [685, 332] width 1067 height 402
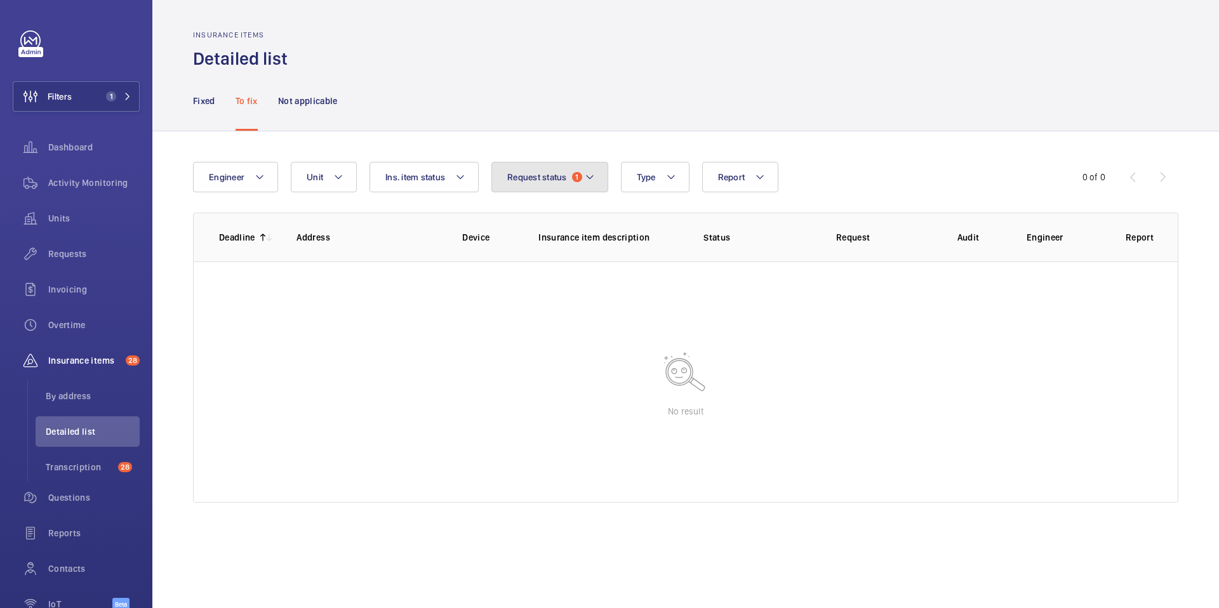
click at [572, 177] on span "1" at bounding box center [577, 177] width 10 height 10
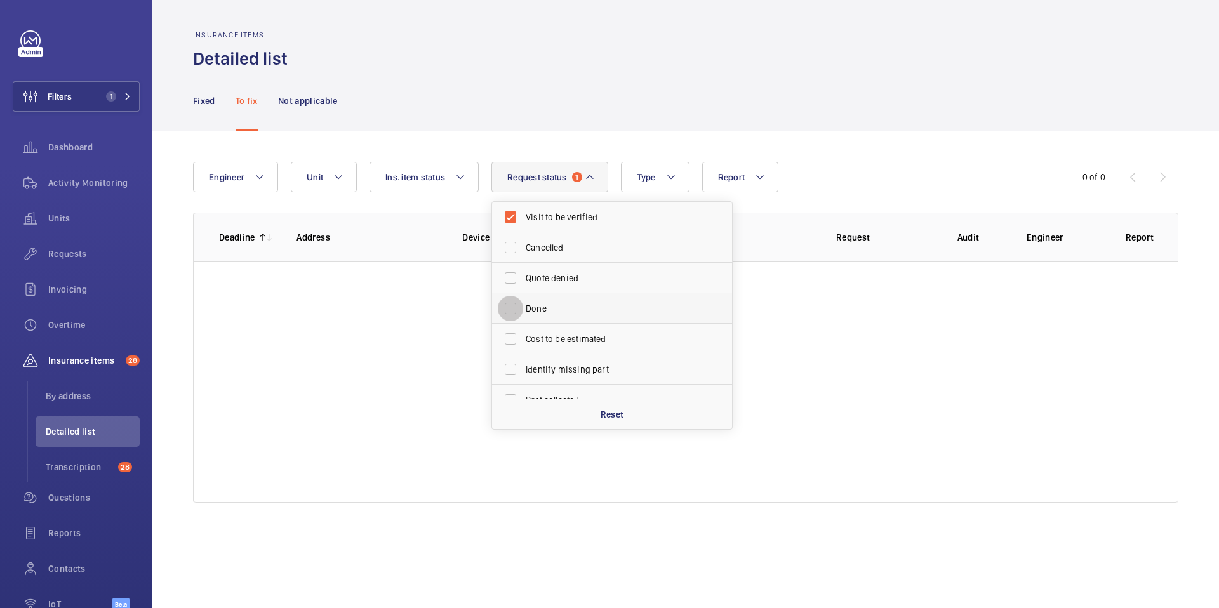
click at [511, 311] on input "Done" at bounding box center [510, 308] width 25 height 25
checkbox input "true"
click at [653, 136] on div "Engineer Unit Report Request status 2 Visit to be verified Cancelled Quote deni…" at bounding box center [685, 332] width 1067 height 402
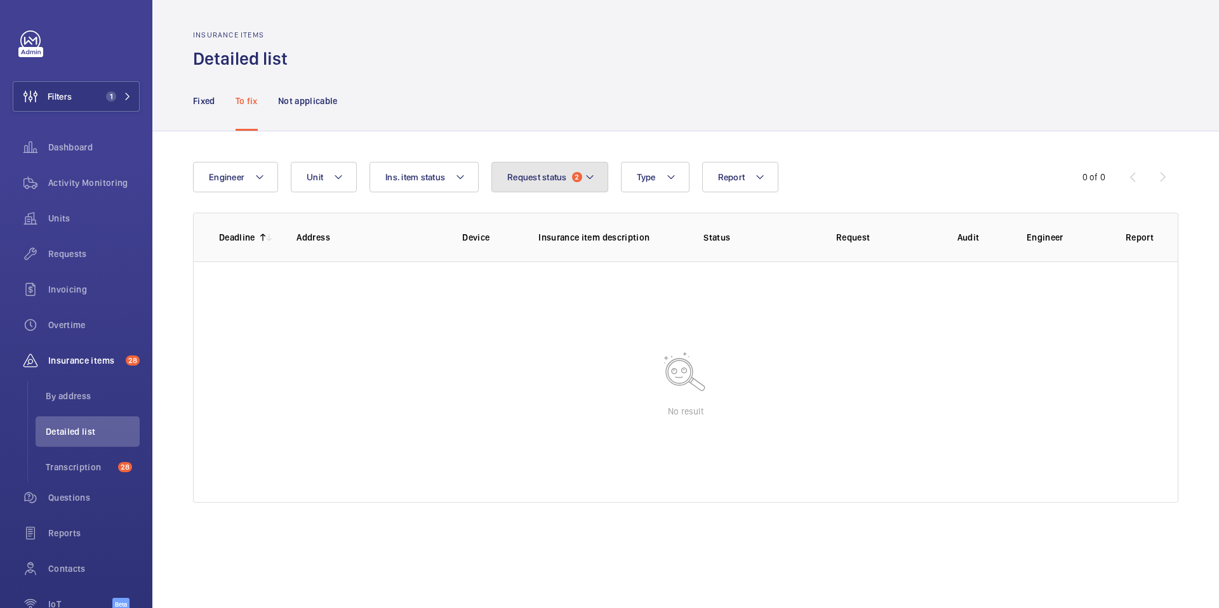
click at [554, 181] on span "Request status" at bounding box center [537, 177] width 60 height 10
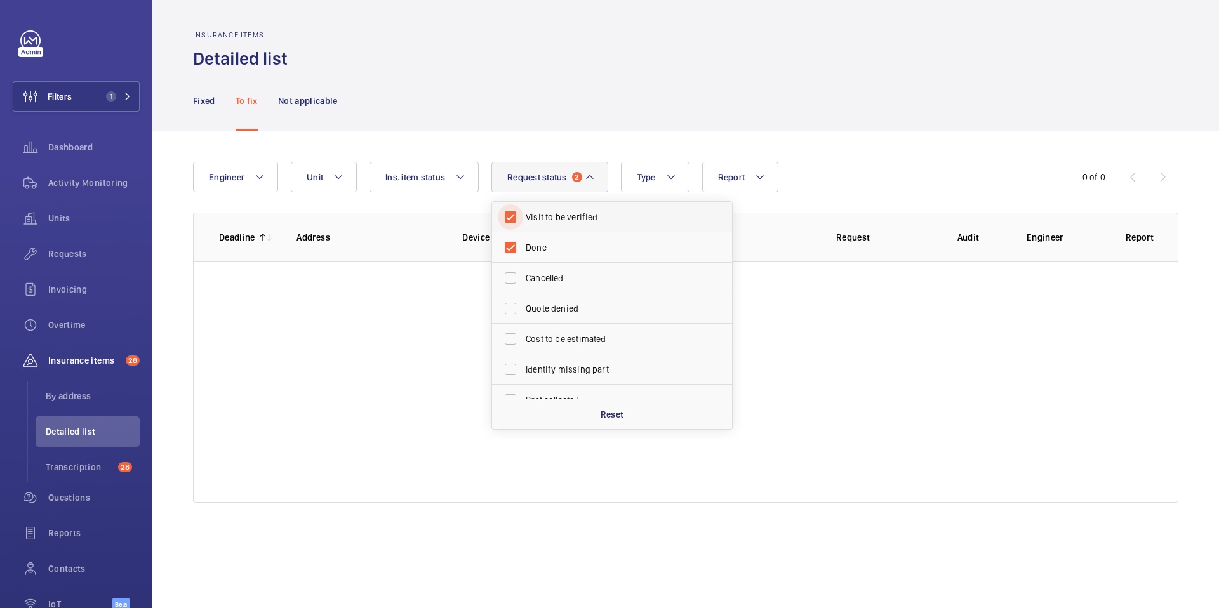
click at [517, 211] on input "Visit to be verified" at bounding box center [510, 216] width 25 height 25
checkbox input "false"
click at [652, 140] on div "Engineer Unit Report Request status 1 Visit to be verified Done Cancelled Quote…" at bounding box center [685, 332] width 1067 height 402
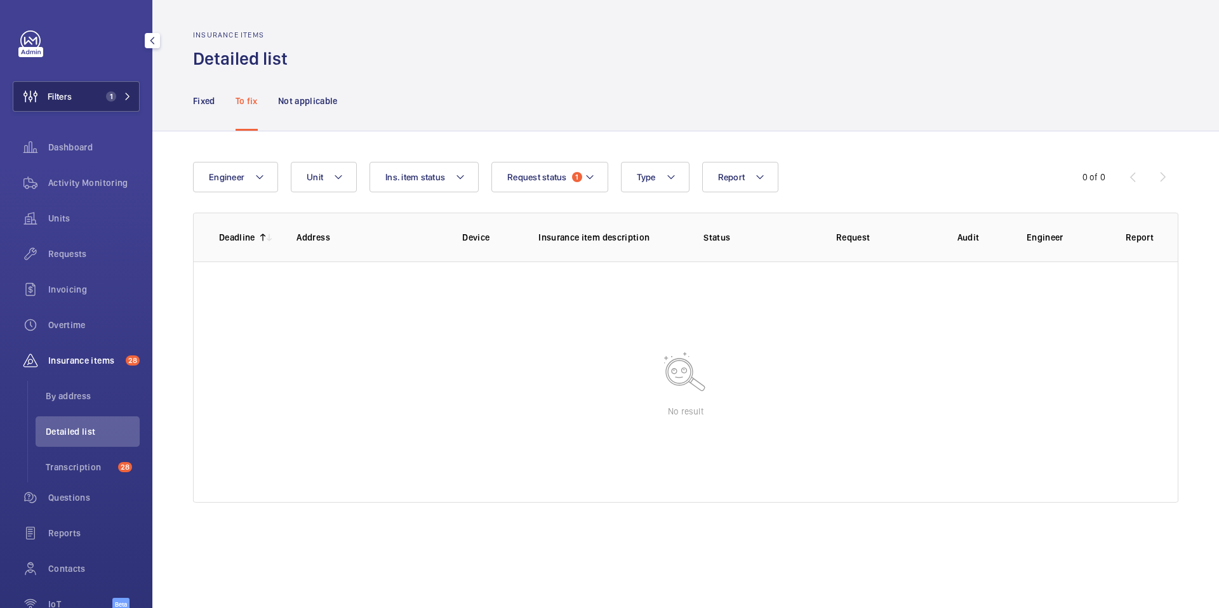
click at [113, 100] on span "1" at bounding box center [111, 96] width 10 height 10
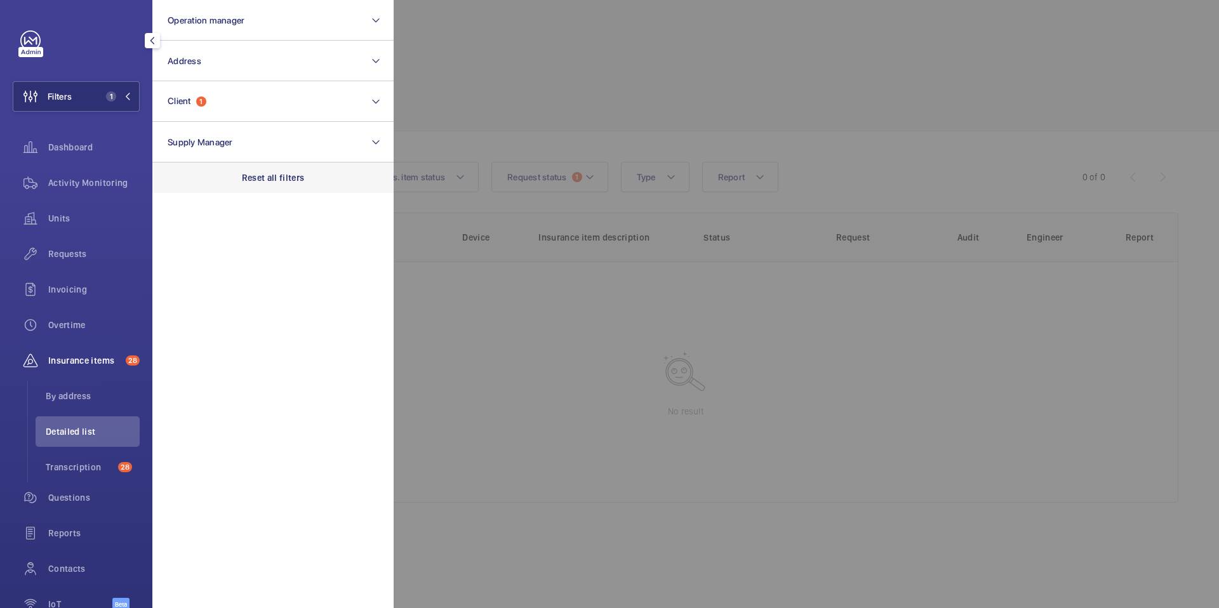
click at [259, 181] on p "Reset all filters" at bounding box center [273, 177] width 63 height 13
click at [545, 140] on div at bounding box center [1003, 304] width 1219 height 608
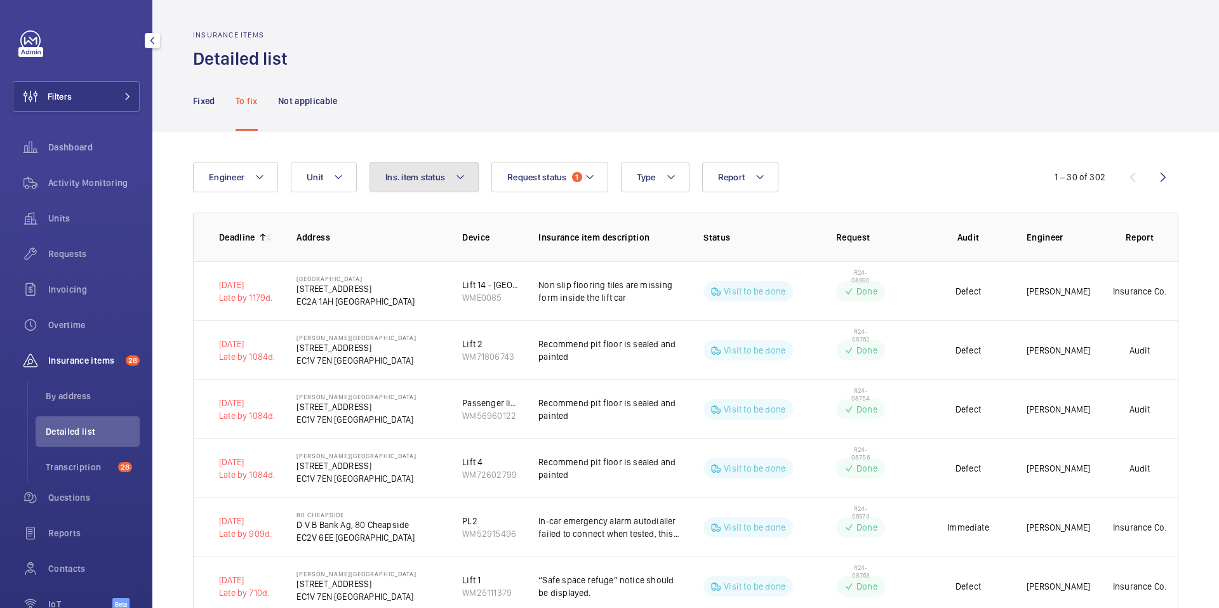
click at [477, 172] on button "Ins. item status" at bounding box center [424, 177] width 109 height 30
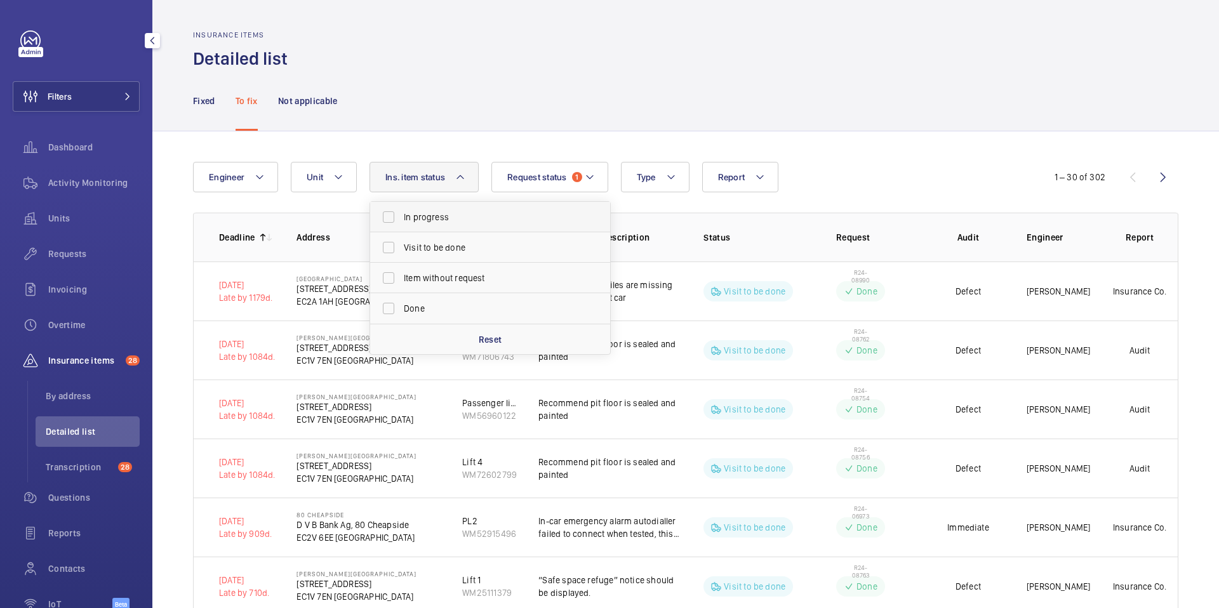
click at [429, 220] on span "In progress" at bounding box center [491, 217] width 175 height 13
click at [401, 220] on input "In progress" at bounding box center [388, 216] width 25 height 25
checkbox input "true"
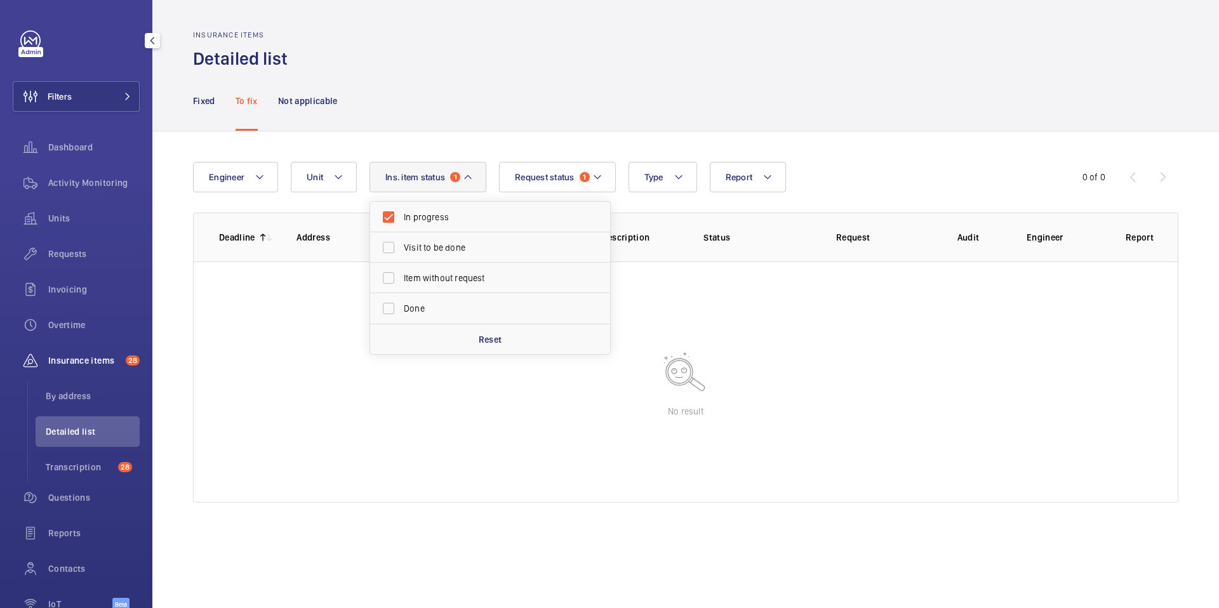
click at [465, 175] on mat-icon at bounding box center [468, 177] width 10 height 15
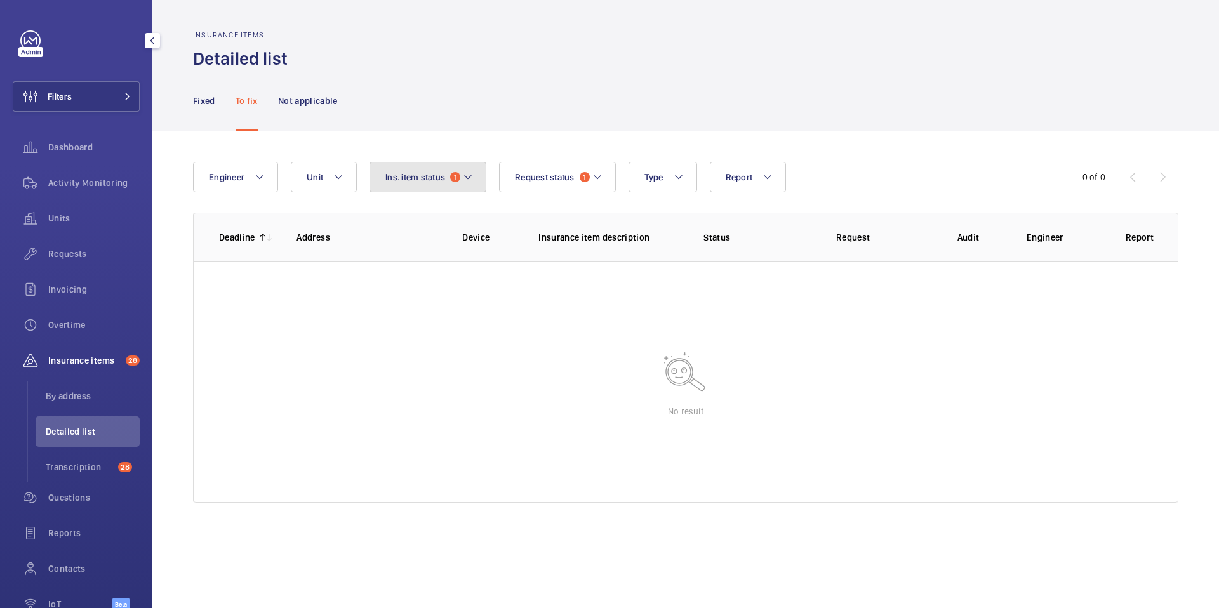
click at [453, 183] on button "Ins. item status 1" at bounding box center [428, 177] width 117 height 30
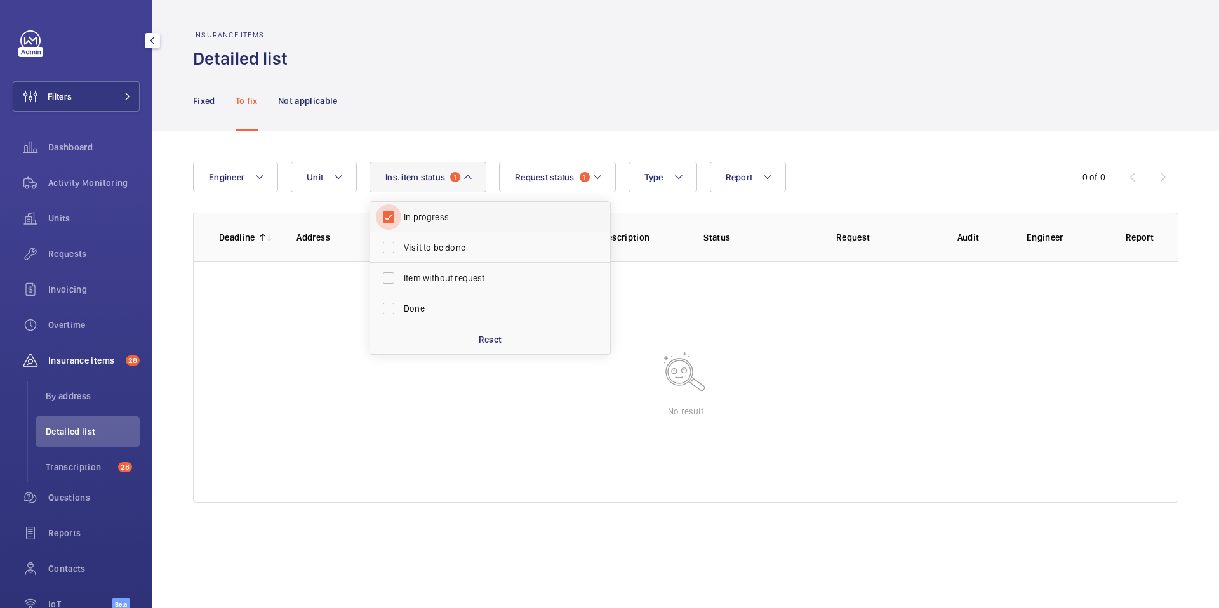
click at [398, 220] on input "In progress" at bounding box center [388, 216] width 25 height 25
checkbox input "false"
click at [475, 141] on div "Engineer Unit Report Request status 1 Ins. item status In progress Visit to be …" at bounding box center [685, 332] width 1067 height 402
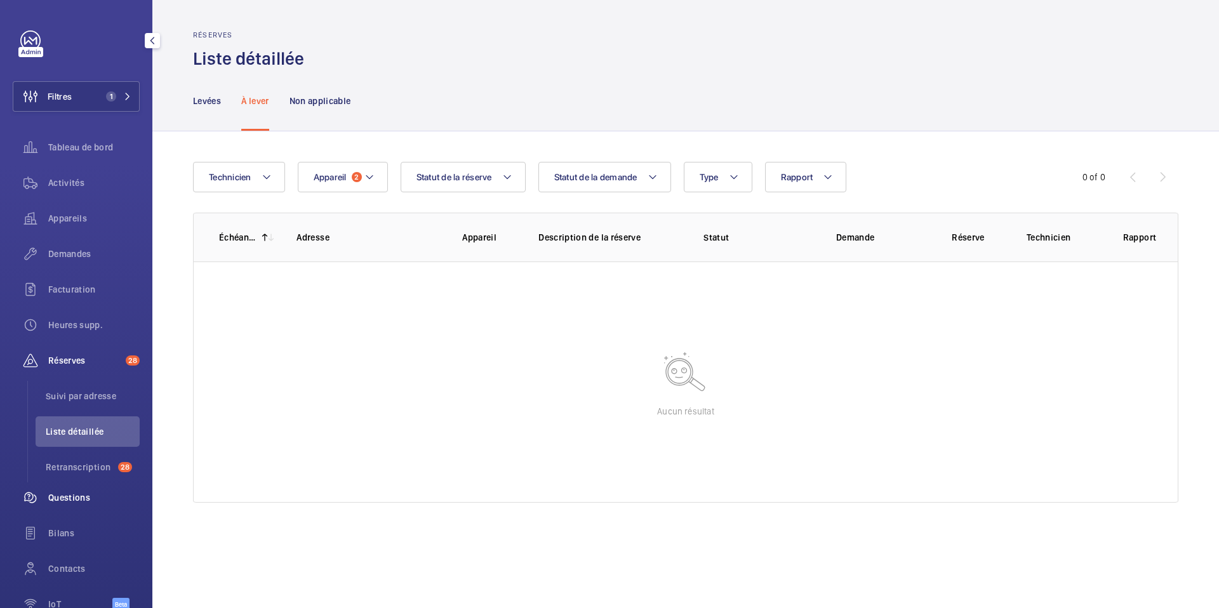
scroll to position [72, 0]
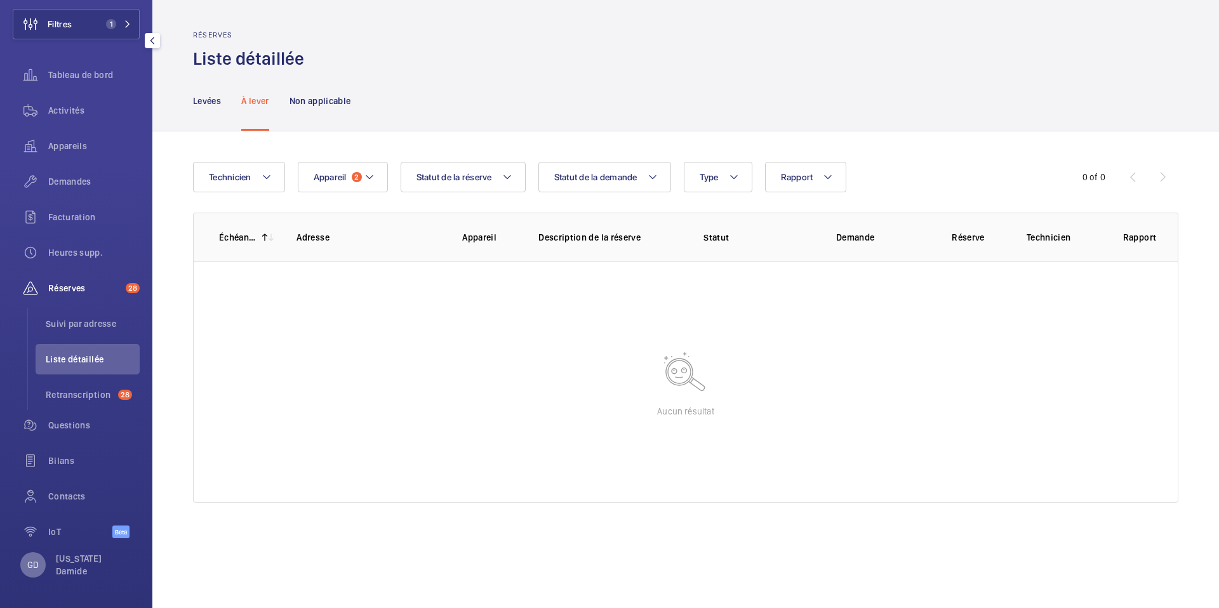
click at [33, 566] on p "GD" at bounding box center [32, 565] width 11 height 13
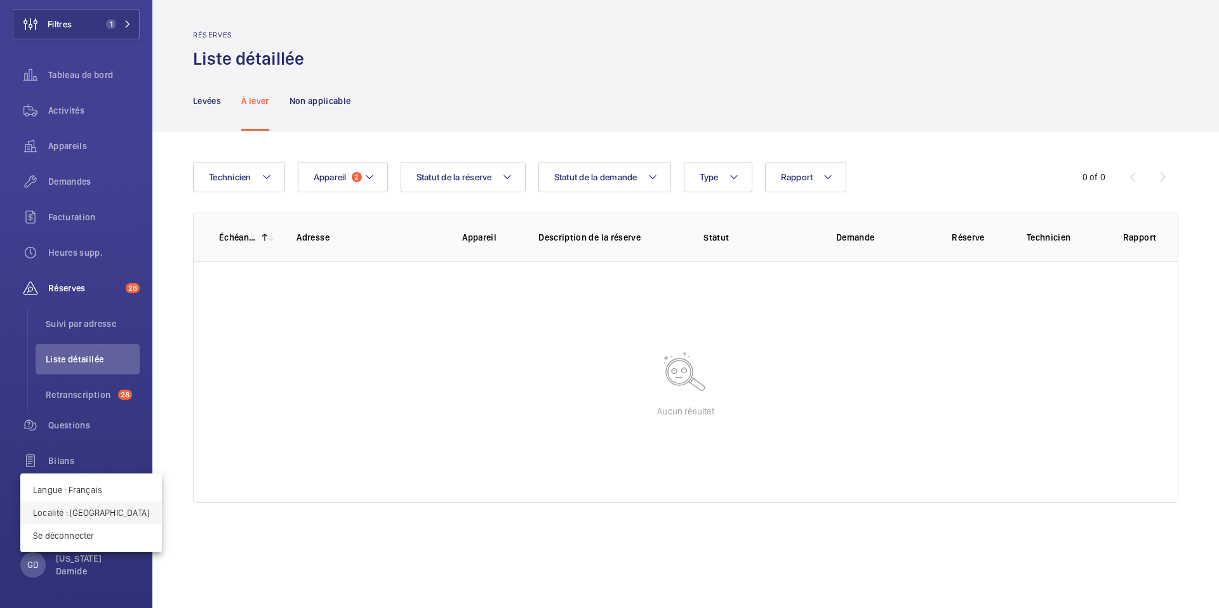
click at [94, 515] on p "Localité : Royaume-Uni" at bounding box center [91, 513] width 116 height 13
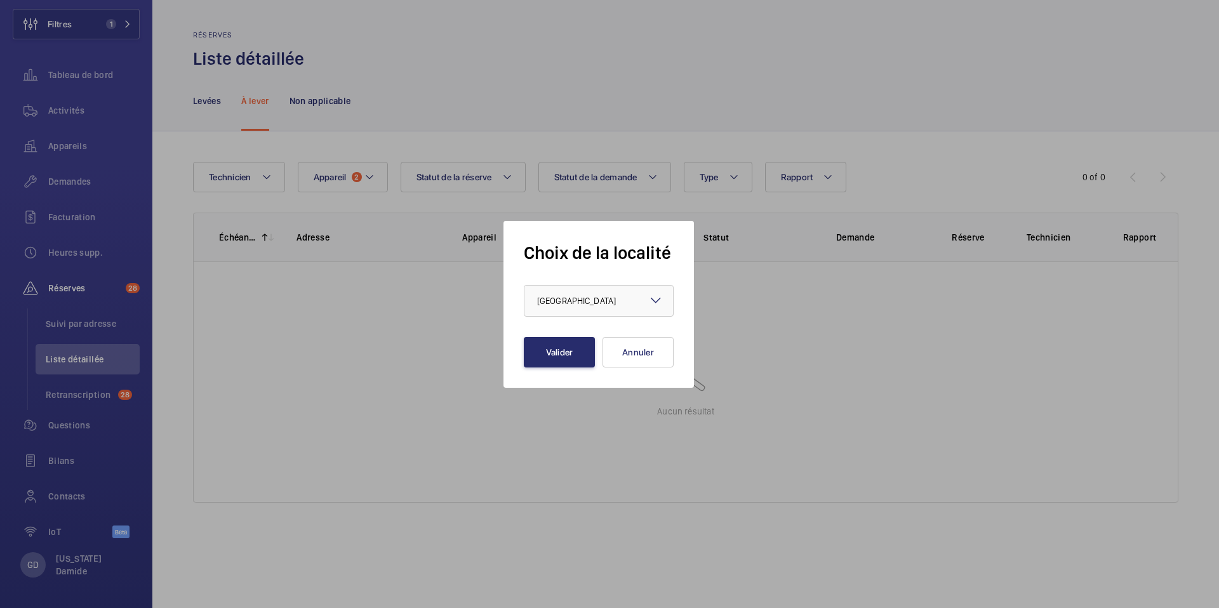
click at [656, 304] on mat-icon at bounding box center [655, 300] width 15 height 15
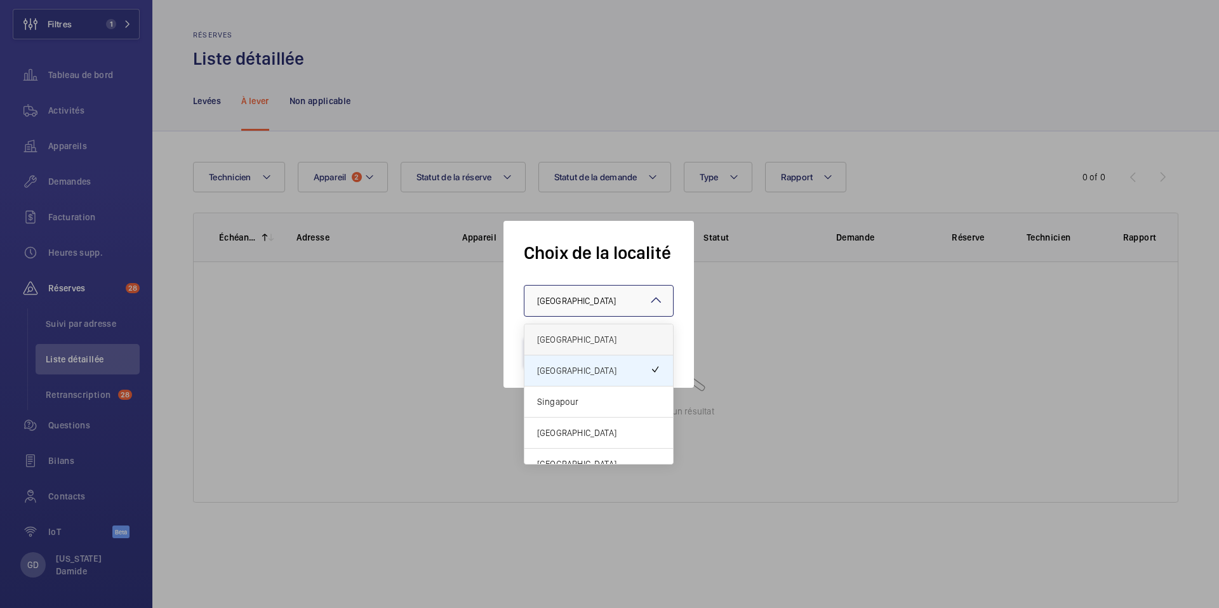
click at [607, 342] on span "France" at bounding box center [598, 339] width 123 height 13
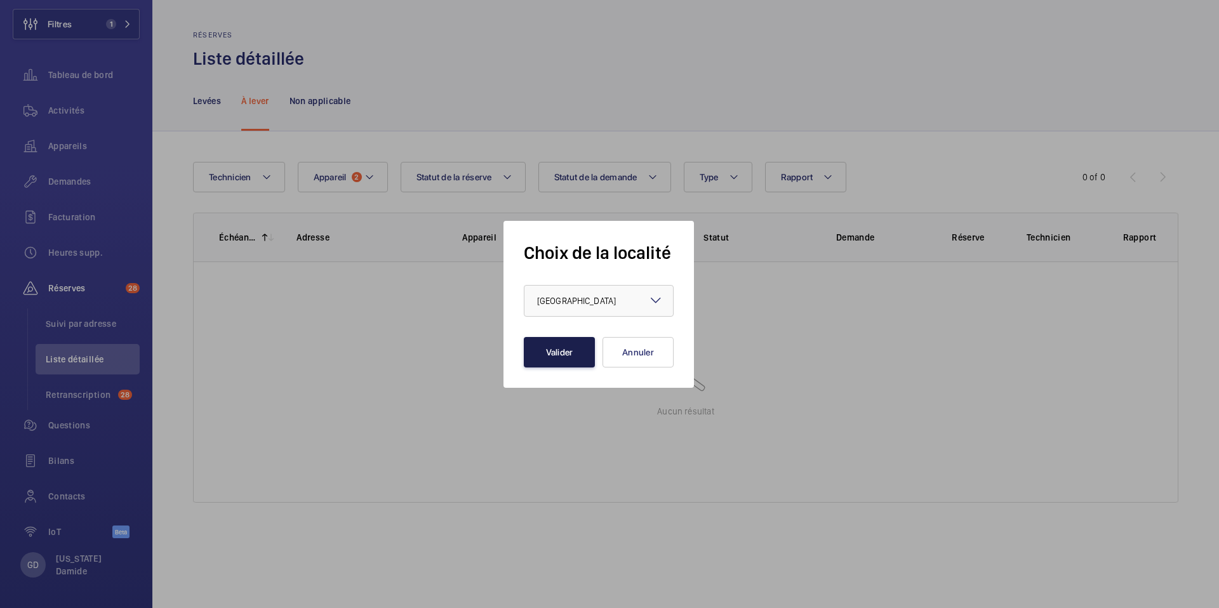
click at [587, 353] on button "Valider" at bounding box center [559, 352] width 71 height 30
